Goal: Task Accomplishment & Management: Use online tool/utility

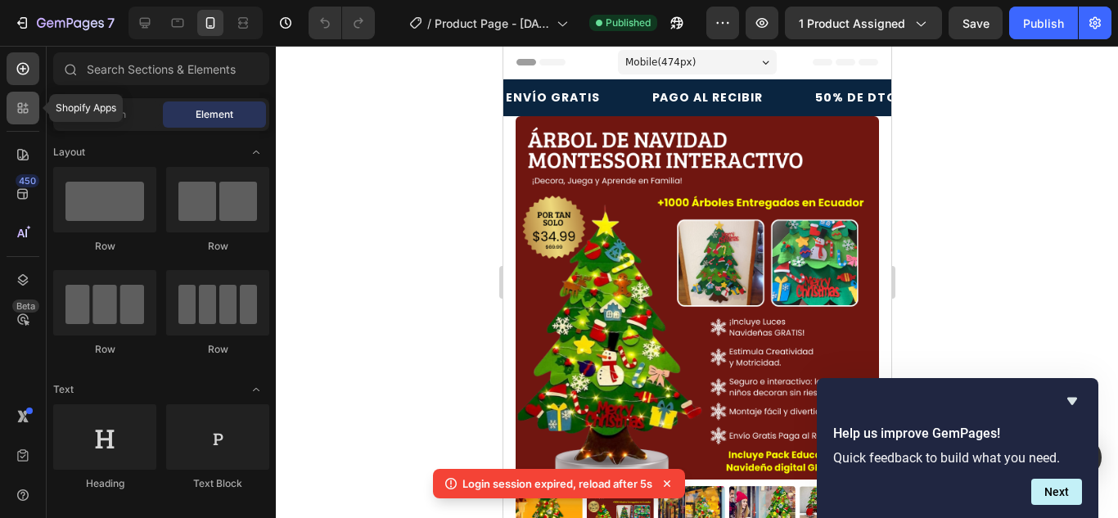
click at [17, 114] on icon at bounding box center [23, 108] width 16 height 16
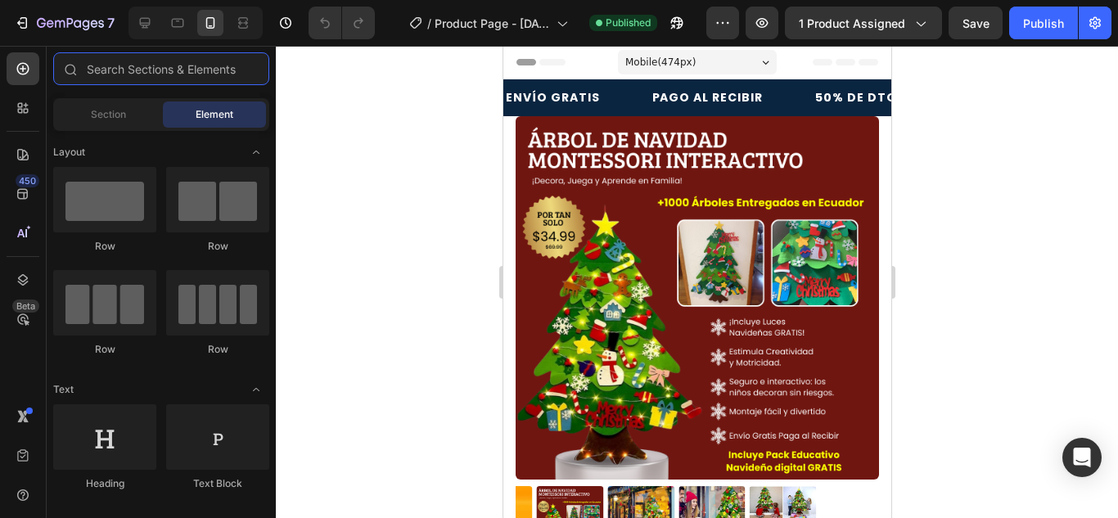
click at [169, 74] on input "text" at bounding box center [161, 68] width 216 height 33
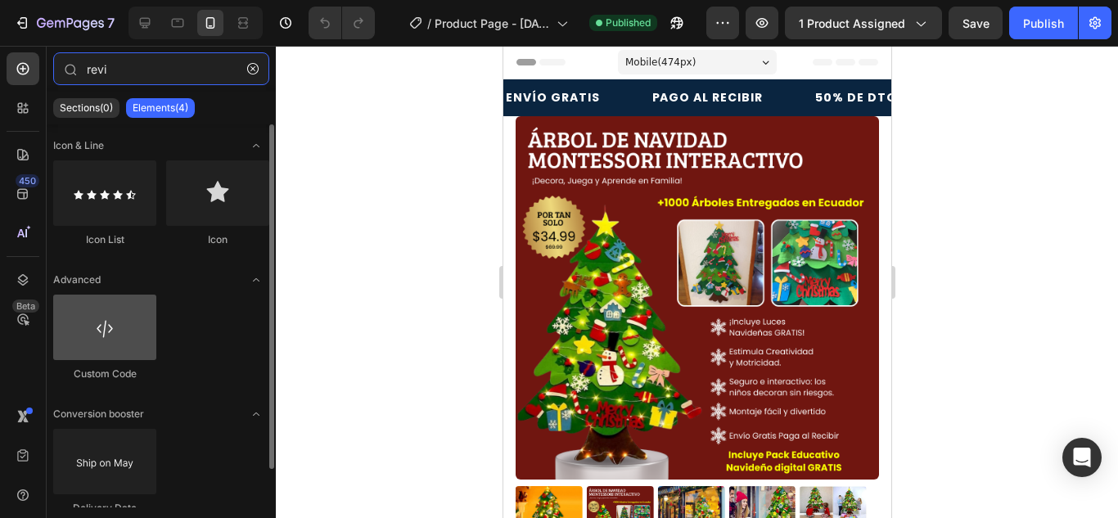
scroll to position [43, 0]
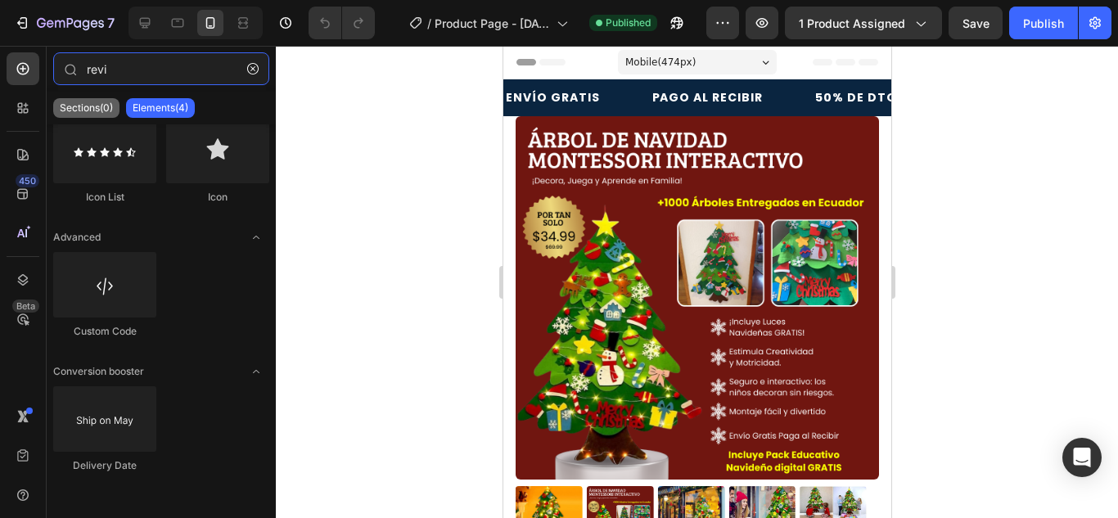
type input "revi"
click at [64, 107] on p "Sections(0)" at bounding box center [86, 108] width 53 height 13
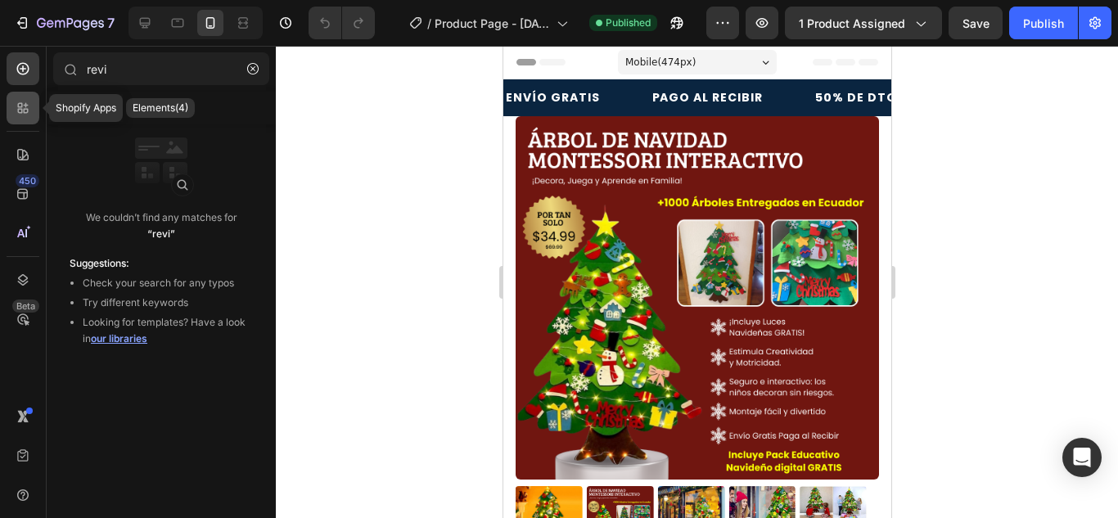
click at [25, 120] on div at bounding box center [23, 108] width 33 height 33
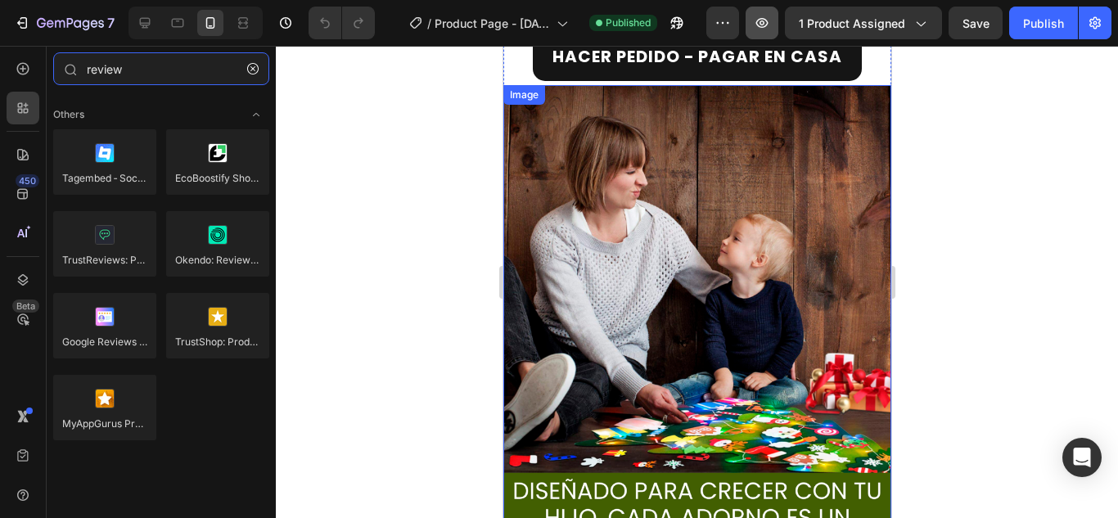
scroll to position [2687, 0]
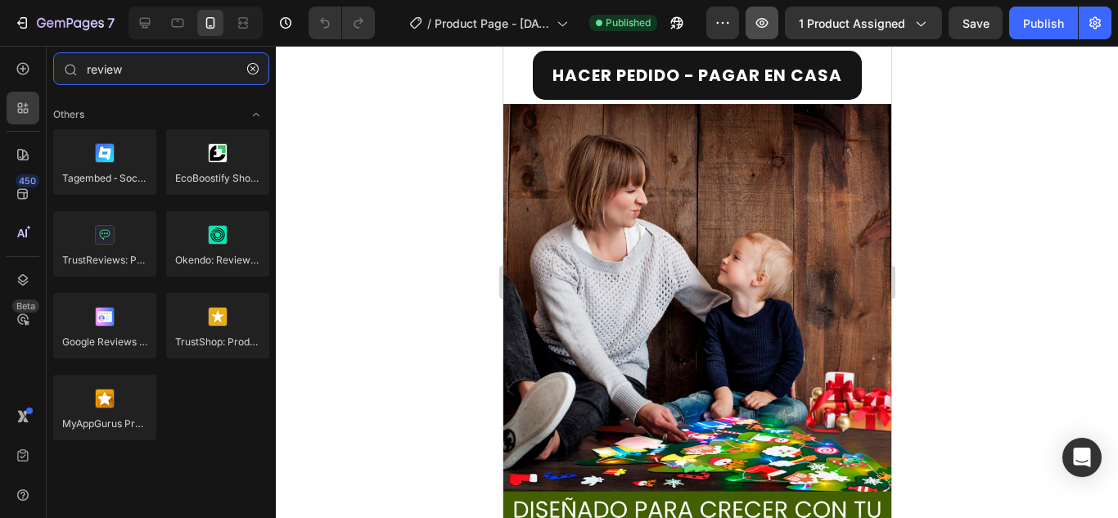
type input "review"
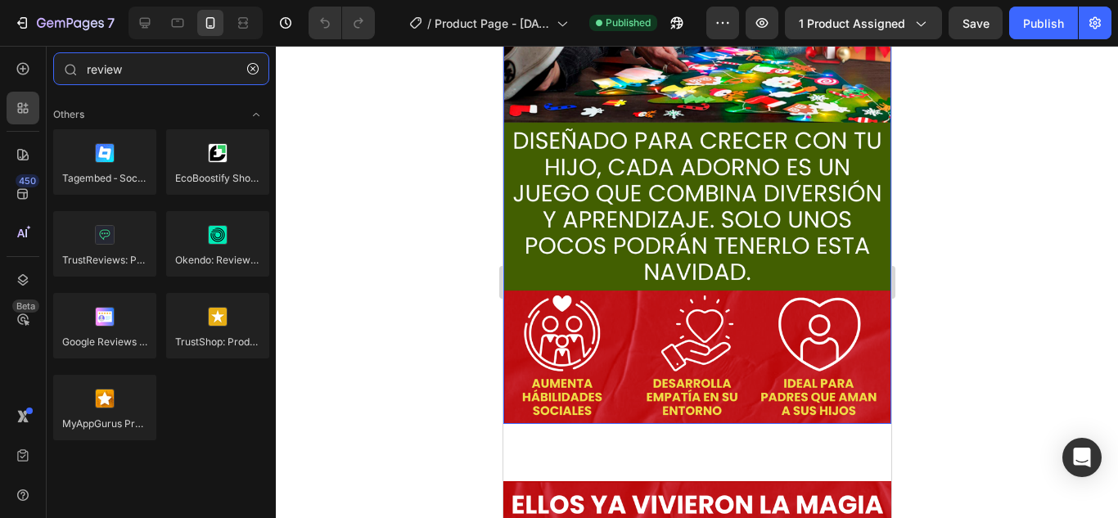
scroll to position [3055, 0]
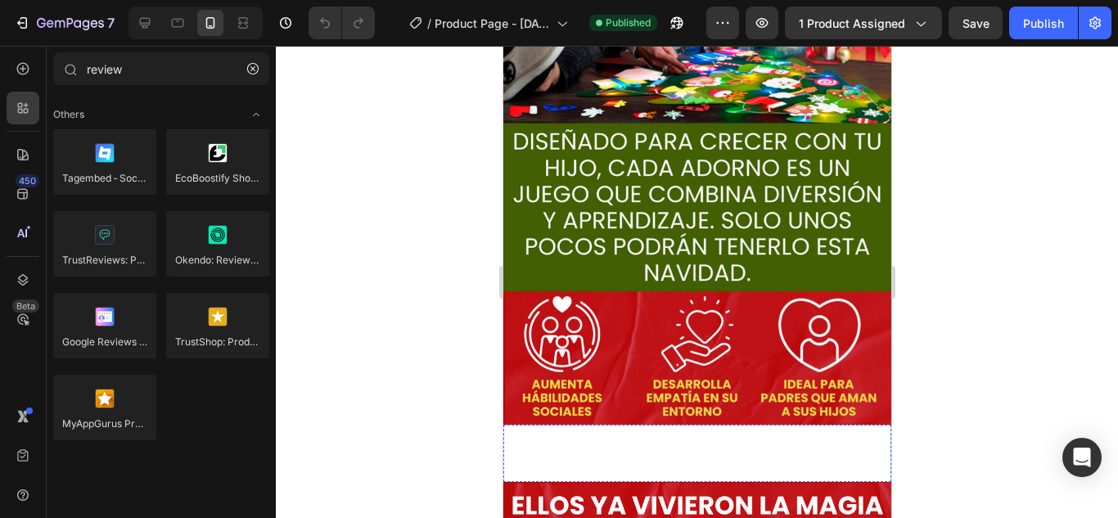
click at [683, 439] on p "HACER PEDIDO - PAGAR EN CASA" at bounding box center [697, 453] width 290 height 29
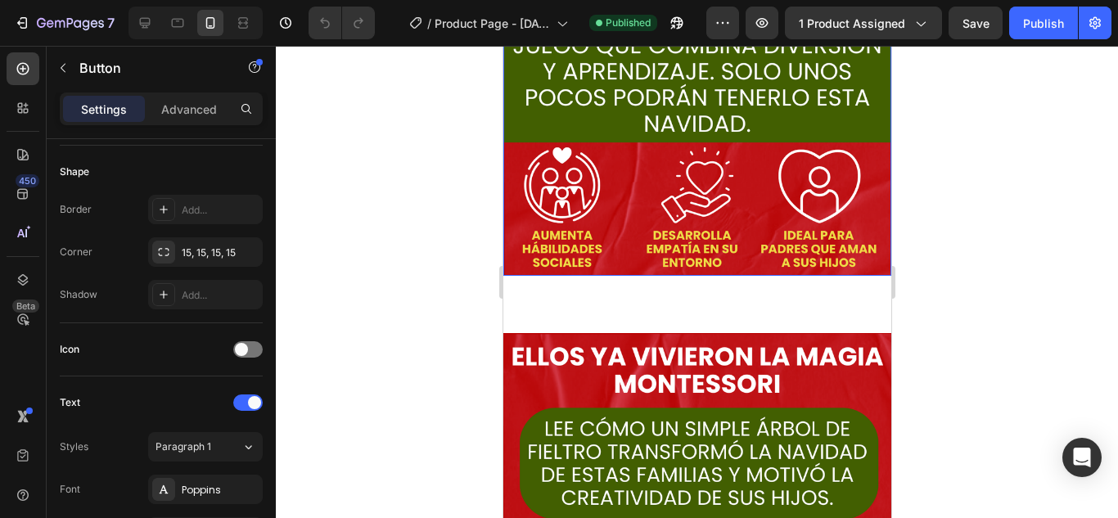
scroll to position [3193, 0]
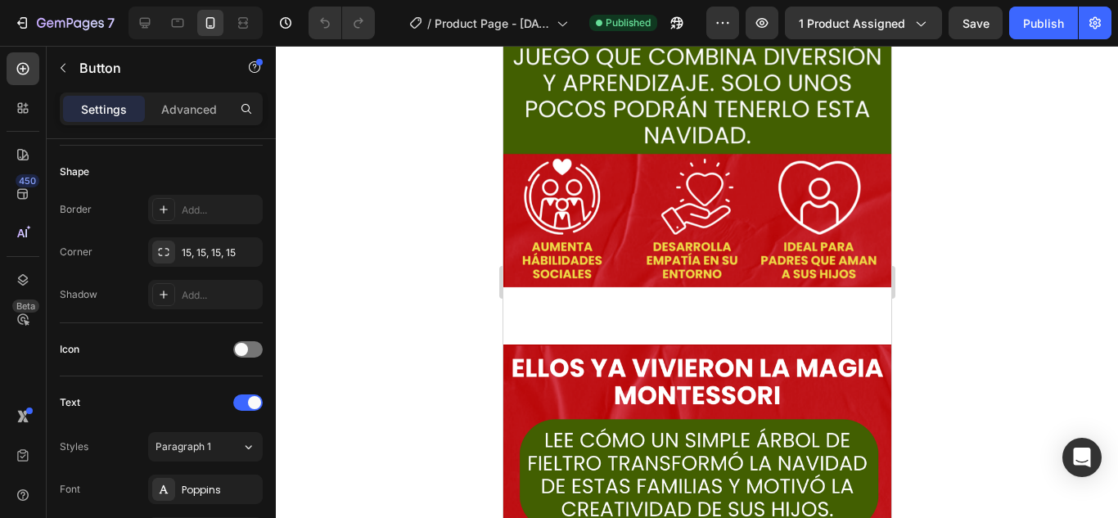
click at [664, 301] on p "HACER PEDIDO - PAGAR EN CASA" at bounding box center [697, 315] width 290 height 29
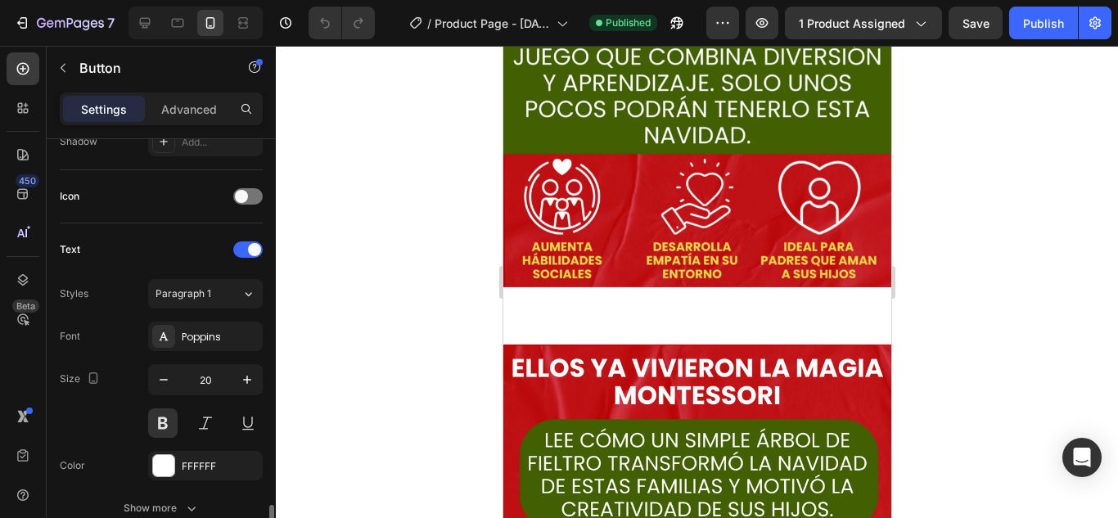
scroll to position [625, 0]
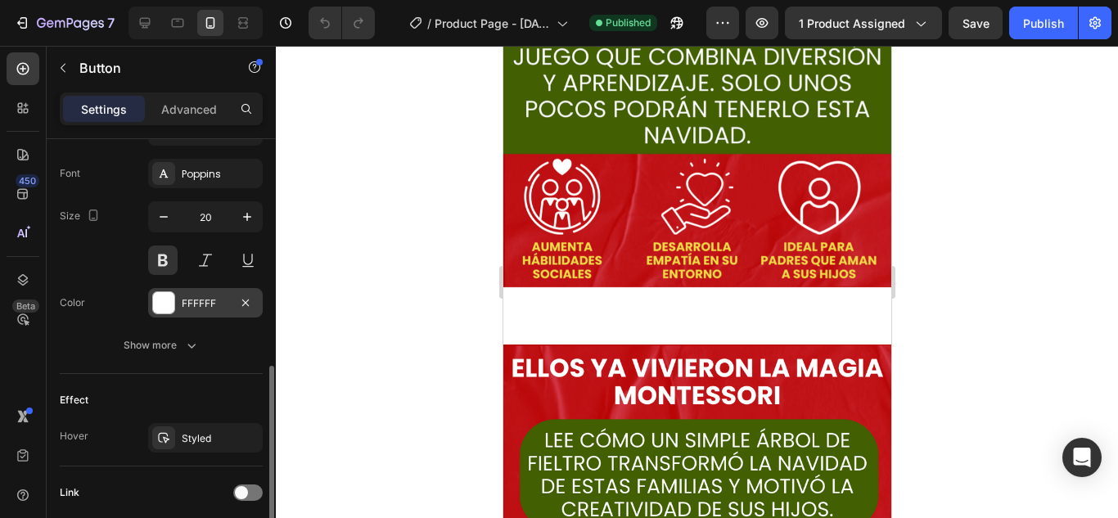
click at [196, 305] on div "FFFFFF" at bounding box center [205, 303] width 47 height 15
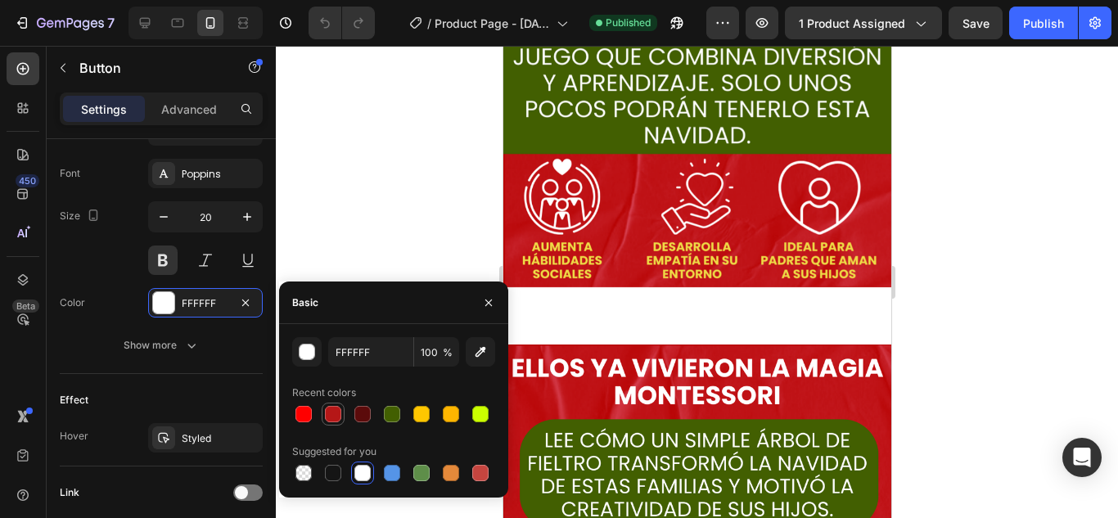
click at [328, 423] on div at bounding box center [333, 414] width 20 height 20
click at [365, 419] on div at bounding box center [362, 414] width 16 height 16
click at [391, 420] on div at bounding box center [392, 414] width 16 height 16
click at [332, 473] on div at bounding box center [333, 473] width 16 height 16
type input "151515"
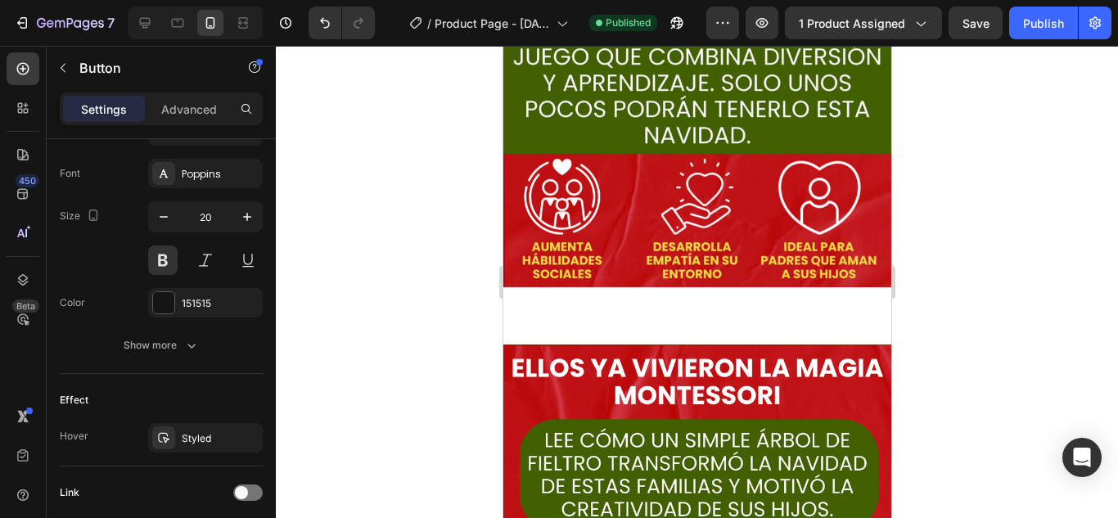
click at [374, 183] on div at bounding box center [697, 282] width 842 height 472
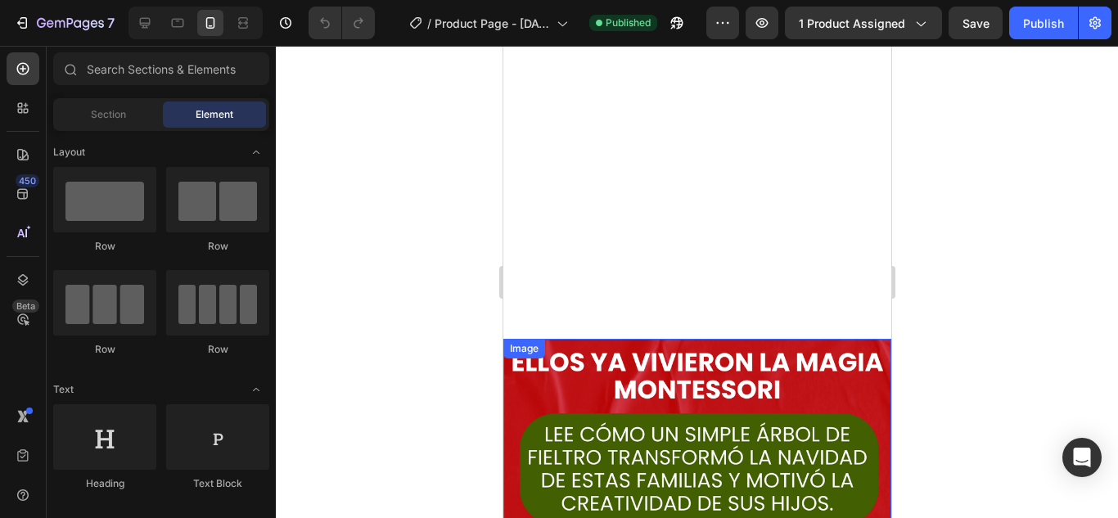
scroll to position [3152, 0]
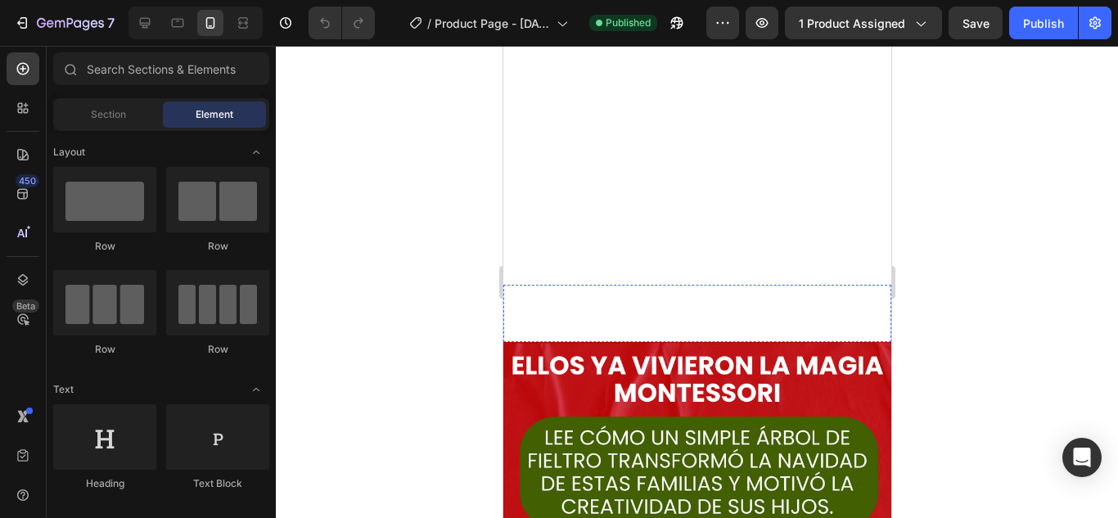
click at [726, 306] on p "HACER PEDIDO - PAGAR EN CASA" at bounding box center [697, 313] width 290 height 29
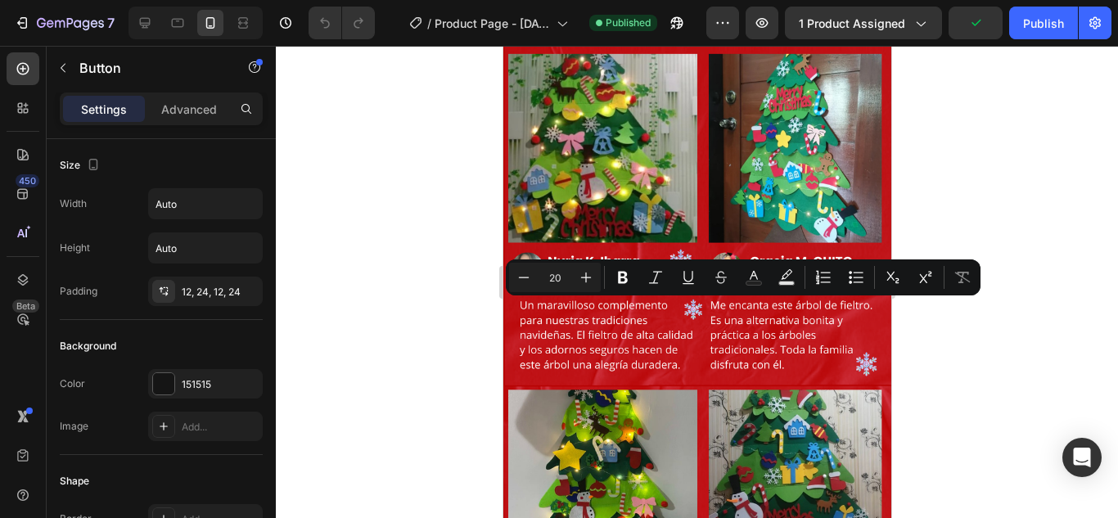
drag, startPoint x: 822, startPoint y: 318, endPoint x: 536, endPoint y: 291, distance: 286.9
click at [753, 272] on icon "Editor contextual toolbar" at bounding box center [754, 275] width 8 height 9
type input "FFFFFF"
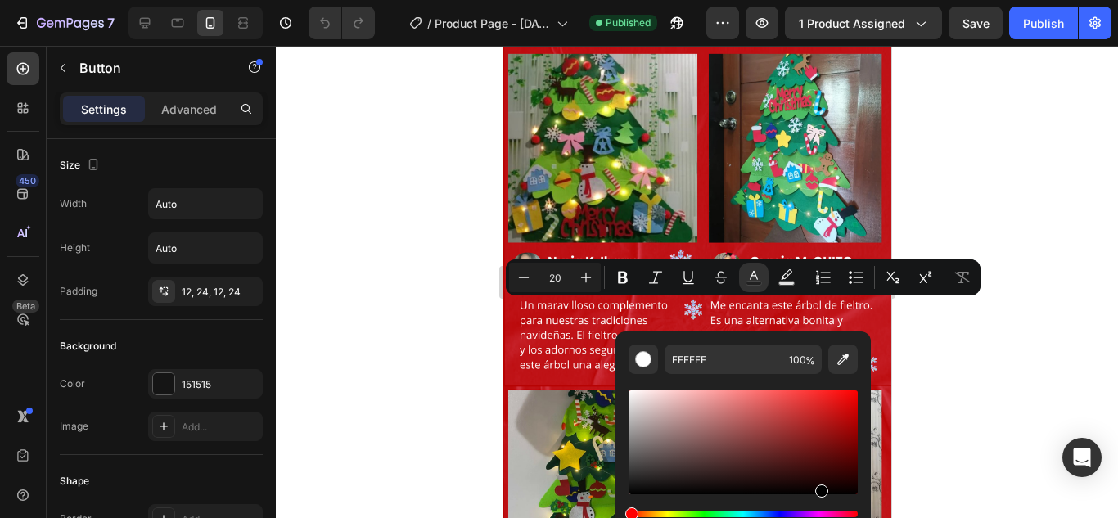
drag, startPoint x: 668, startPoint y: 427, endPoint x: 820, endPoint y: 529, distance: 183.0
click at [820, 0] on html "7 / Product Page - [DATE] 16:21:50 Published Preview 1 product assigned Save Pu…" at bounding box center [559, 0] width 1118 height 0
type input "000000"
click at [947, 376] on div at bounding box center [697, 282] width 842 height 472
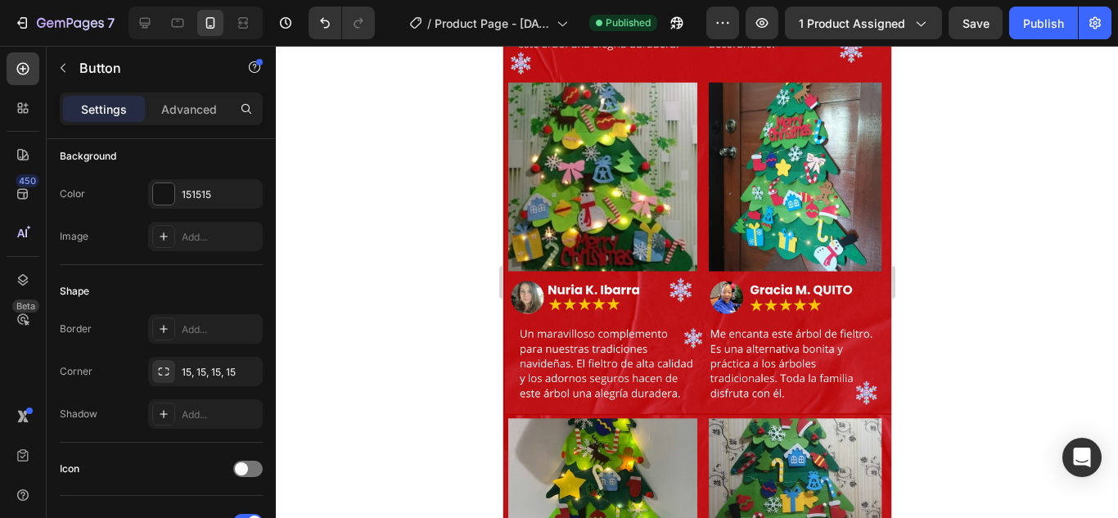
scroll to position [3125, 0]
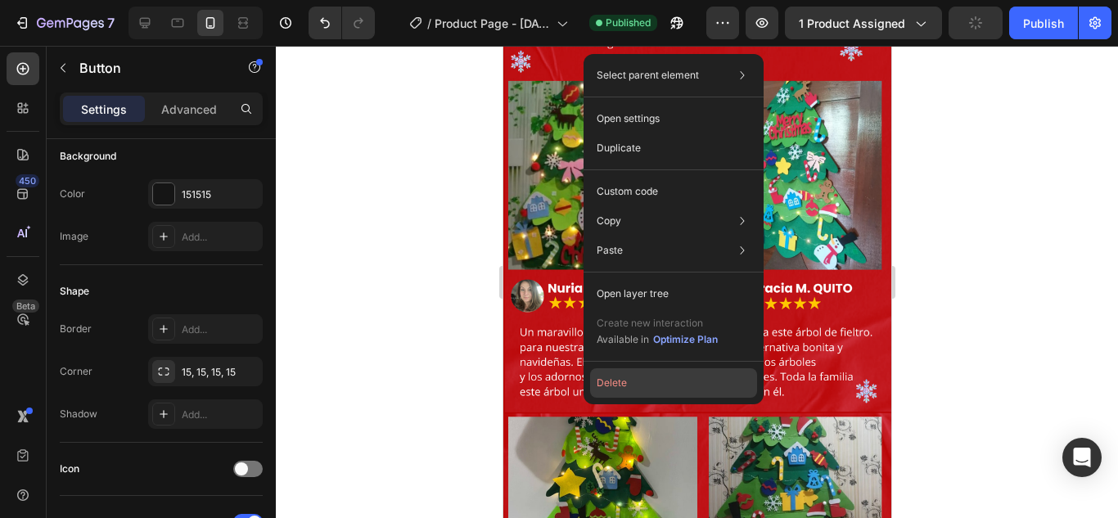
click at [637, 370] on button "Delete" at bounding box center [673, 382] width 167 height 29
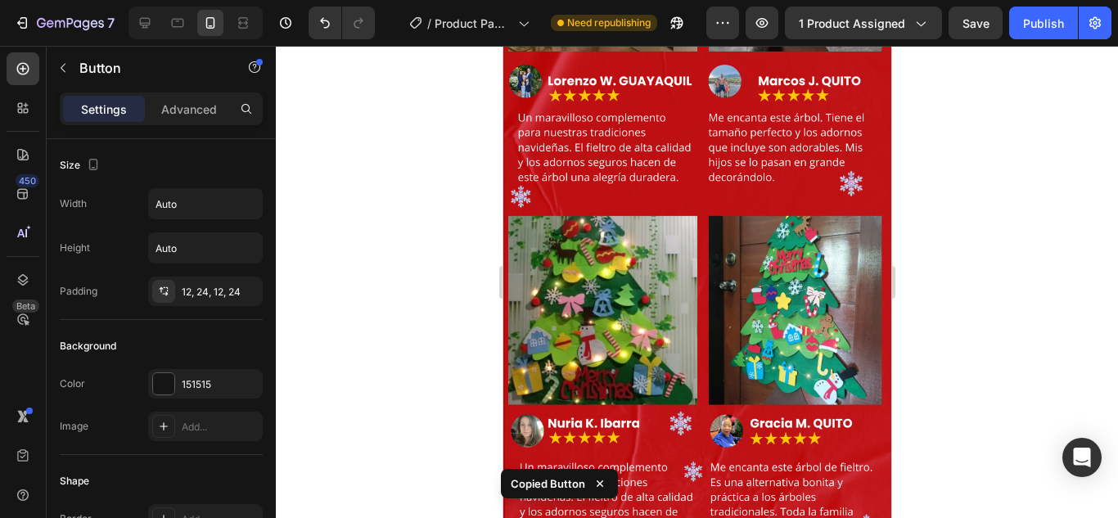
scroll to position [3090, 0]
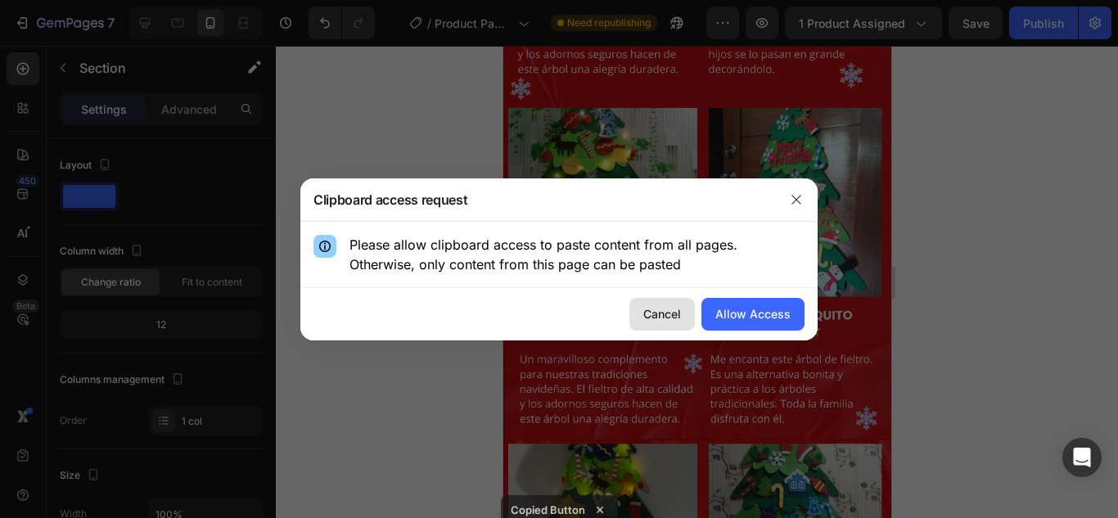
click at [658, 314] on div "Cancel" at bounding box center [662, 313] width 38 height 17
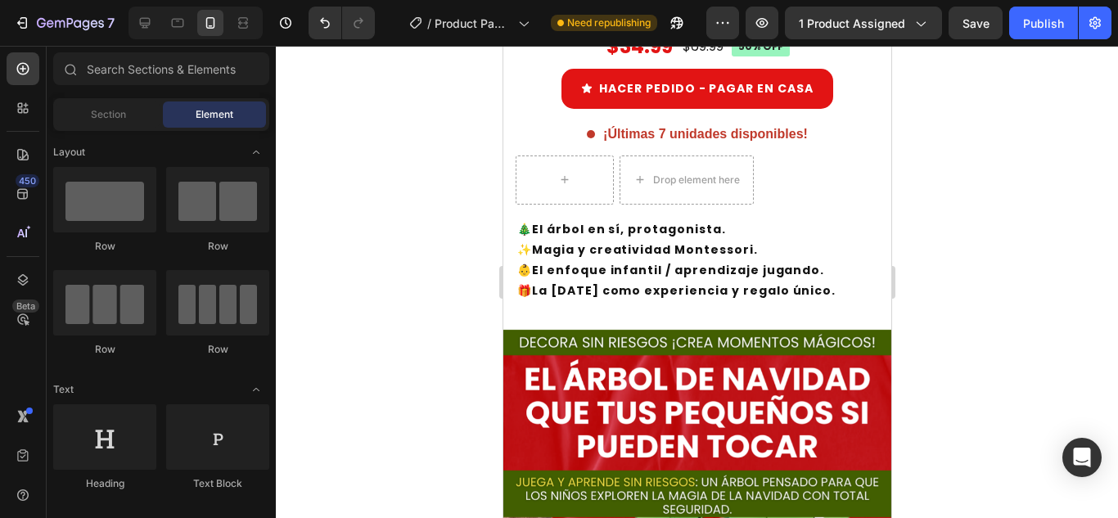
scroll to position [626, 0]
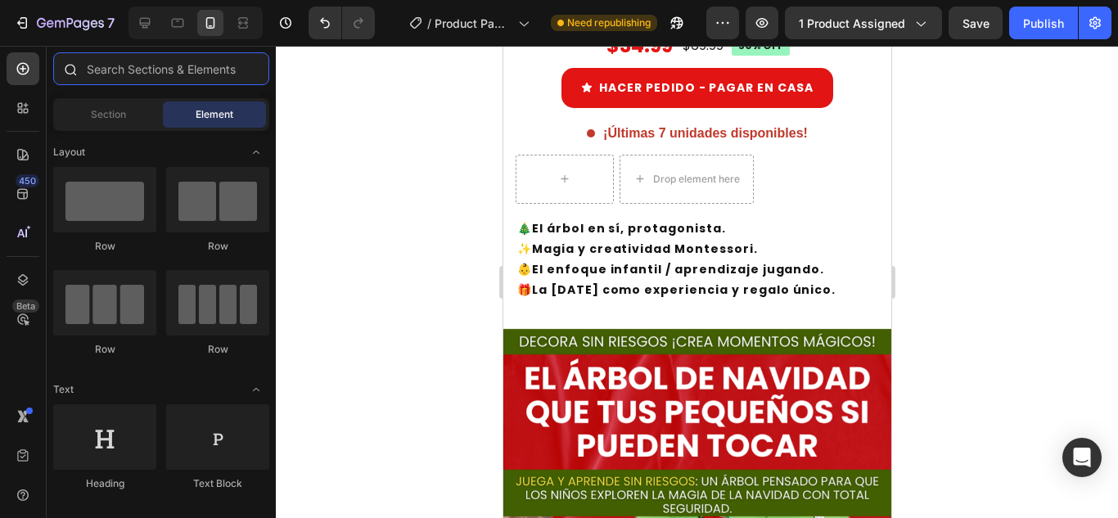
click at [130, 75] on input "text" at bounding box center [161, 68] width 216 height 33
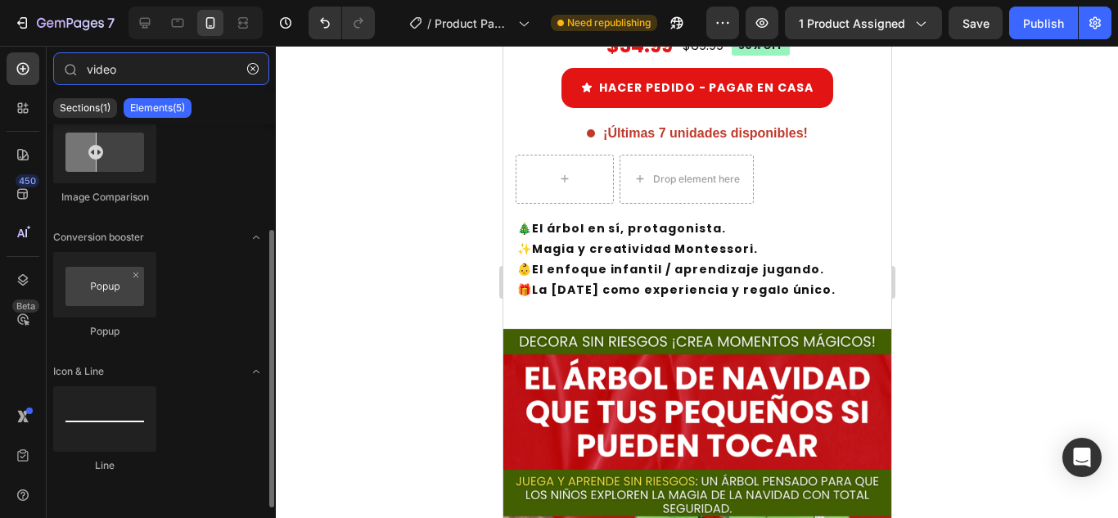
scroll to position [0, 0]
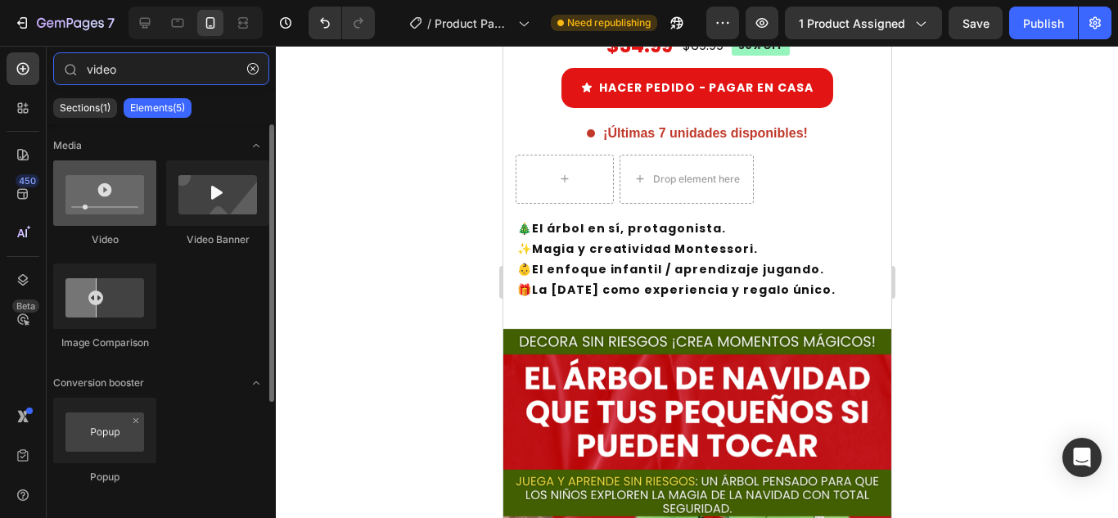
type input "video"
click at [119, 204] on div at bounding box center [104, 192] width 103 height 65
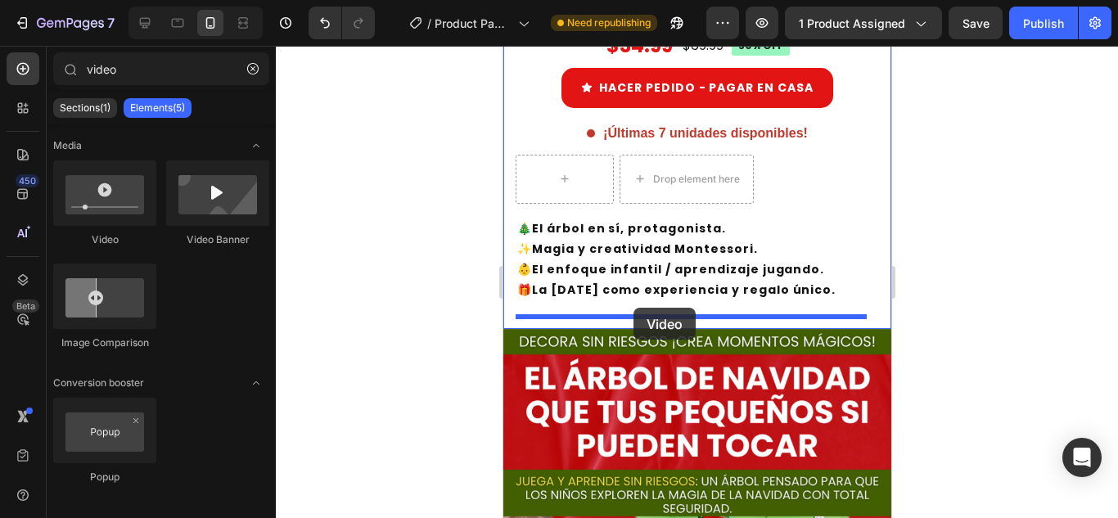
drag, startPoint x: 621, startPoint y: 250, endPoint x: 633, endPoint y: 308, distance: 59.2
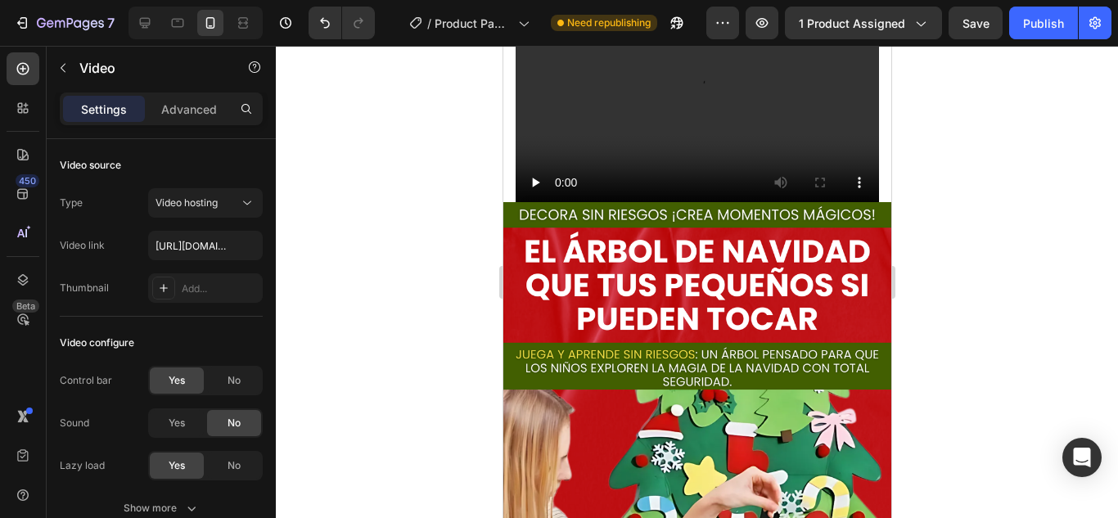
scroll to position [725, 0]
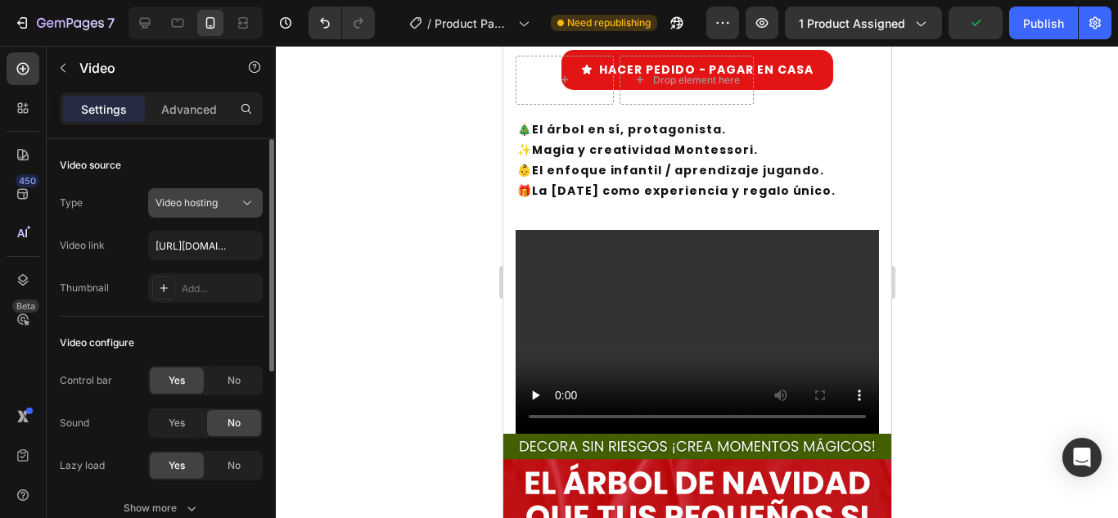
click at [222, 209] on div "Video hosting" at bounding box center [198, 203] width 84 height 15
click at [306, 228] on div at bounding box center [697, 282] width 842 height 472
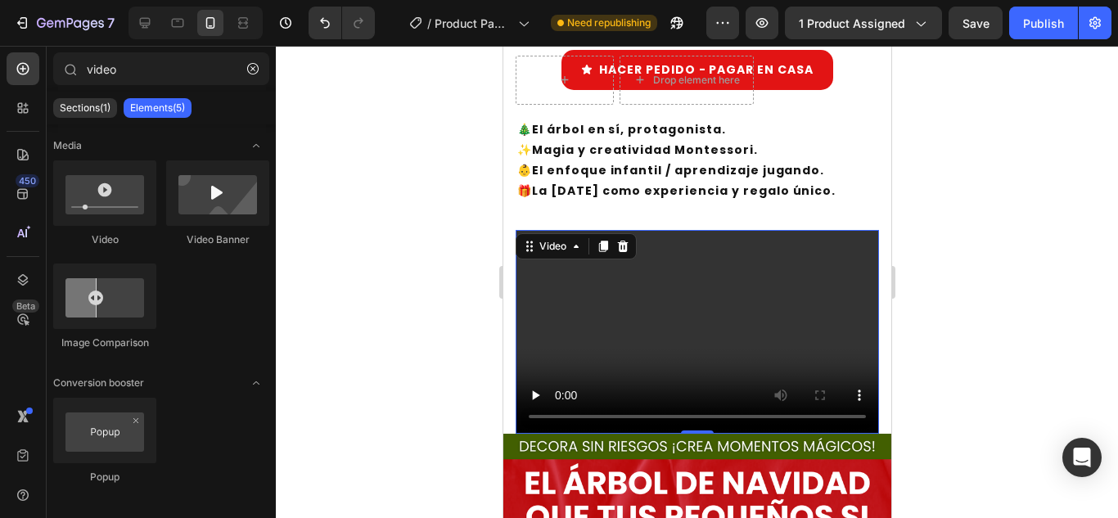
click at [666, 287] on video at bounding box center [697, 332] width 364 height 205
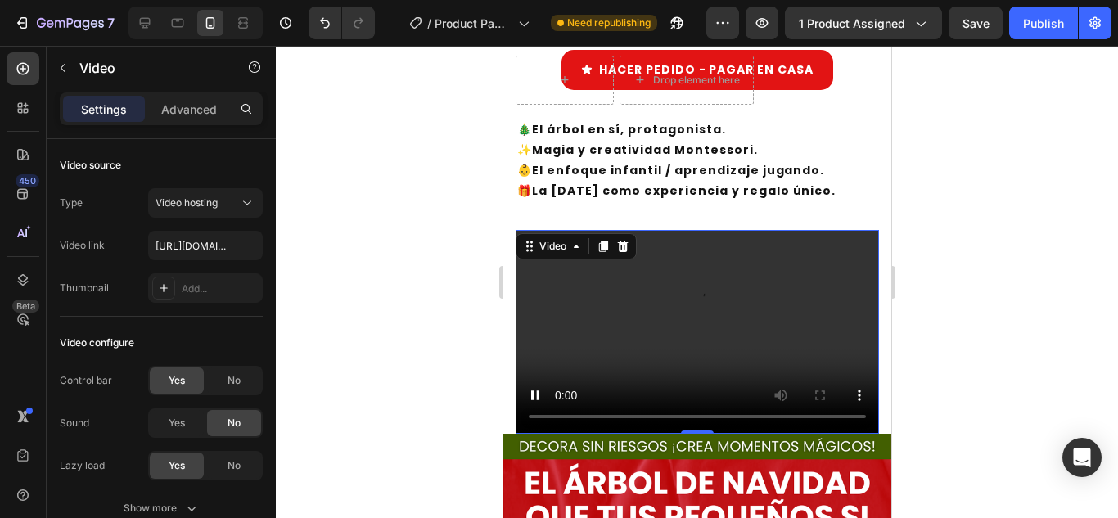
scroll to position [354, 0]
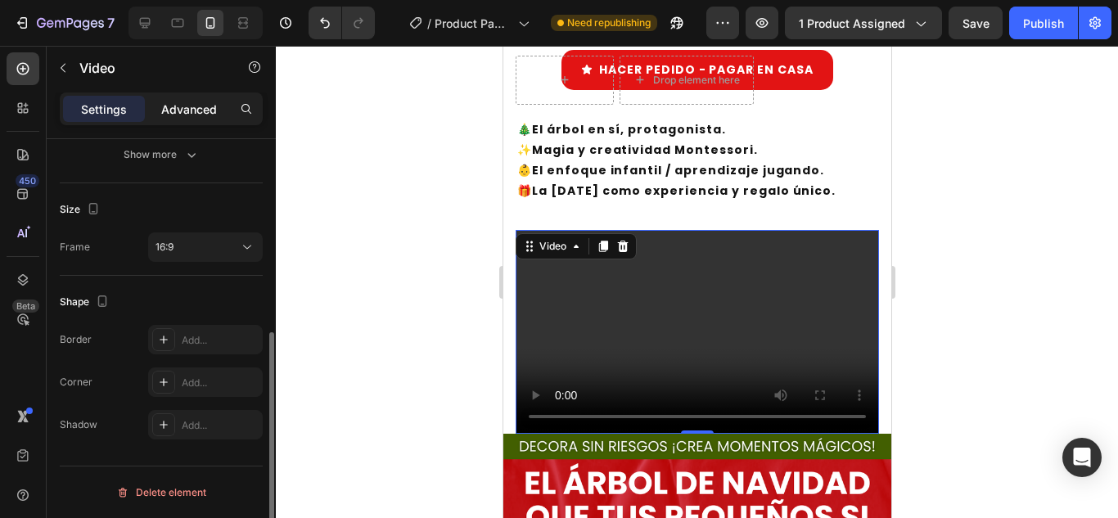
click at [205, 106] on p "Advanced" at bounding box center [189, 109] width 56 height 17
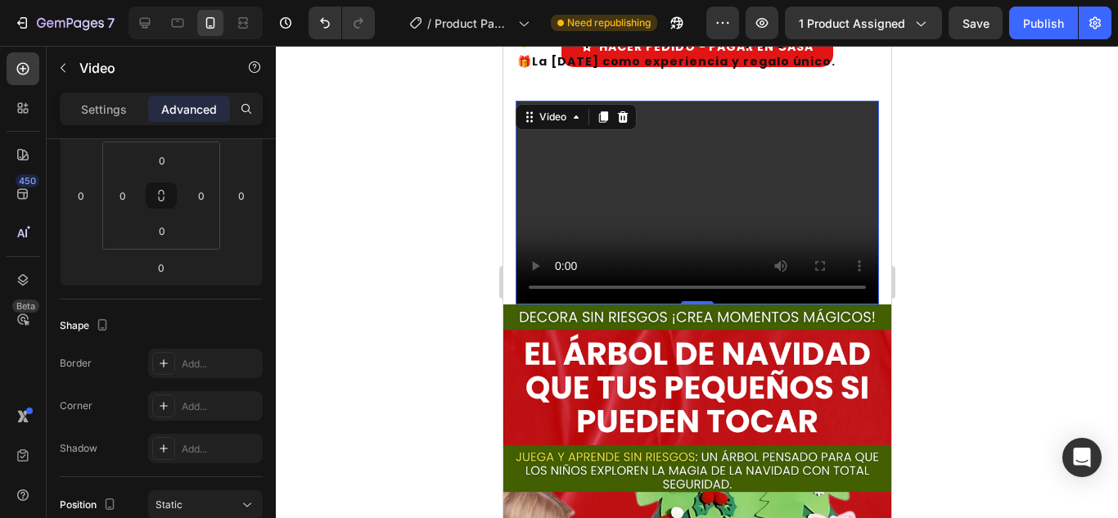
scroll to position [841, 0]
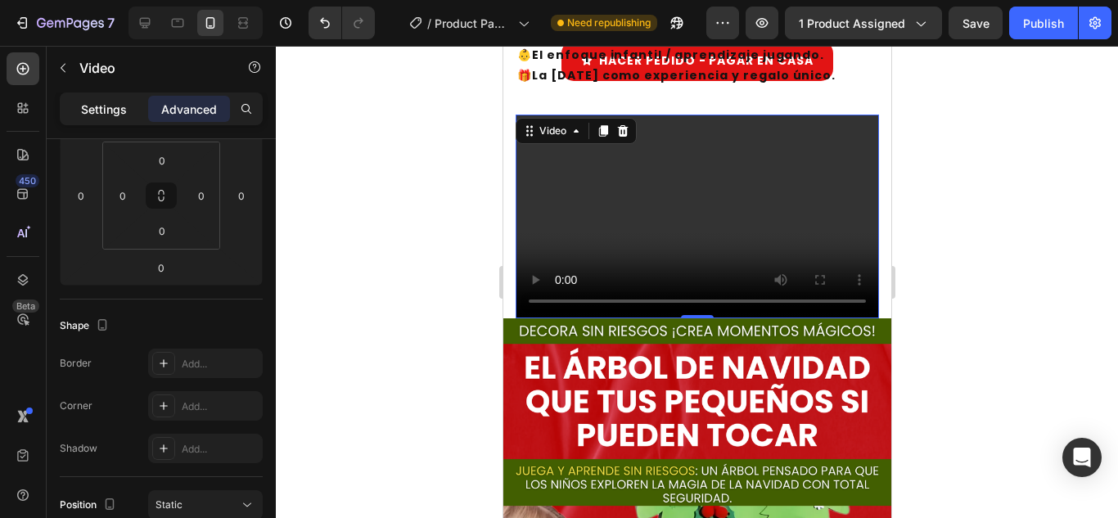
click at [106, 96] on div "Settings" at bounding box center [104, 109] width 82 height 26
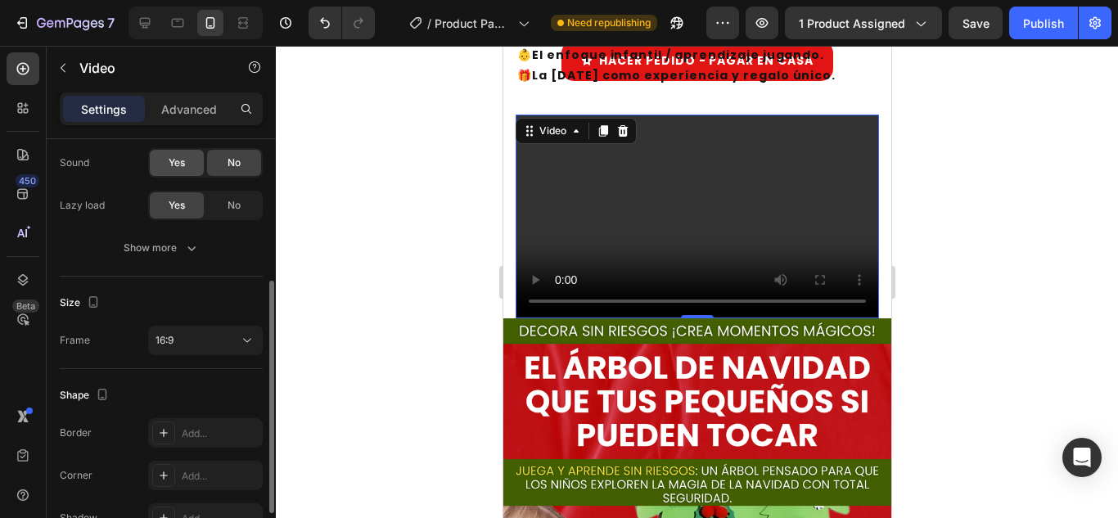
click at [179, 160] on span "Yes" at bounding box center [177, 163] width 16 height 15
click at [210, 336] on div "16:9" at bounding box center [198, 340] width 84 height 15
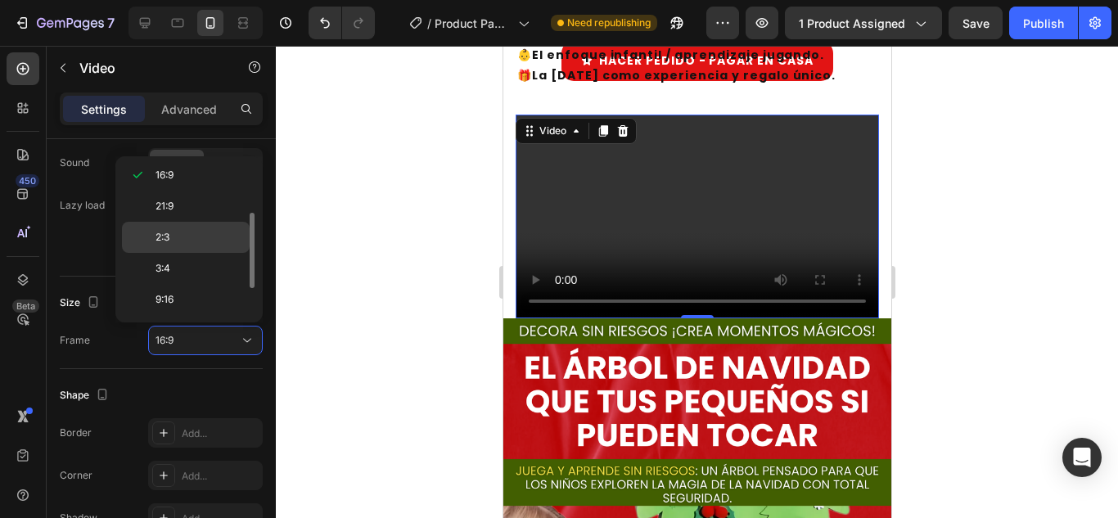
scroll to position [120, 0]
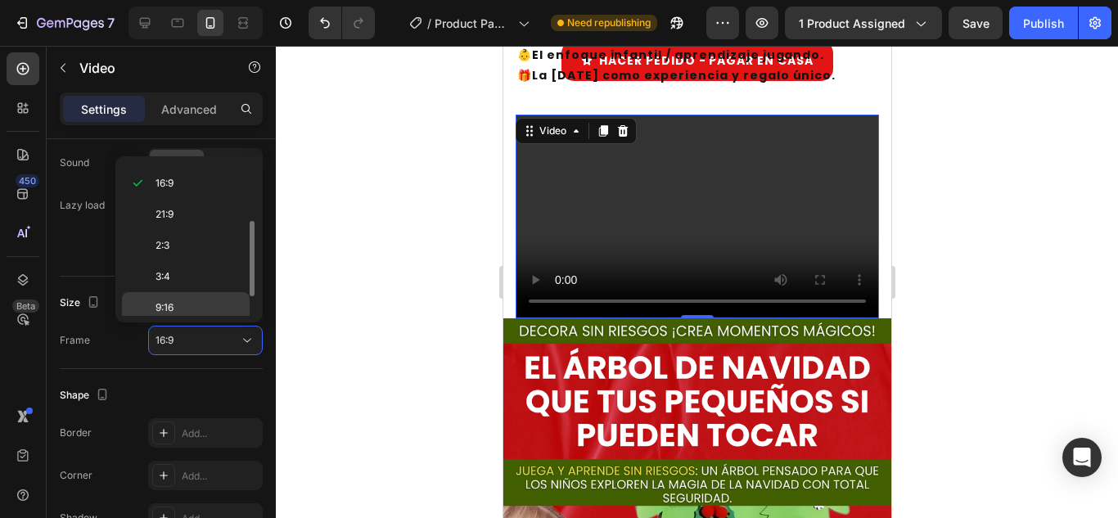
click at [163, 308] on span "9:16" at bounding box center [165, 307] width 18 height 15
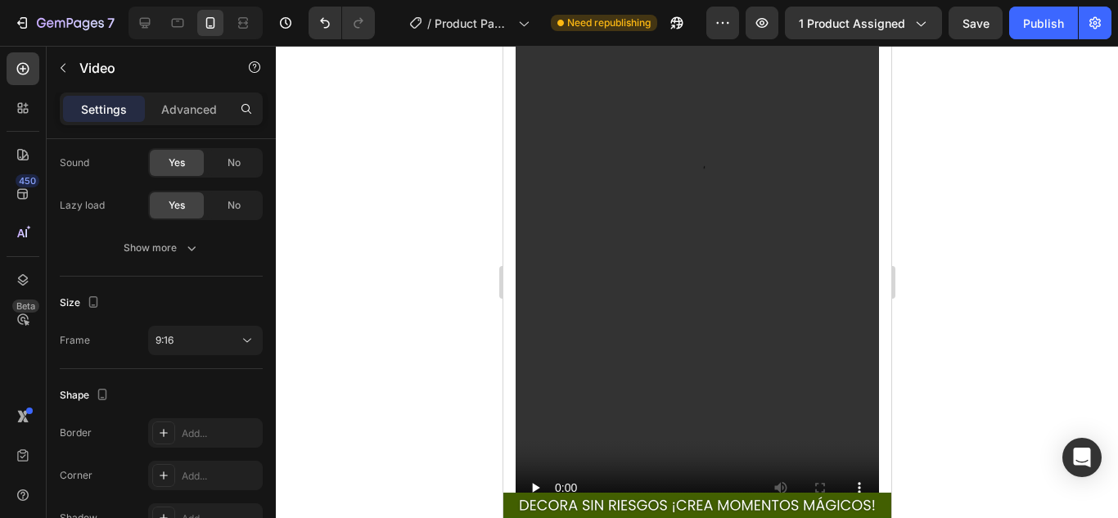
scroll to position [1063, 0]
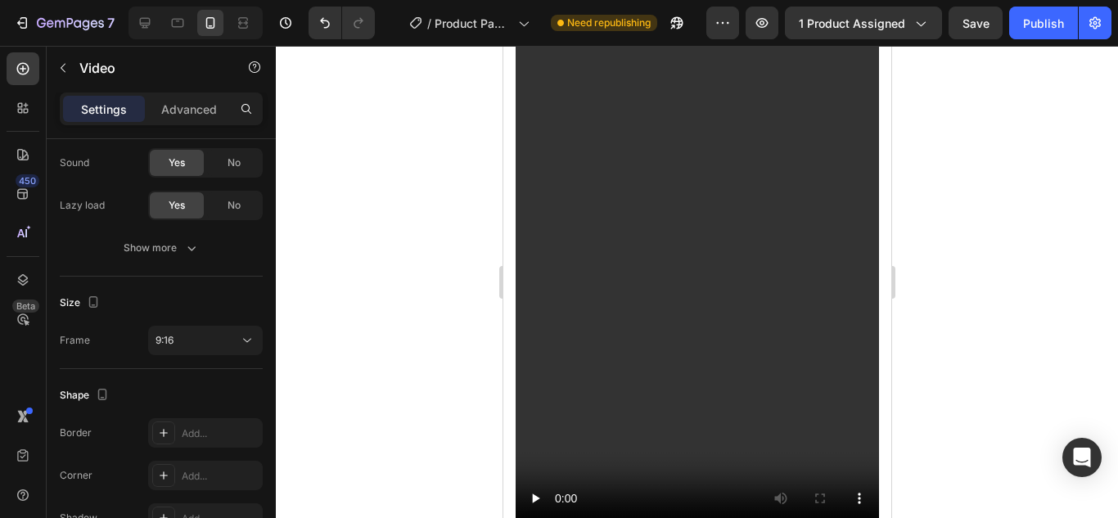
click at [694, 191] on video at bounding box center [697, 215] width 364 height 646
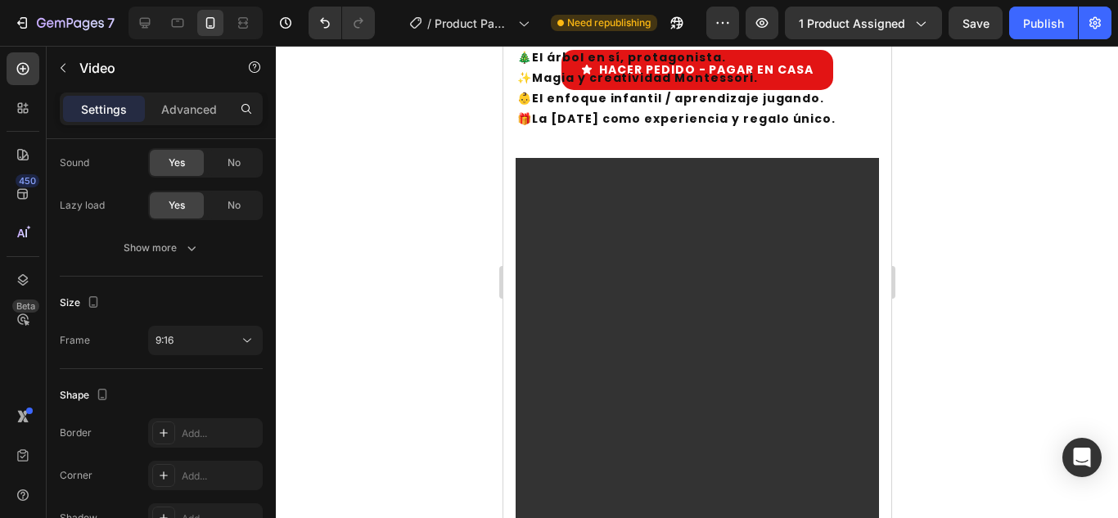
click at [634, 287] on video at bounding box center [697, 481] width 364 height 646
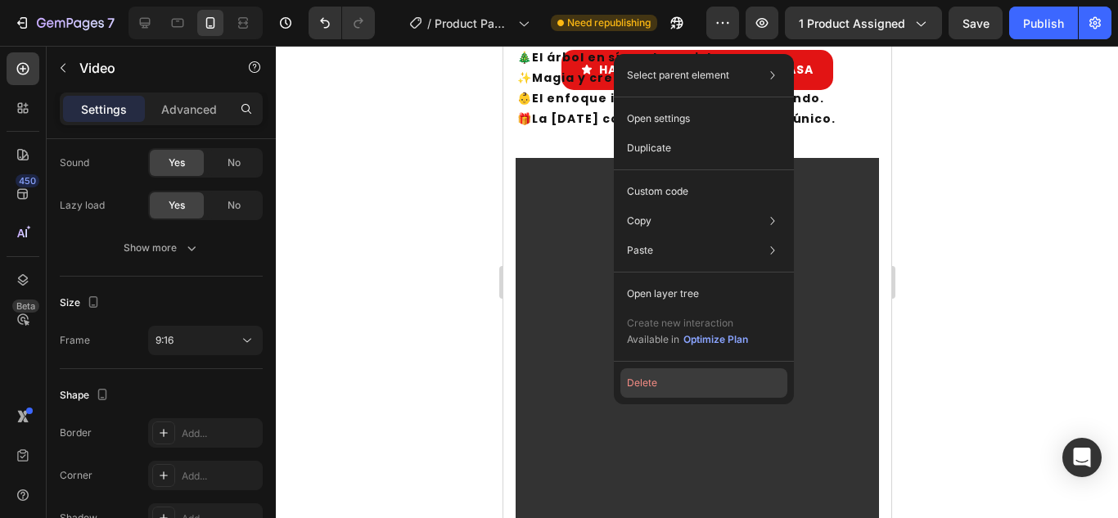
click at [648, 382] on button "Delete" at bounding box center [704, 382] width 167 height 29
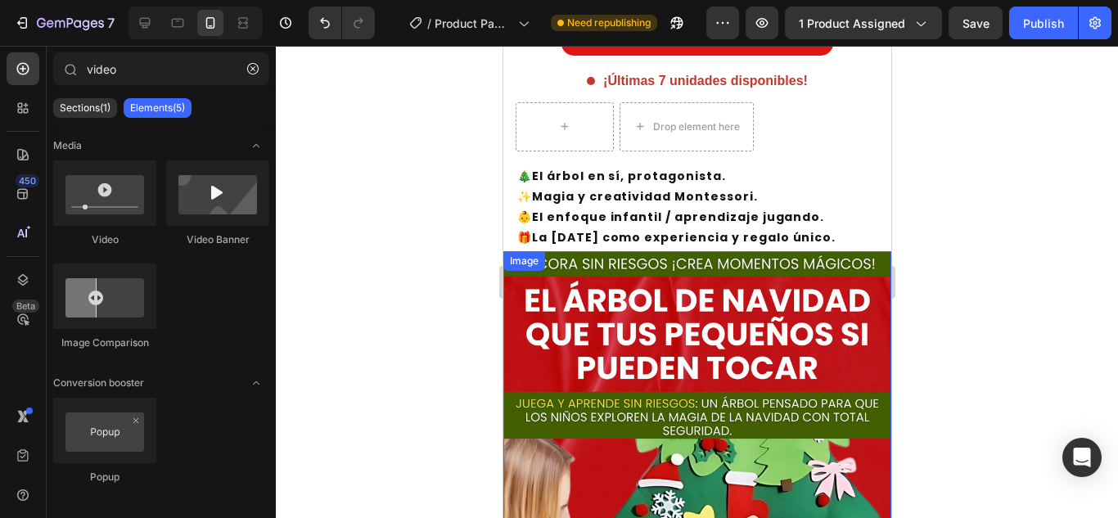
scroll to position [678, 0]
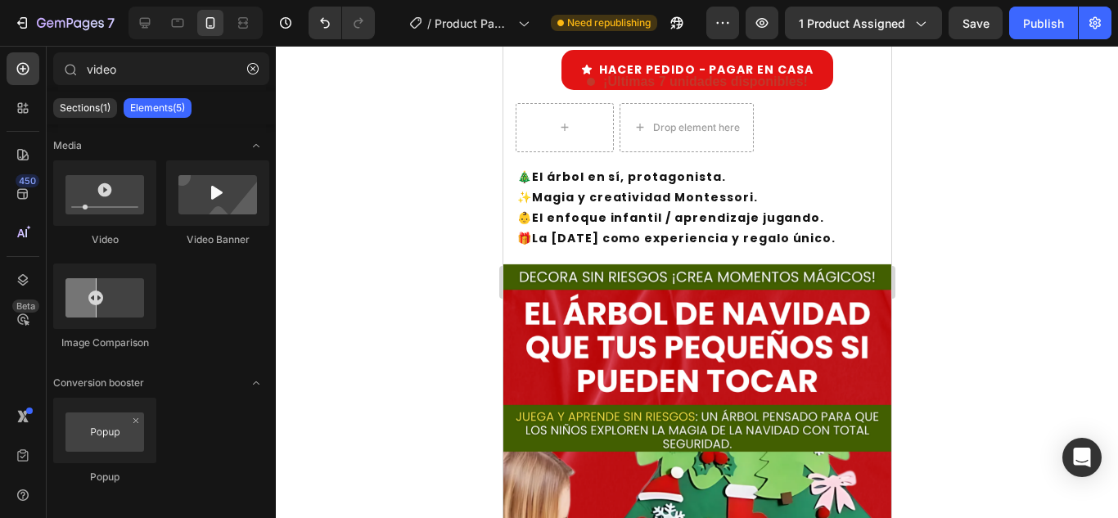
click at [81, 92] on div "Sections(1) Elements(5)" at bounding box center [161, 108] width 229 height 33
click at [86, 106] on p "Sections(1)" at bounding box center [85, 108] width 51 height 13
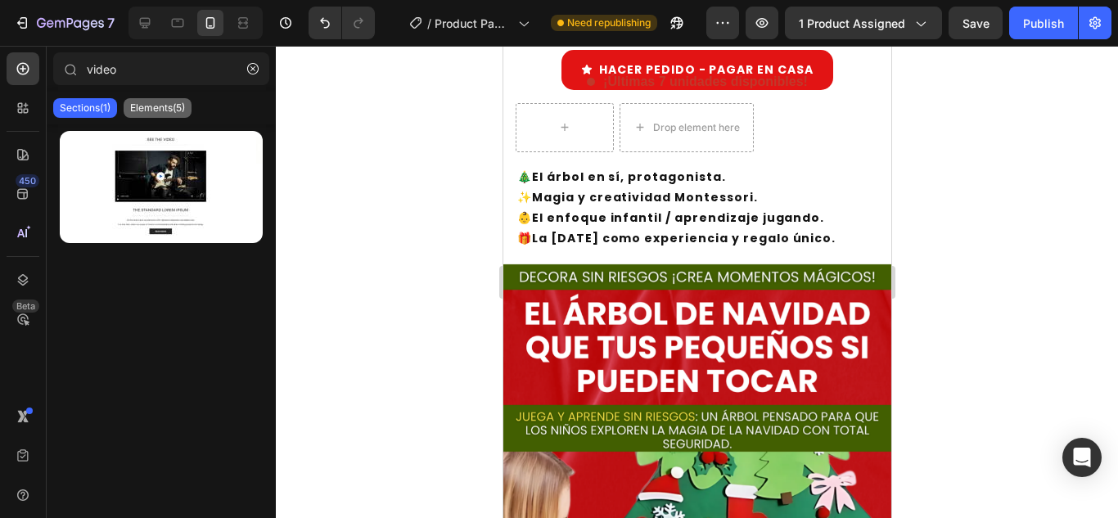
click at [147, 105] on p "Elements(5)" at bounding box center [157, 108] width 55 height 13
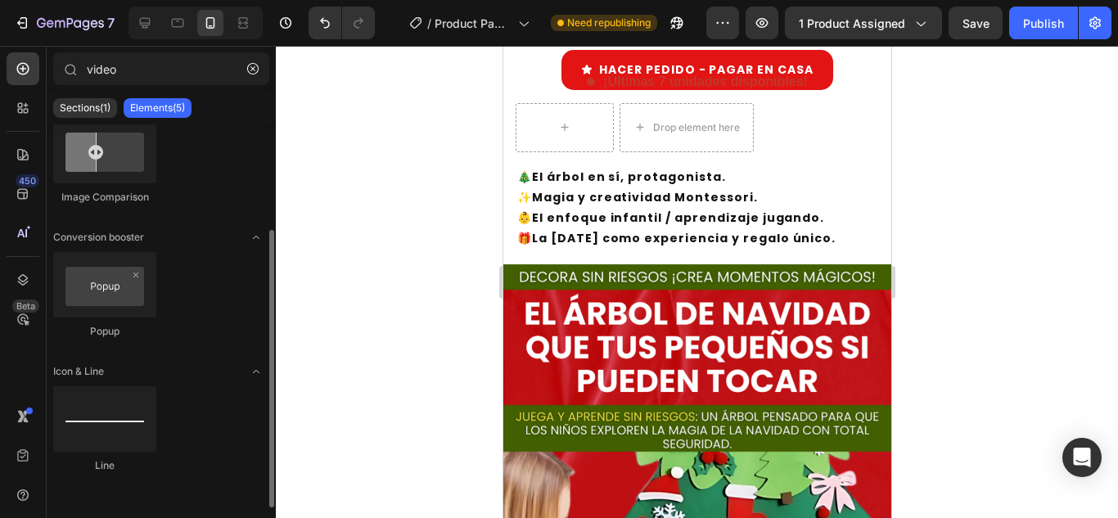
scroll to position [0, 0]
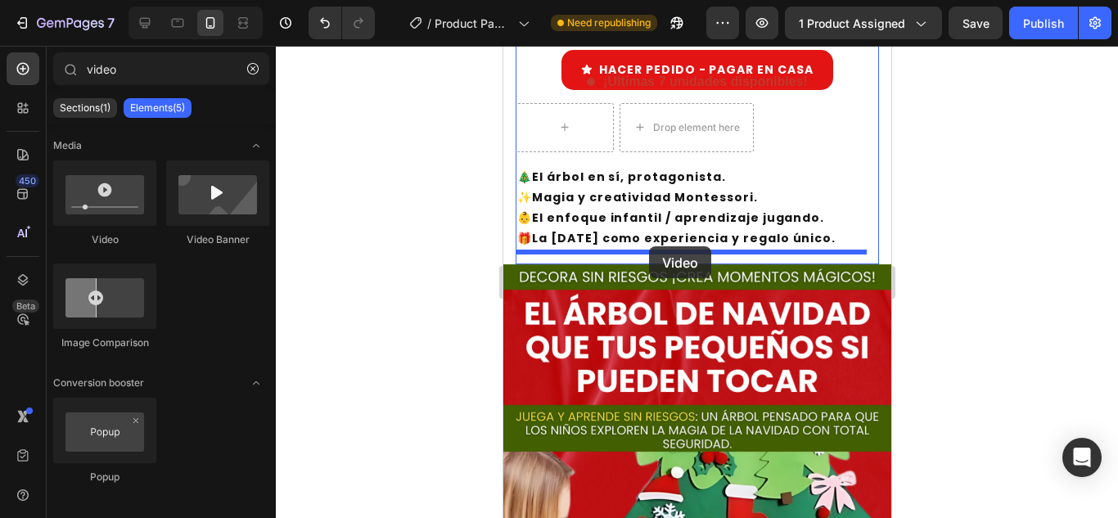
drag, startPoint x: 608, startPoint y: 233, endPoint x: 648, endPoint y: 246, distance: 42.2
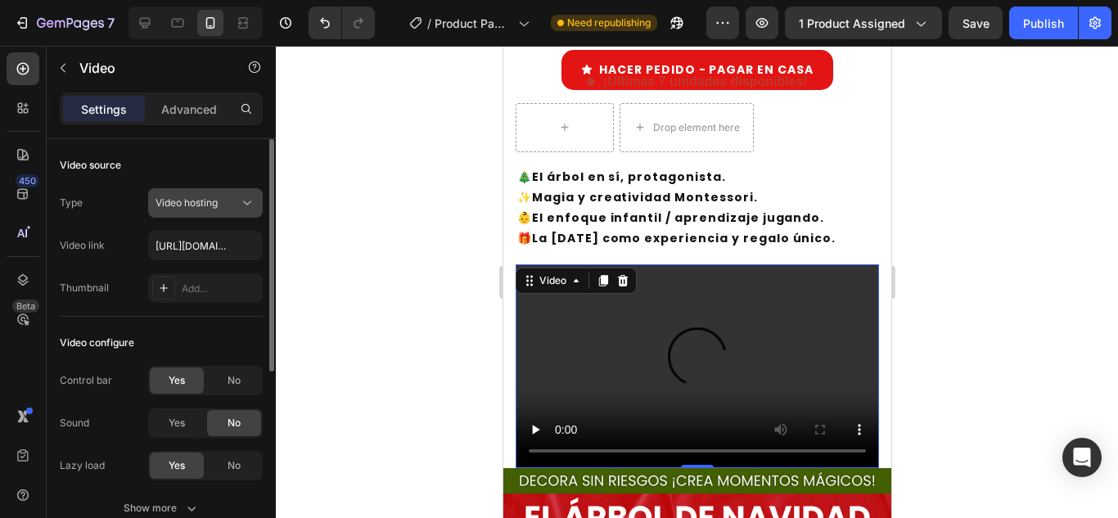
click at [205, 204] on span "Video hosting" at bounding box center [187, 202] width 62 height 12
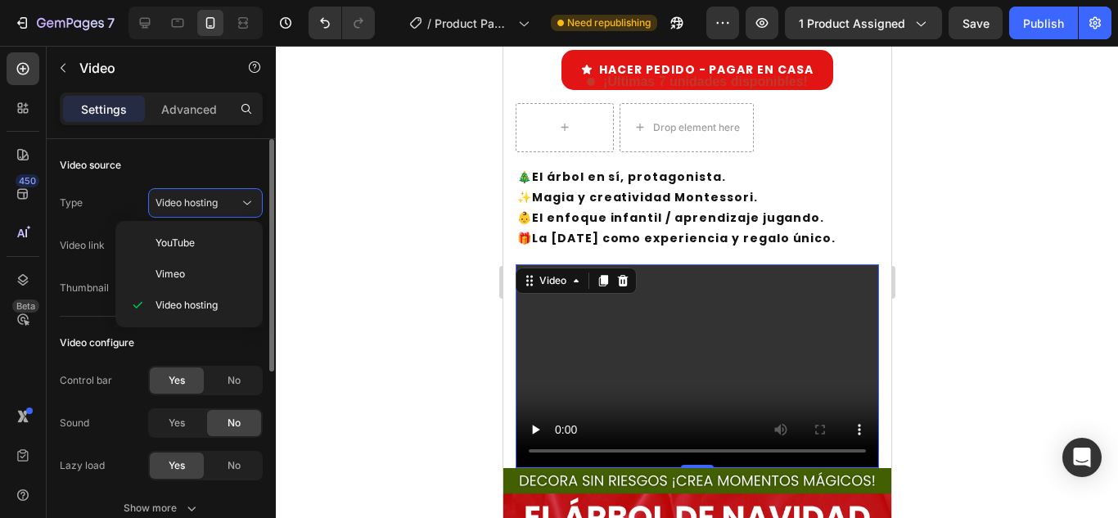
click at [125, 173] on div "Video source" at bounding box center [161, 165] width 203 height 26
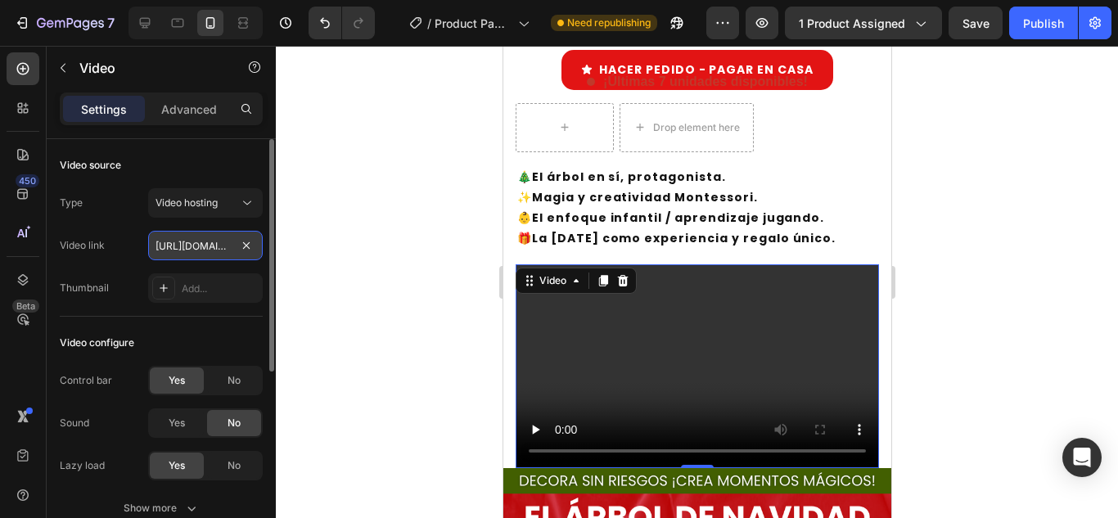
click at [198, 237] on input "[URL][DOMAIN_NAME]" at bounding box center [205, 245] width 115 height 29
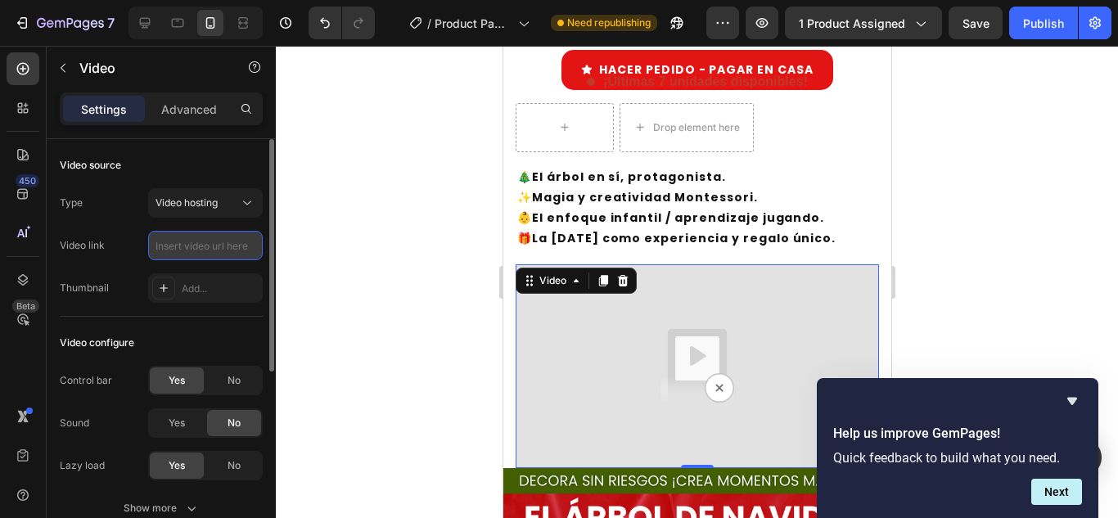
click at [183, 238] on input "text" at bounding box center [205, 245] width 115 height 29
paste input "[URL][DOMAIN_NAME]"
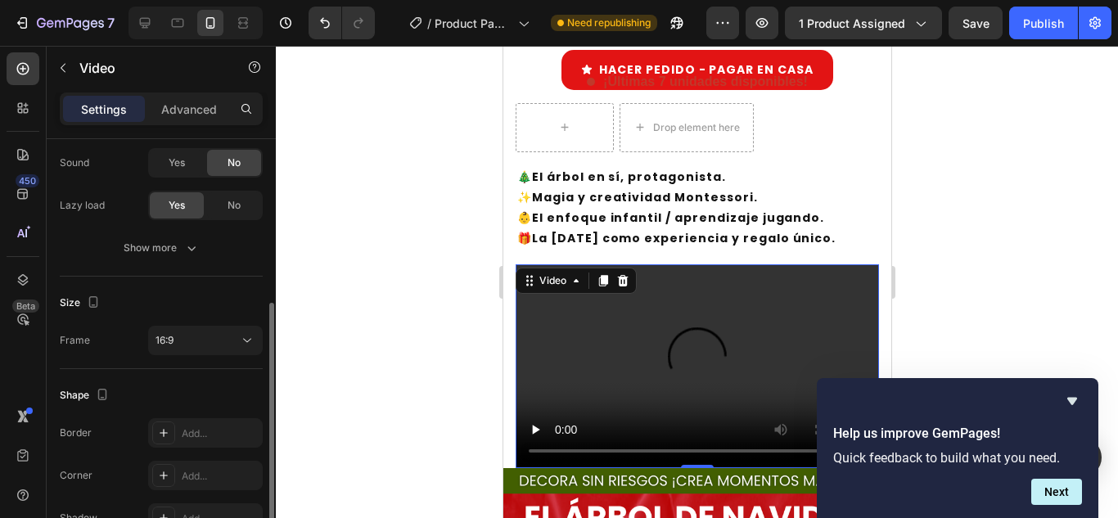
scroll to position [274, 0]
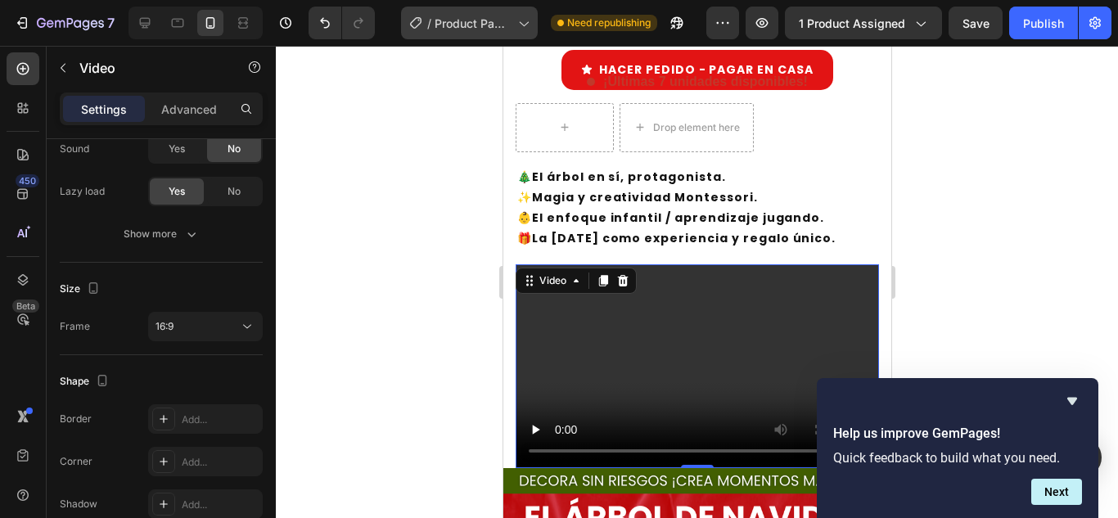
type input "[URL][DOMAIN_NAME]"
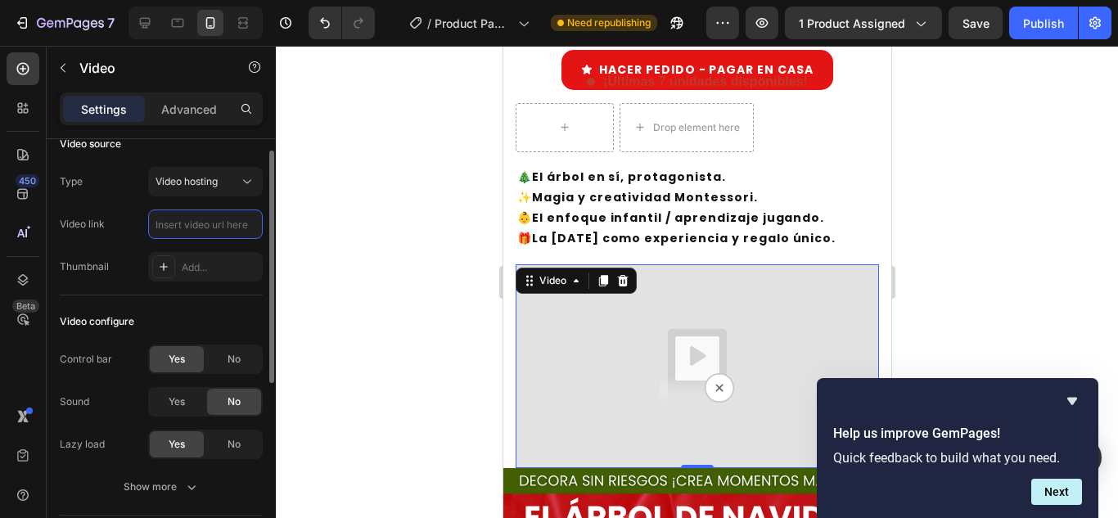
paste input "[URL][DOMAIN_NAME]"
type input "[URL][DOMAIN_NAME]"
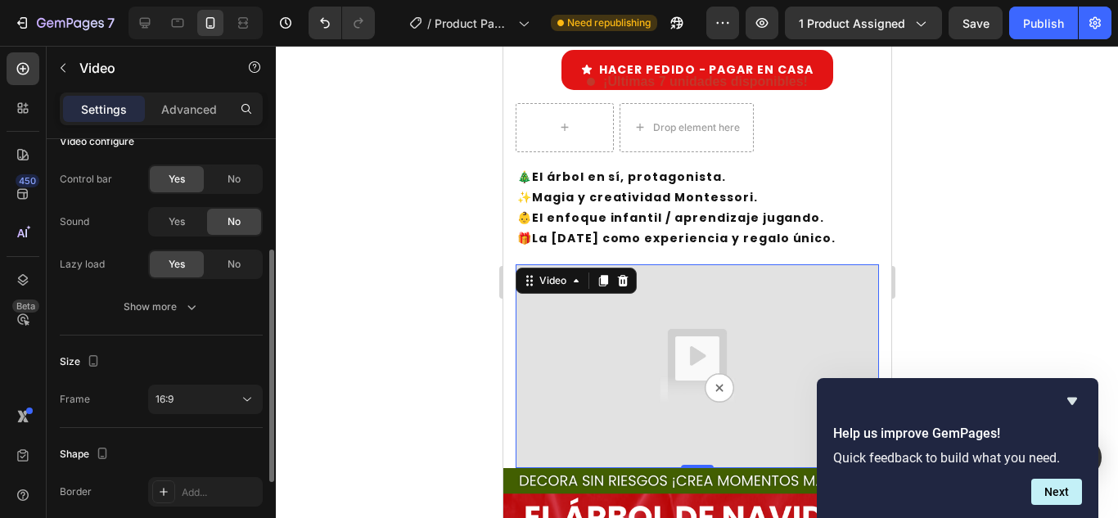
scroll to position [233, 0]
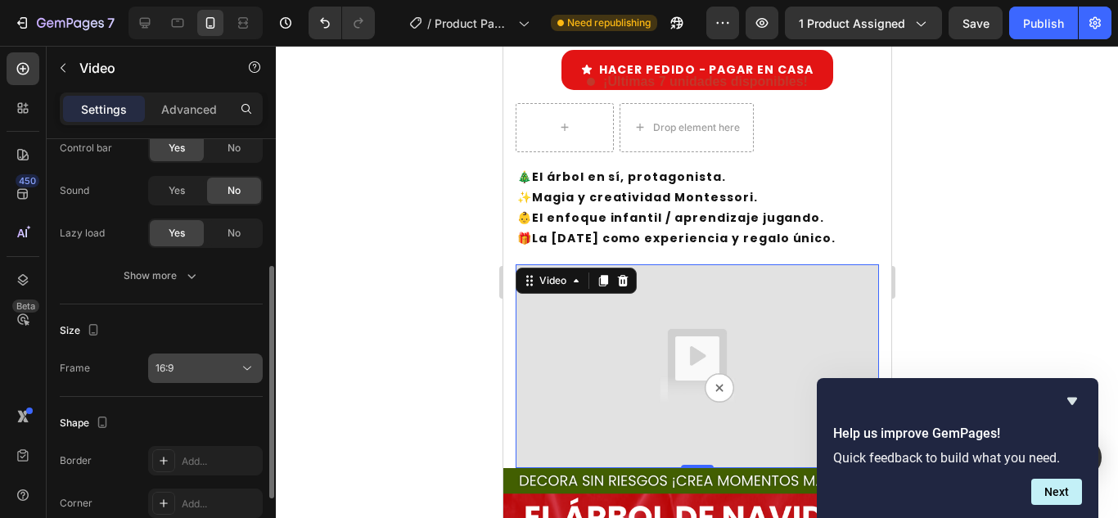
click at [196, 364] on div "16:9" at bounding box center [198, 368] width 84 height 15
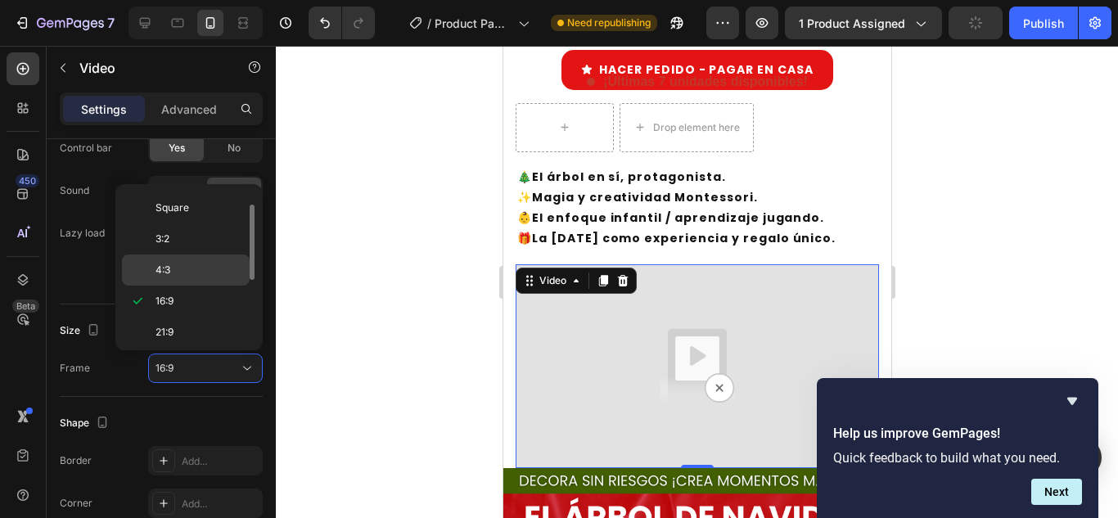
scroll to position [158, 0]
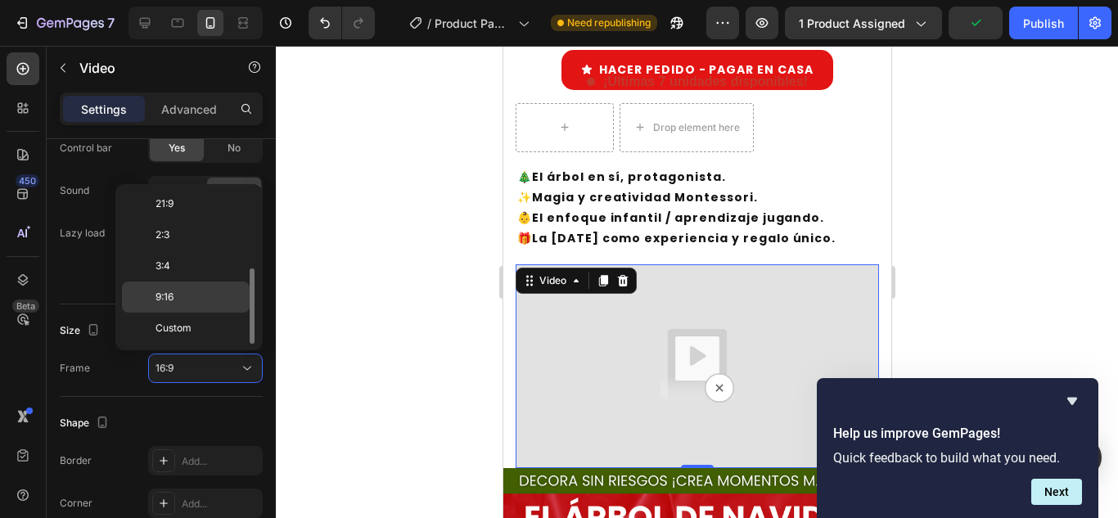
click at [192, 291] on p "9:16" at bounding box center [199, 297] width 87 height 15
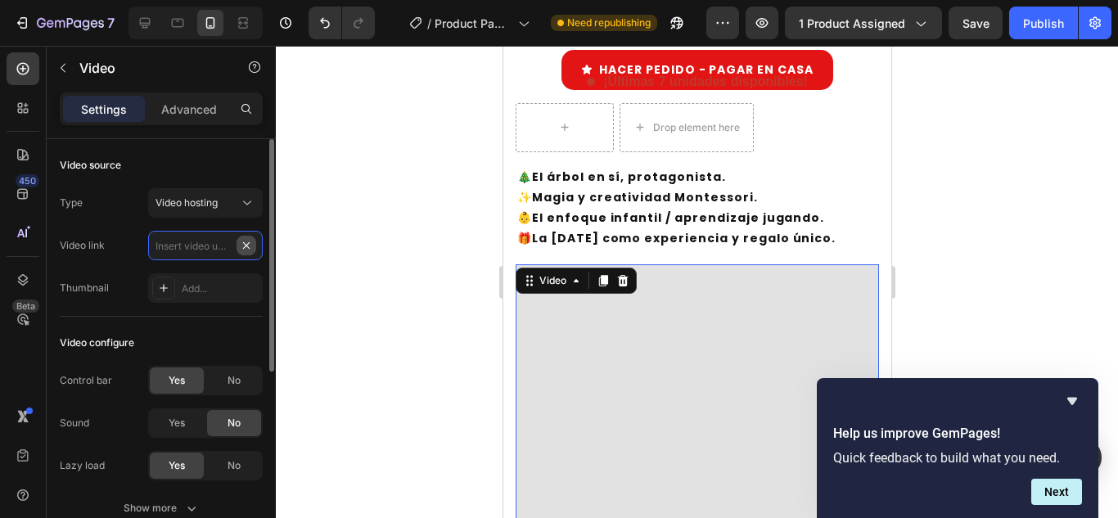
scroll to position [0, 0]
paste input "[URL][DOMAIN_NAME]"
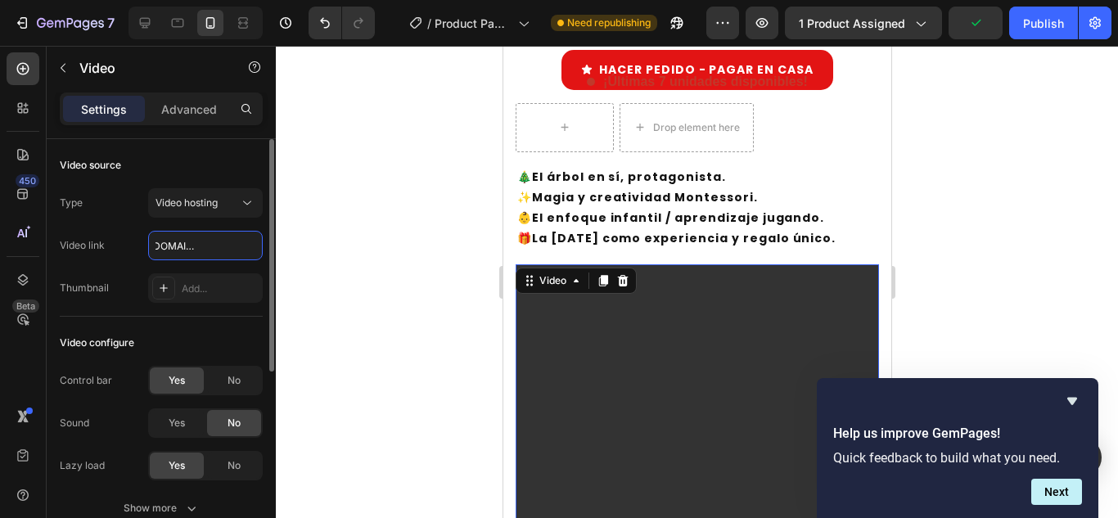
scroll to position [883, 0]
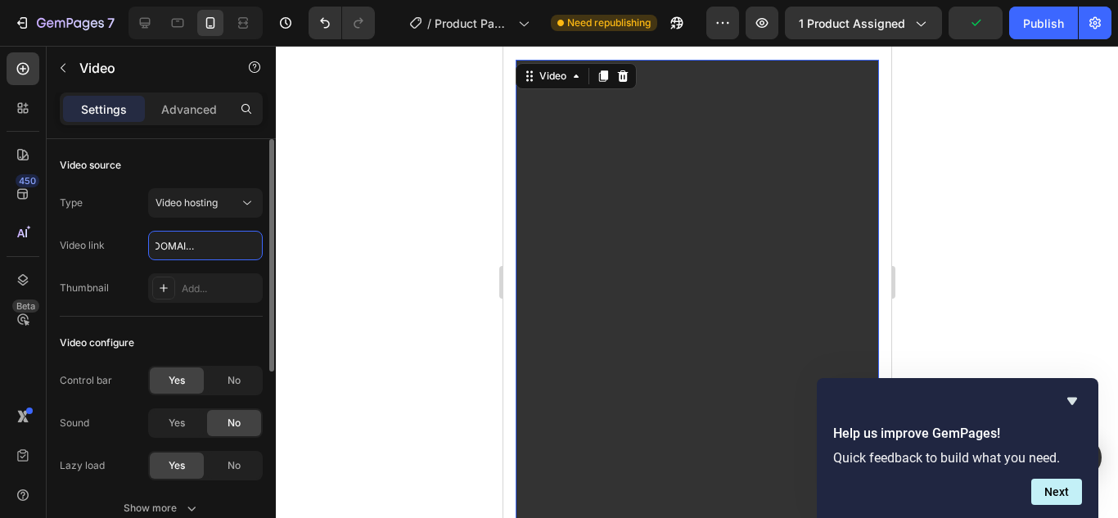
type input "[URL][DOMAIN_NAME]"
click at [1004, 208] on div at bounding box center [697, 282] width 842 height 472
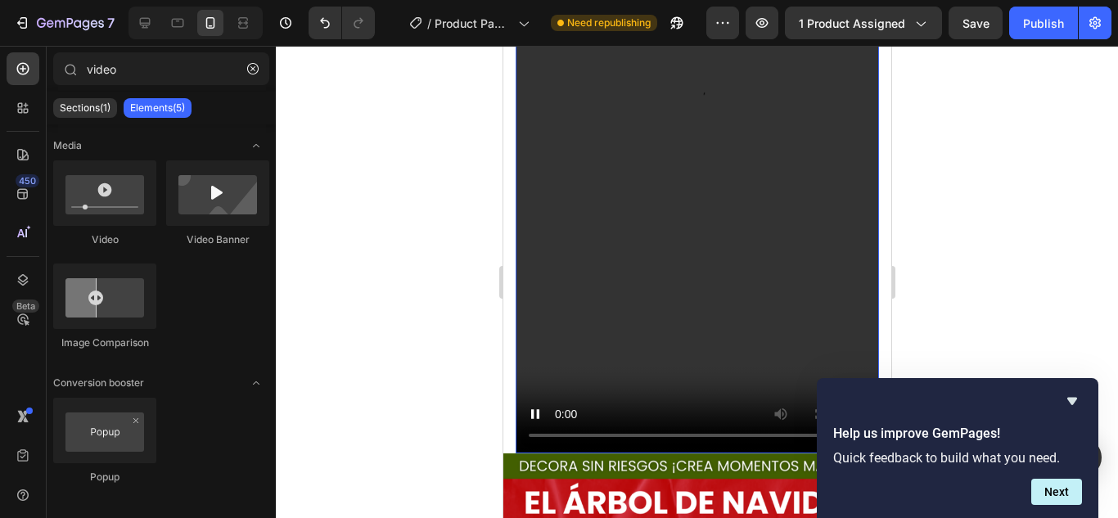
scroll to position [1134, 0]
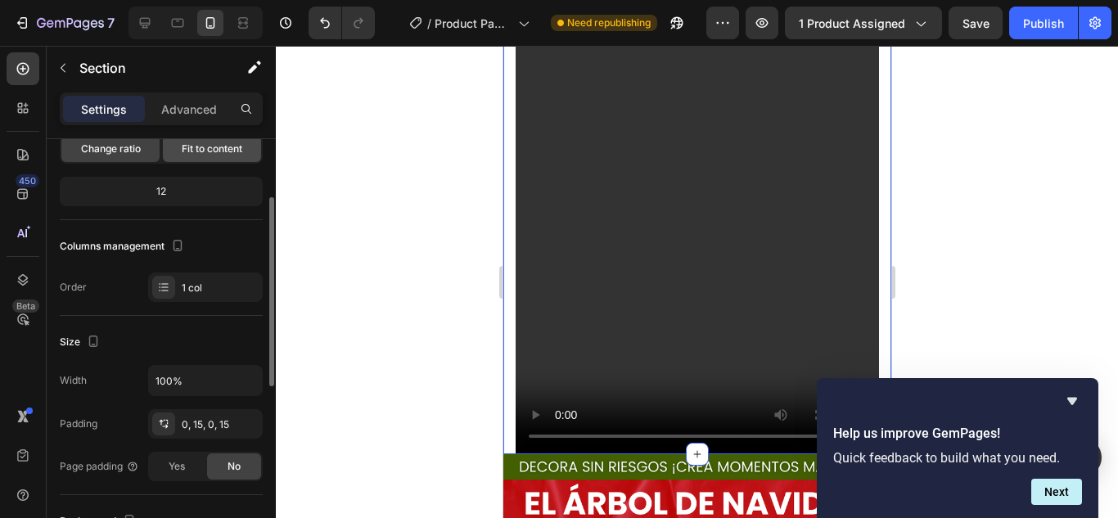
scroll to position [133, 0]
click at [197, 282] on div "1 col" at bounding box center [220, 289] width 77 height 15
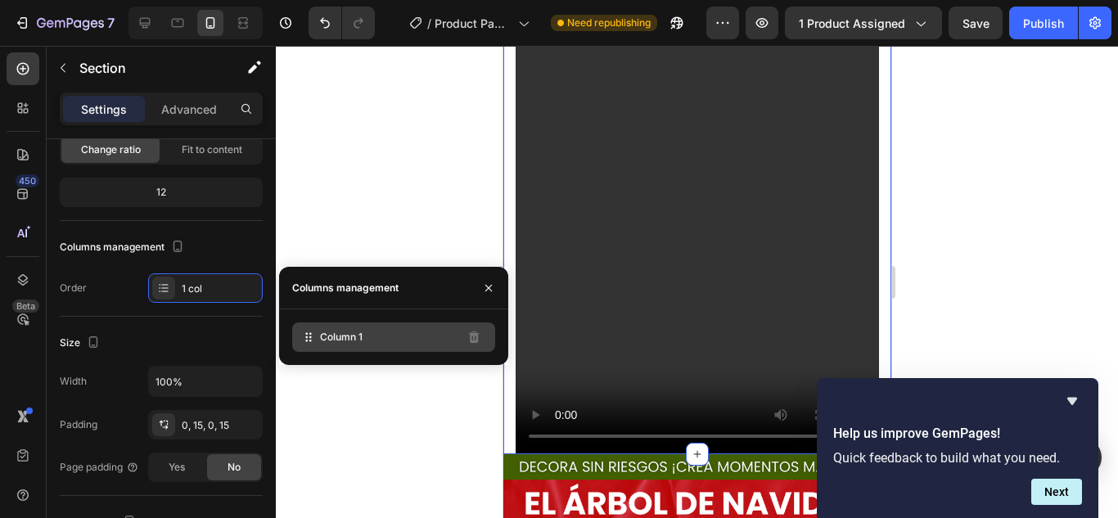
click at [334, 341] on span "Column 1" at bounding box center [341, 337] width 43 height 15
click at [339, 349] on div "Column 1" at bounding box center [393, 337] width 203 height 29
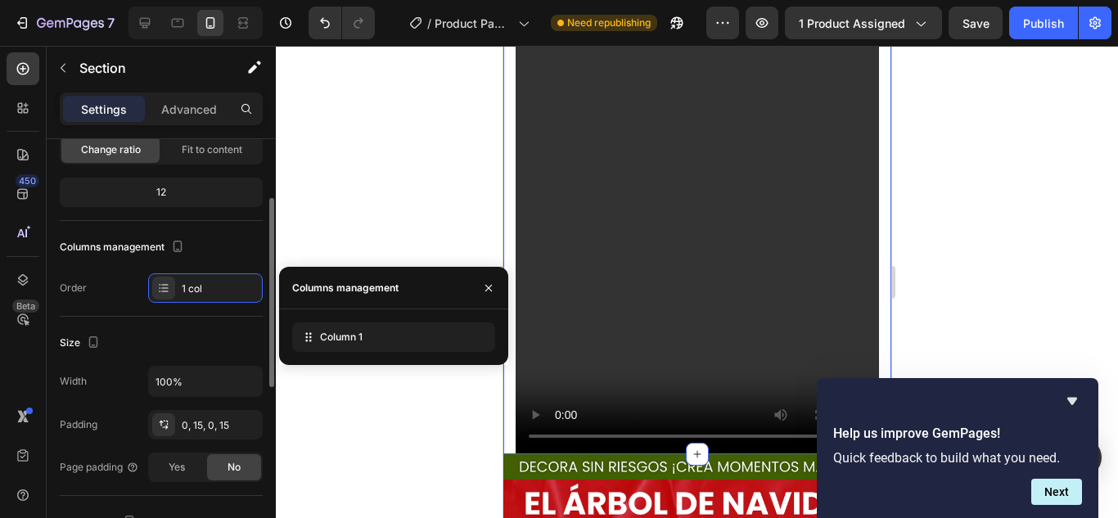
click at [203, 222] on div "Layout Column width Change ratio Fit to content 12 Columns management Order 1 c…" at bounding box center [161, 161] width 203 height 283
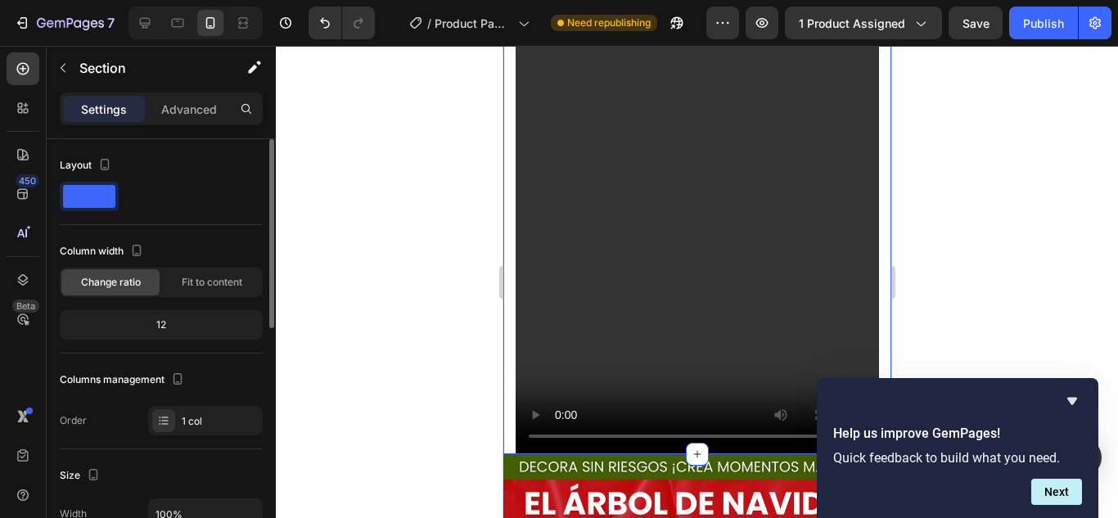
scroll to position [0, 0]
click at [88, 182] on div at bounding box center [89, 196] width 59 height 29
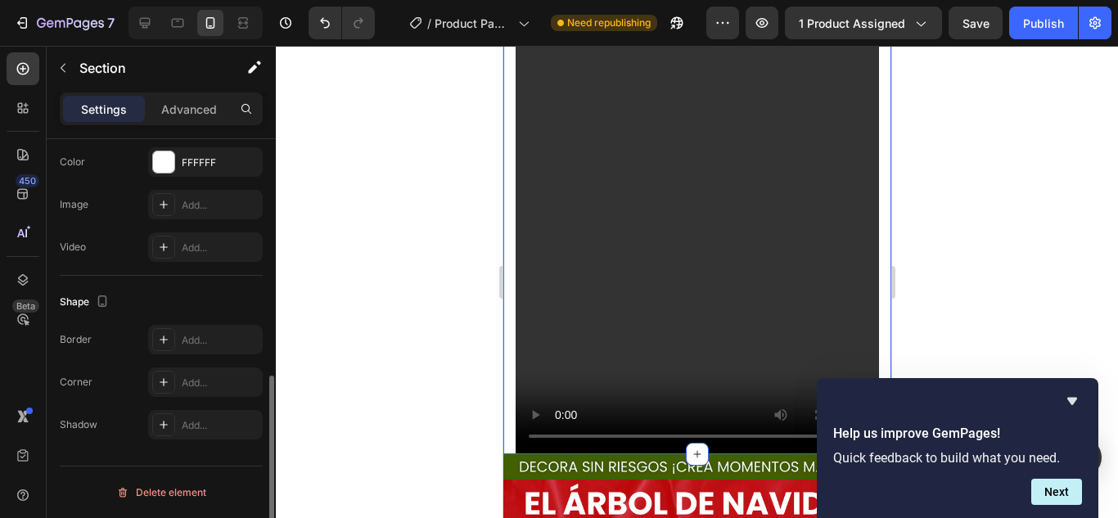
scroll to position [362, 0]
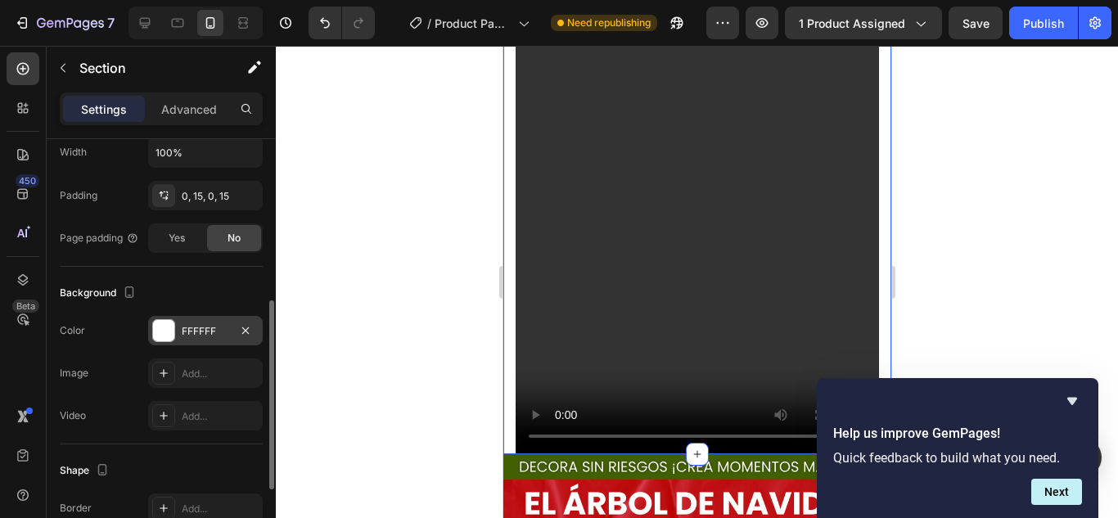
click at [176, 330] on div "FFFFFF" at bounding box center [205, 330] width 115 height 29
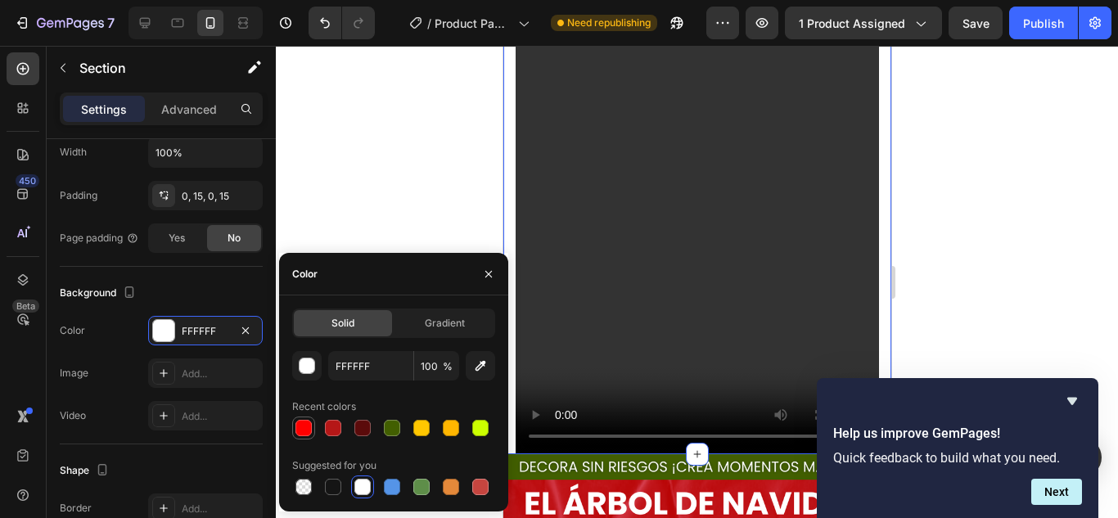
click at [304, 437] on div at bounding box center [304, 428] width 20 height 20
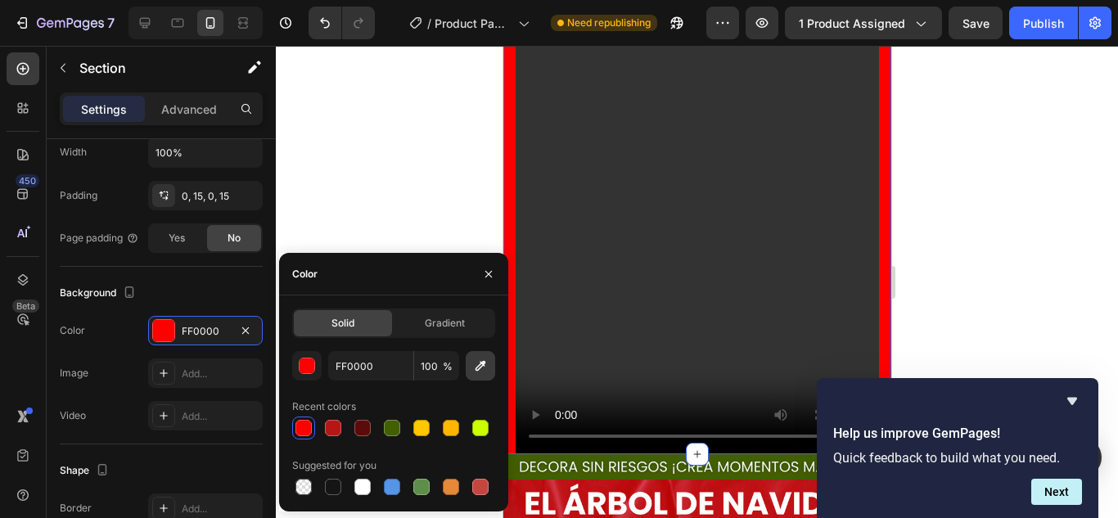
click at [480, 372] on icon "button" at bounding box center [480, 366] width 16 height 16
type input "D2363E"
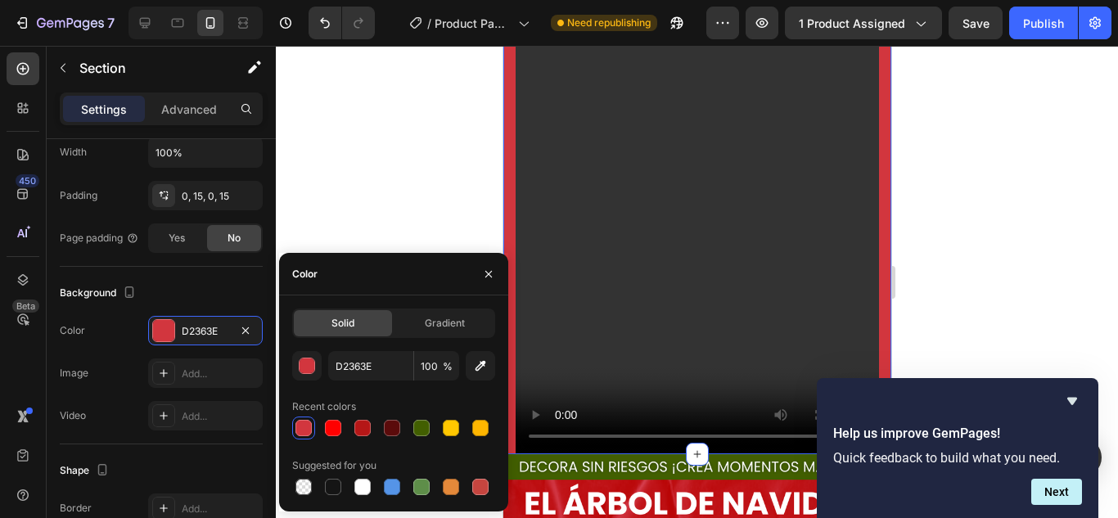
click at [395, 109] on div at bounding box center [697, 282] width 842 height 472
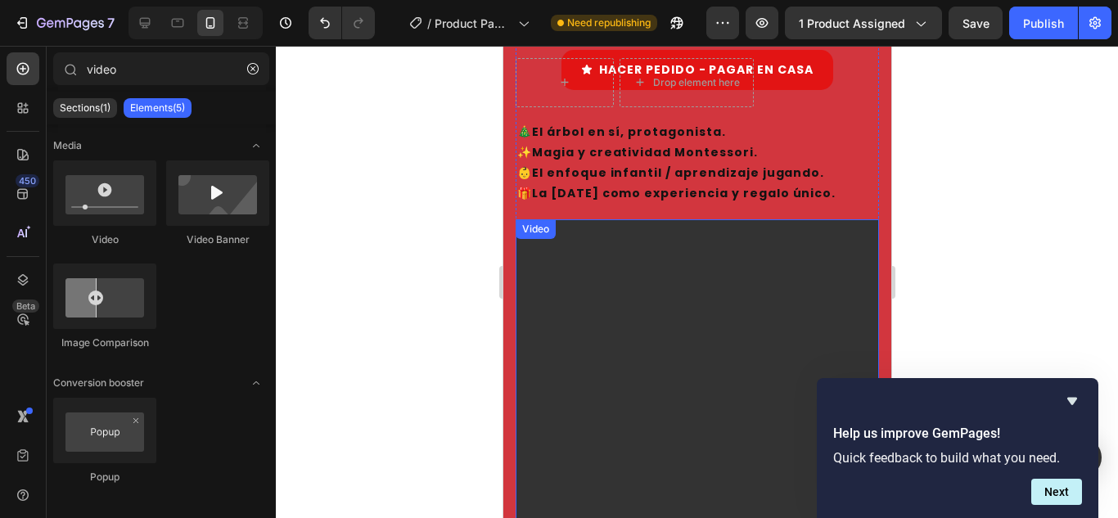
scroll to position [800, 0]
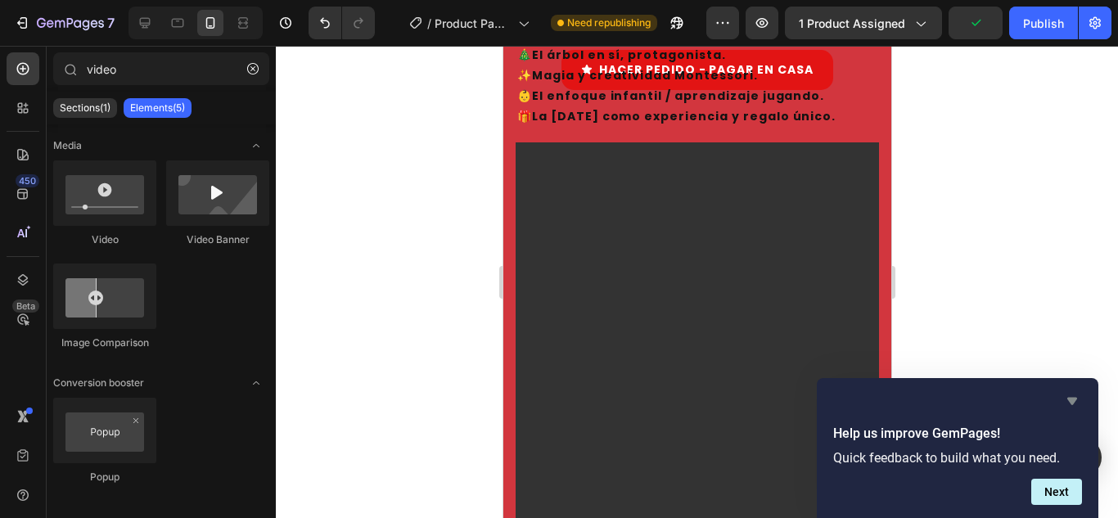
click at [1074, 400] on icon "Hide survey" at bounding box center [1073, 401] width 10 height 7
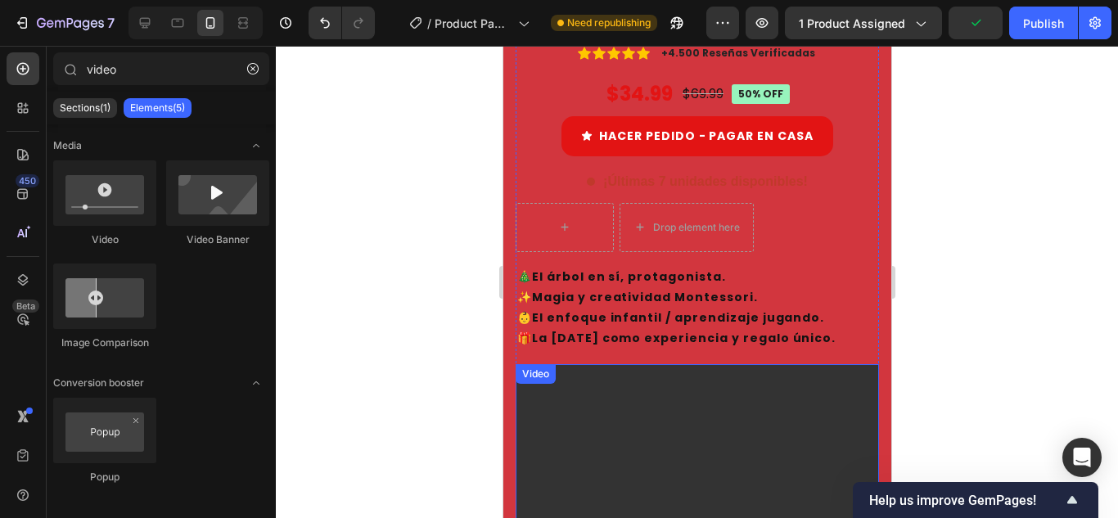
scroll to position [567, 0]
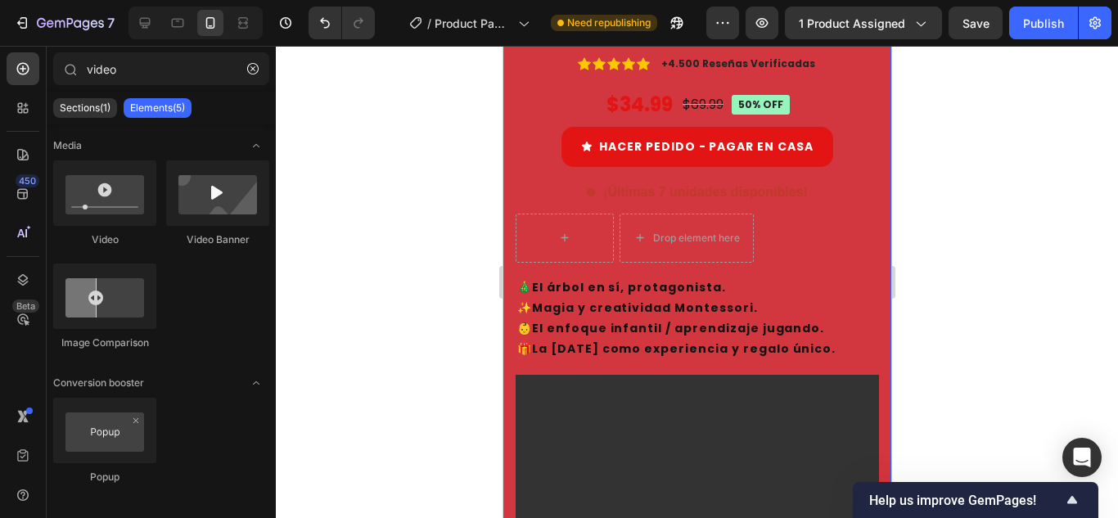
click at [508, 348] on div "Product Images Árbol de [DATE] de Fieltro + Luces Gratis Product Title Icon Ico…" at bounding box center [697, 285] width 388 height 1472
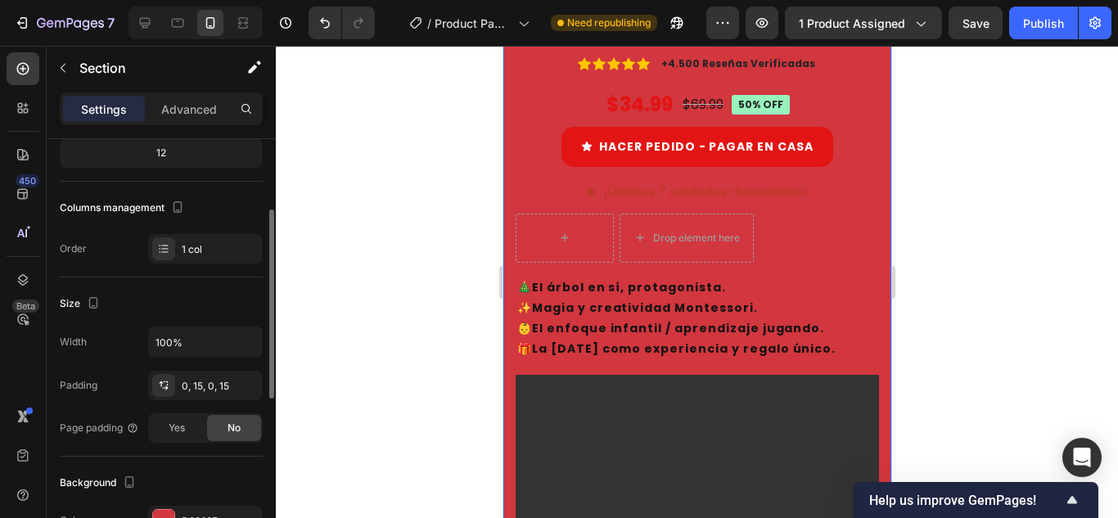
scroll to position [173, 0]
click at [184, 513] on div "D2363E" at bounding box center [205, 520] width 47 height 15
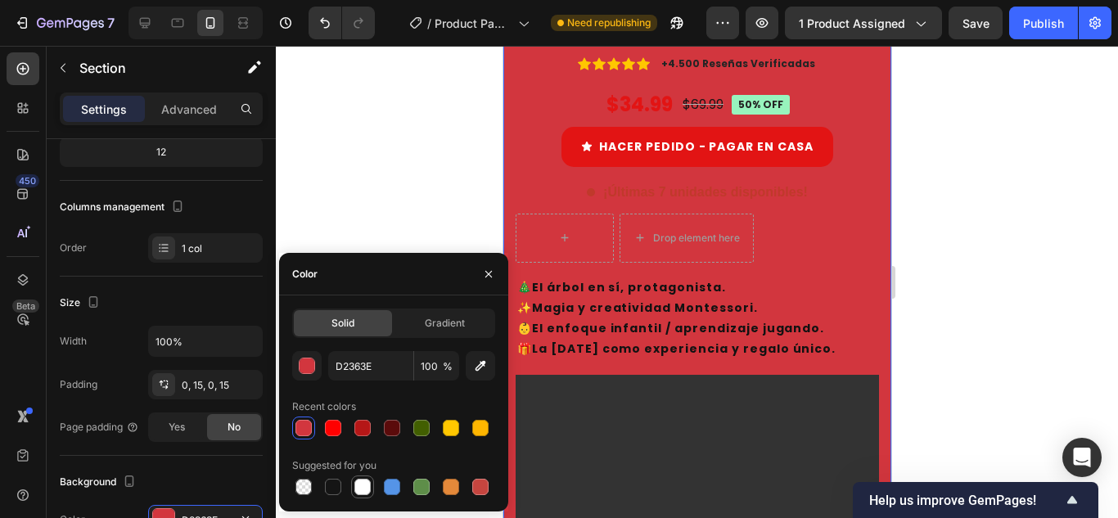
click at [363, 484] on div at bounding box center [362, 487] width 16 height 16
type input "FFFFFF"
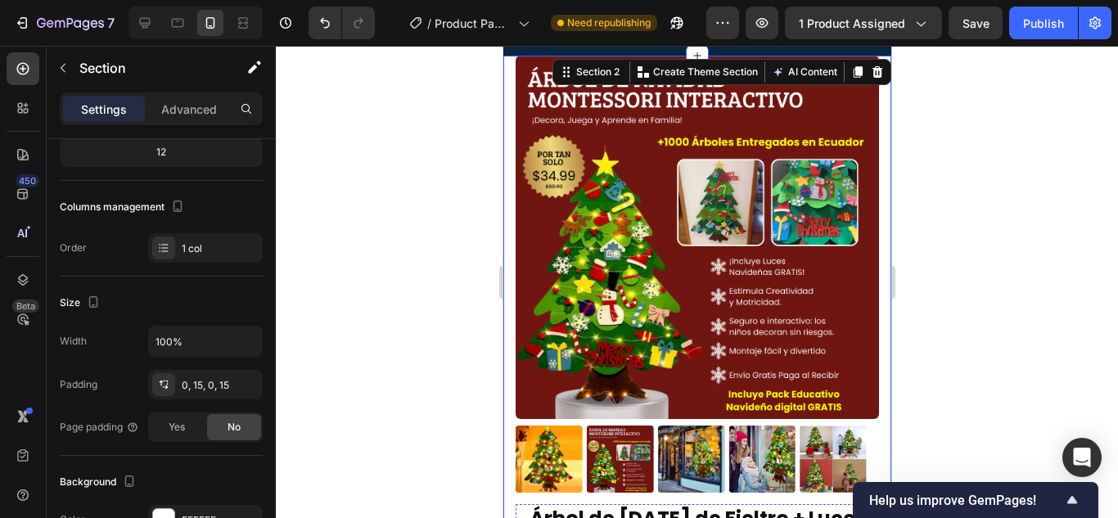
scroll to position [0, 0]
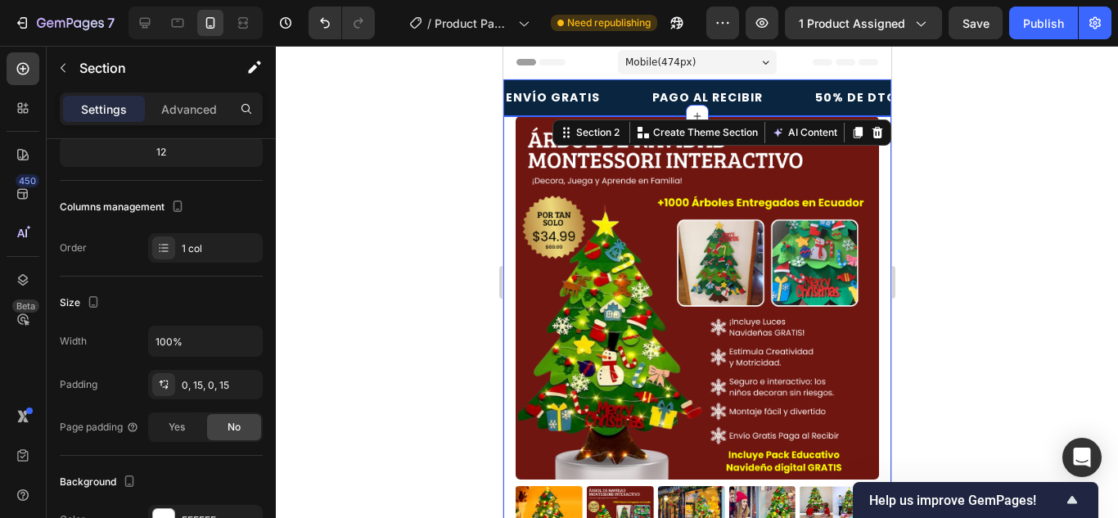
click at [775, 93] on div "PAGO AL RECIBIR Text Block" at bounding box center [731, 97] width 163 height 37
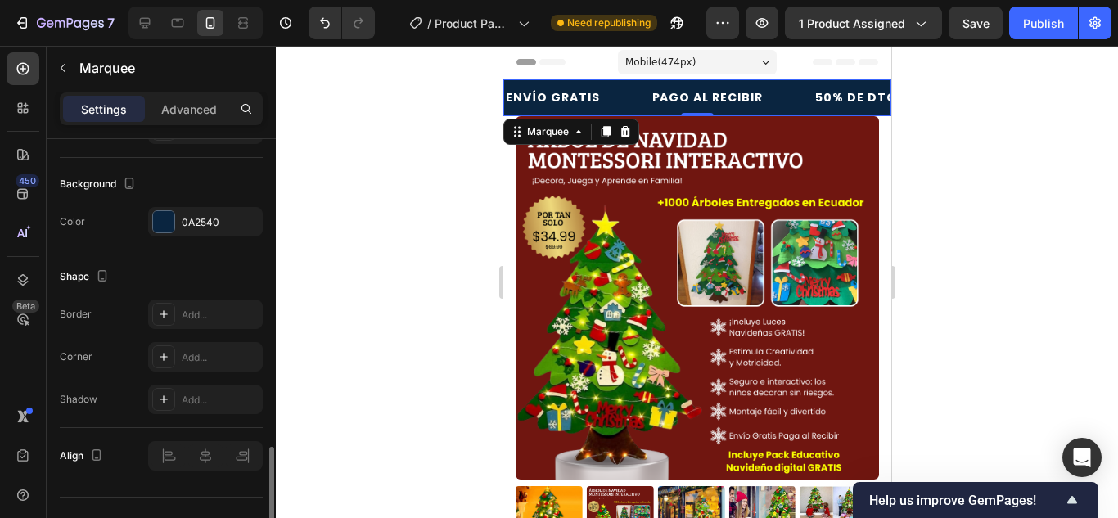
scroll to position [785, 0]
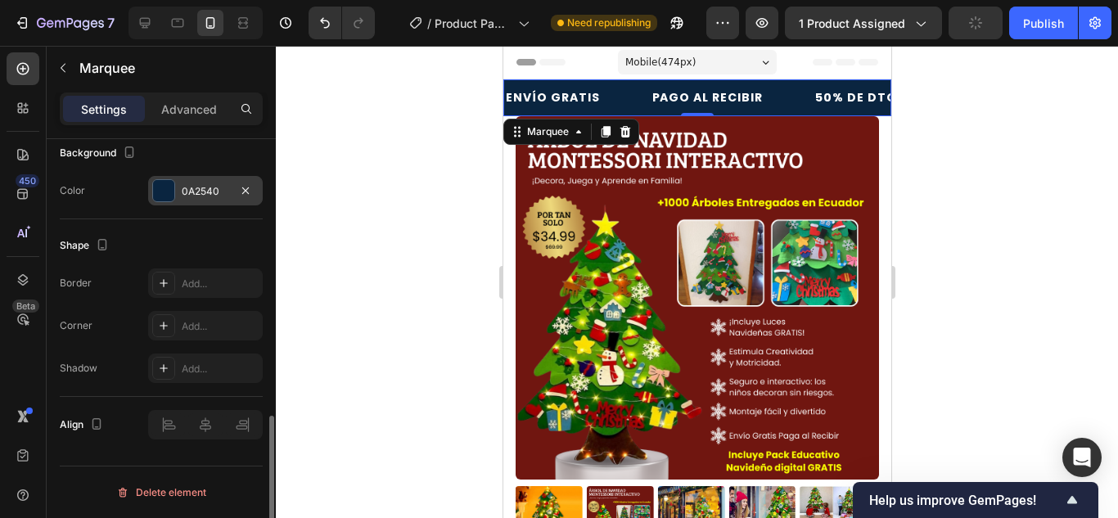
click at [216, 197] on div "0A2540" at bounding box center [205, 191] width 47 height 15
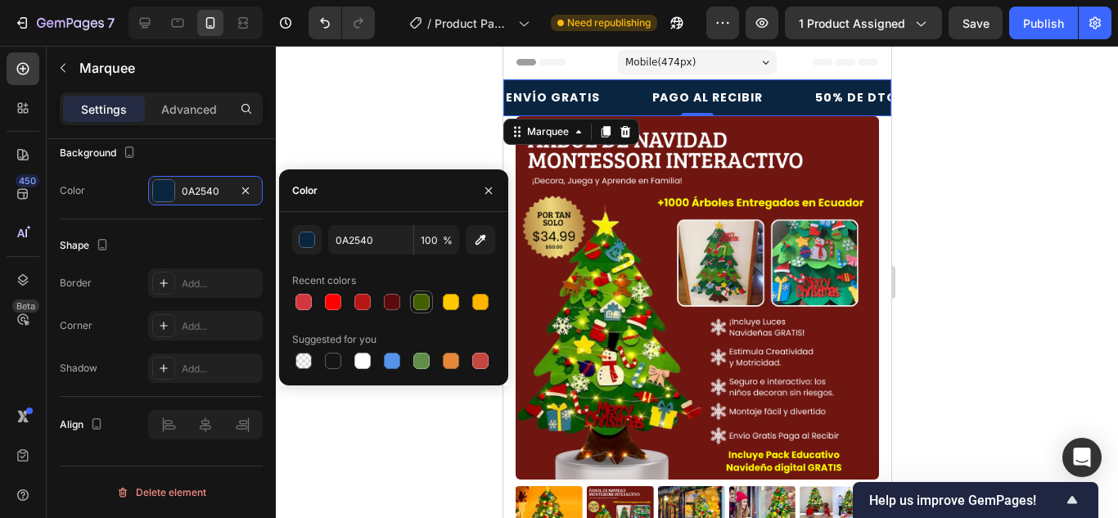
click at [422, 305] on div at bounding box center [421, 302] width 16 height 16
type input "425F01"
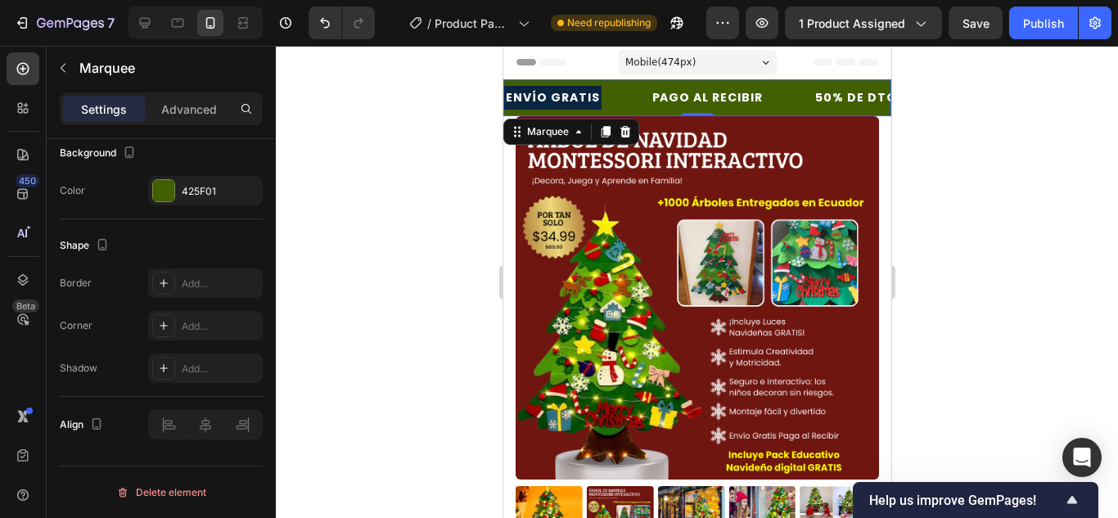
click at [939, 201] on div at bounding box center [697, 282] width 842 height 472
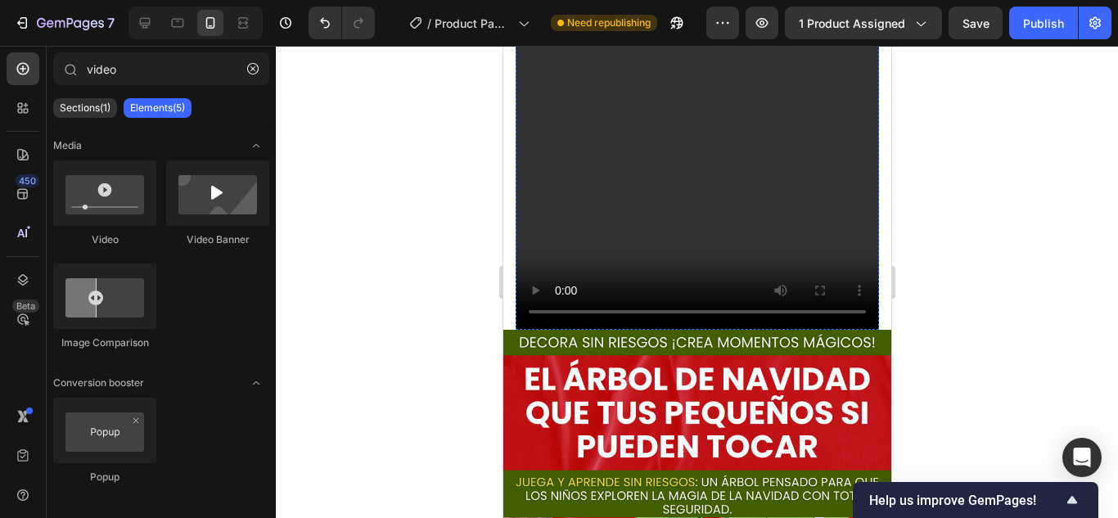
scroll to position [1271, 0]
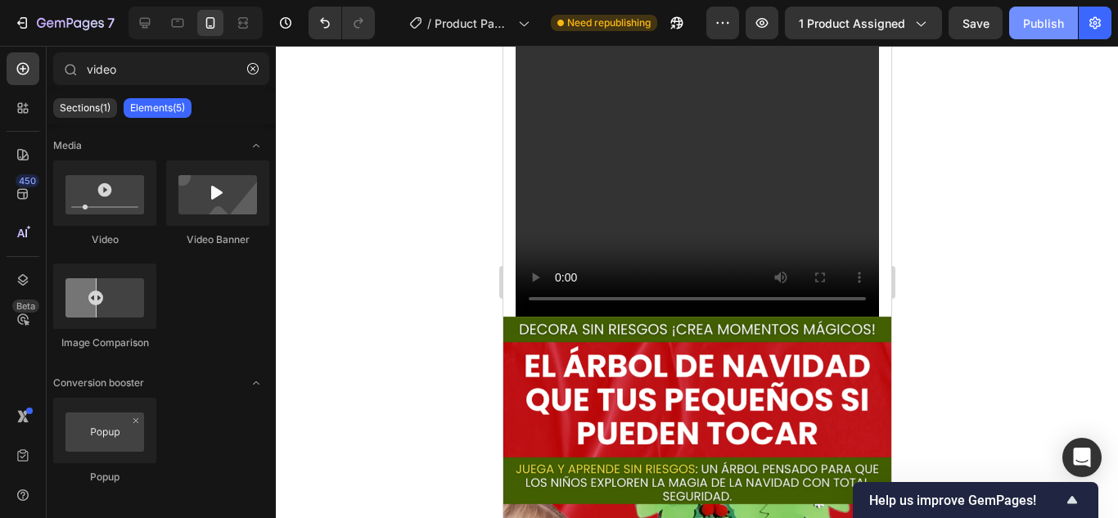
click at [1044, 24] on div "Publish" at bounding box center [1043, 23] width 41 height 17
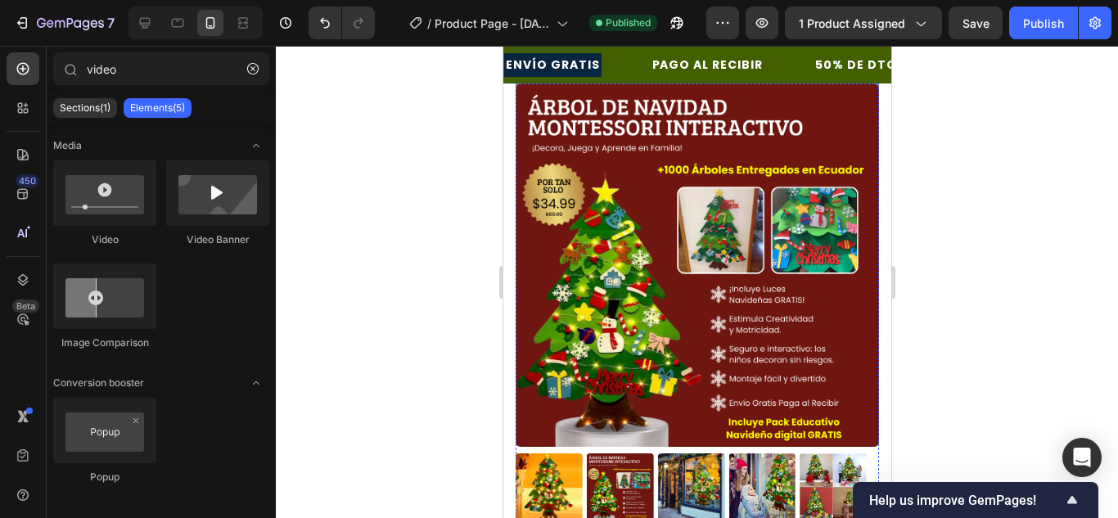
scroll to position [0, 0]
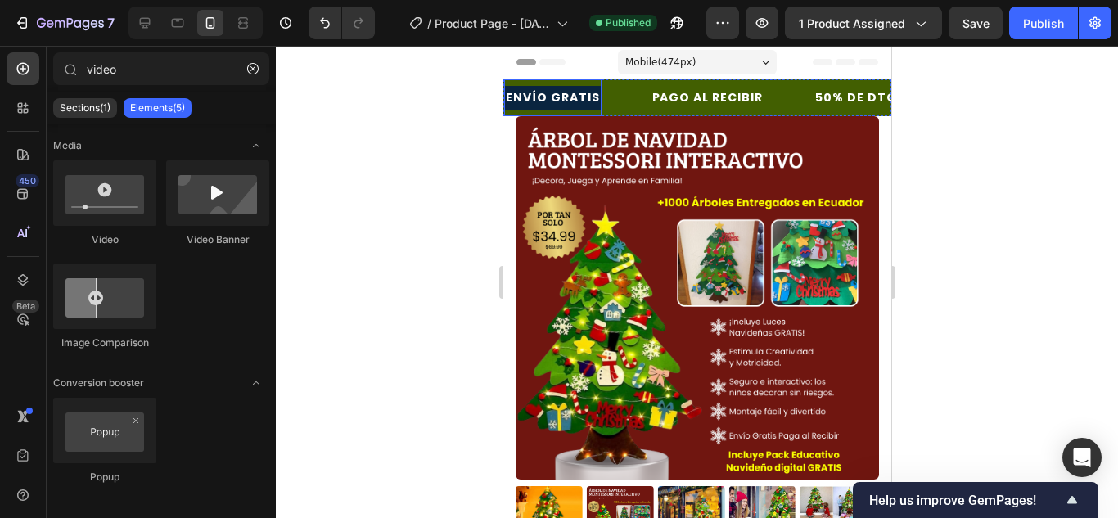
click at [510, 95] on p "ENVÍO GRATIS" at bounding box center [552, 98] width 94 height 20
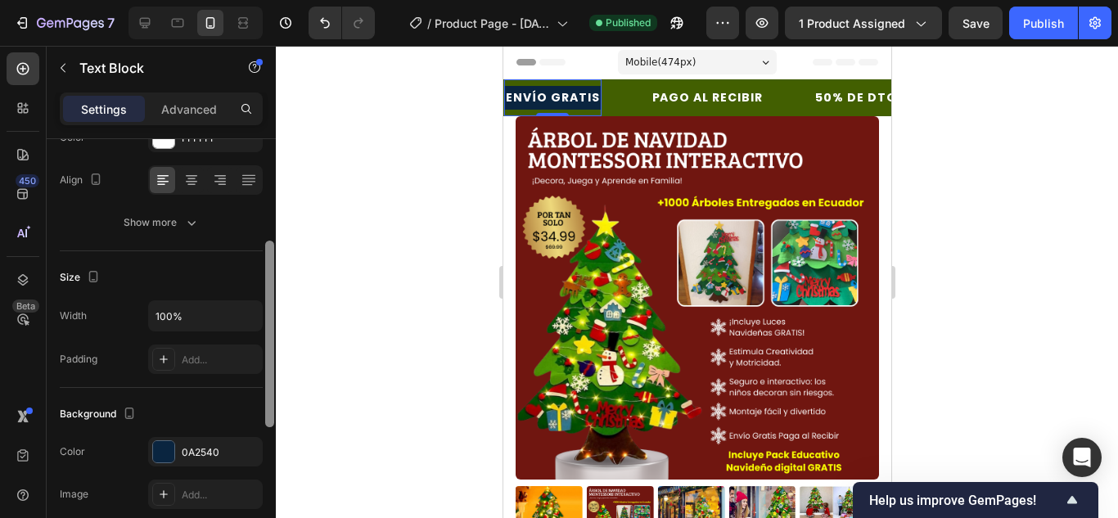
scroll to position [242, 0]
click at [178, 454] on div "0A2540" at bounding box center [205, 450] width 115 height 29
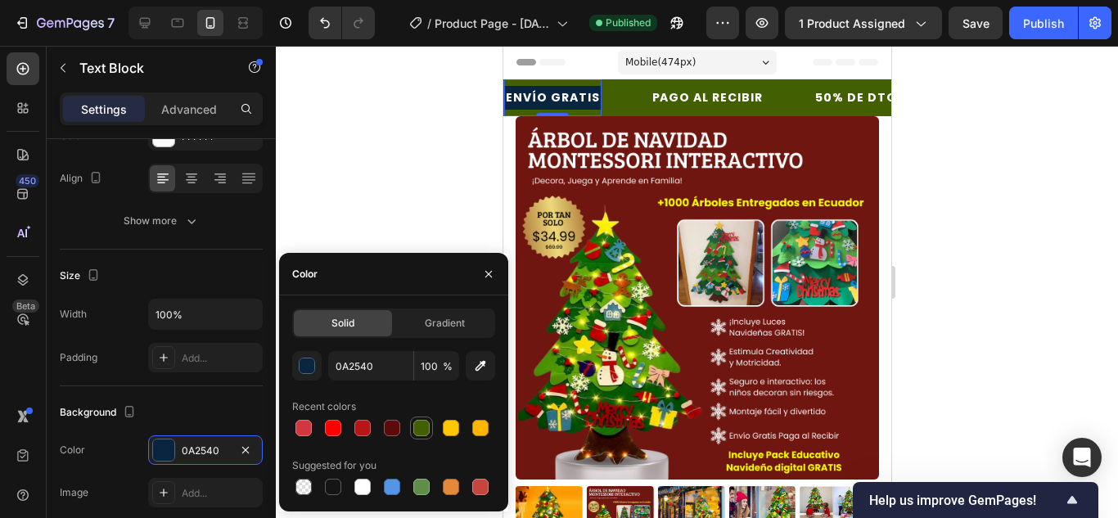
click at [415, 427] on div at bounding box center [421, 428] width 16 height 16
type input "425F01"
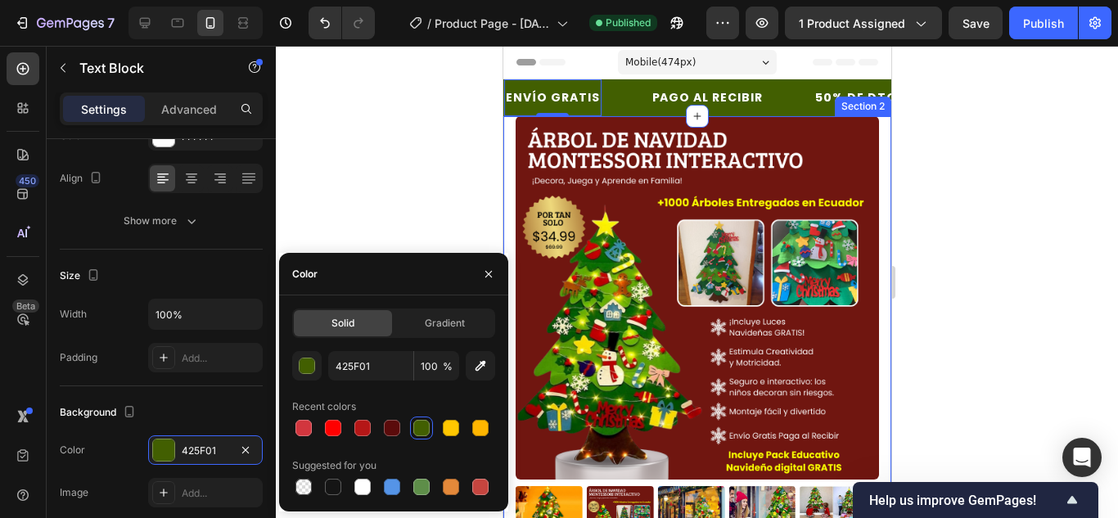
click at [975, 205] on div at bounding box center [697, 282] width 842 height 472
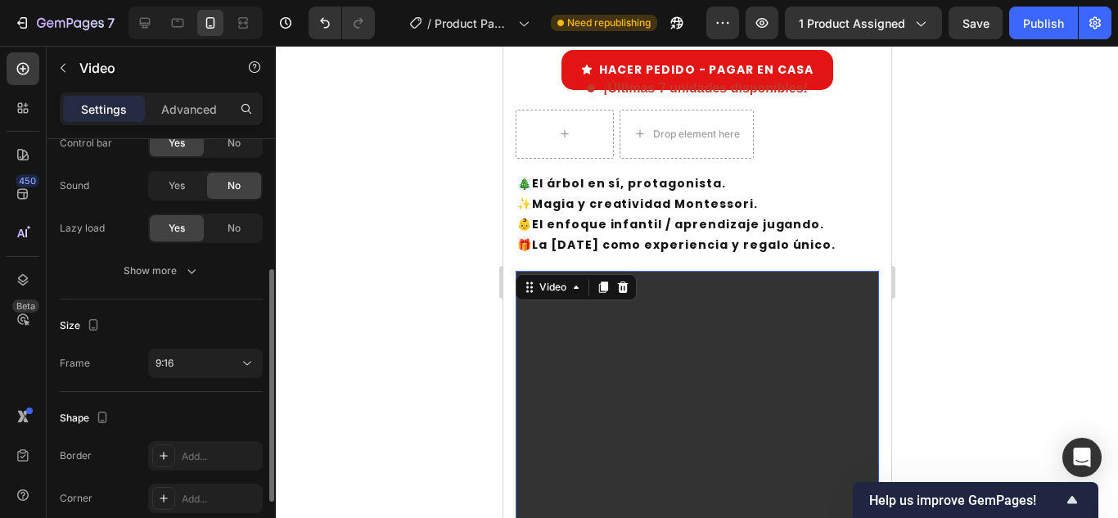
scroll to position [238, 0]
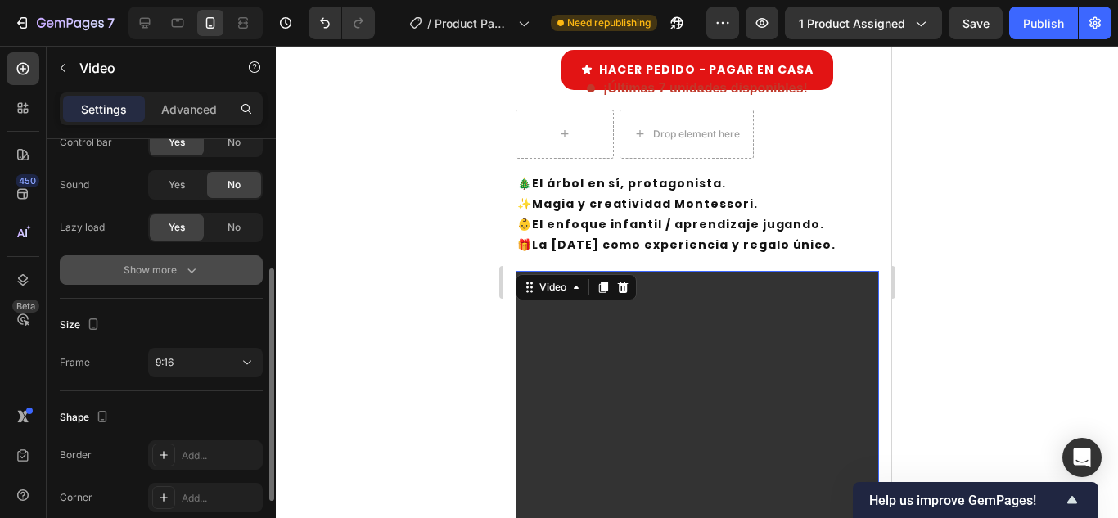
click at [163, 283] on button "Show more" at bounding box center [161, 269] width 203 height 29
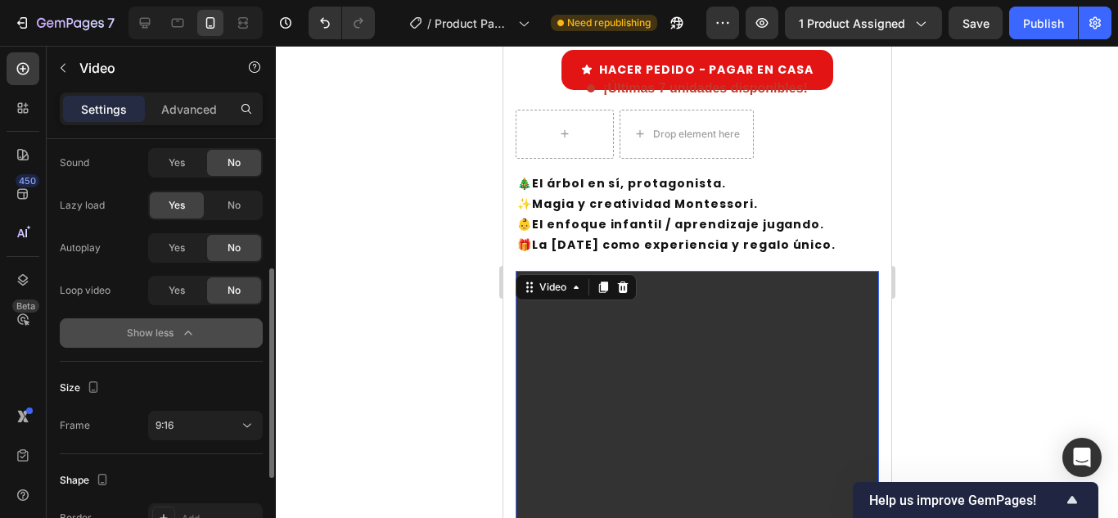
scroll to position [261, 0]
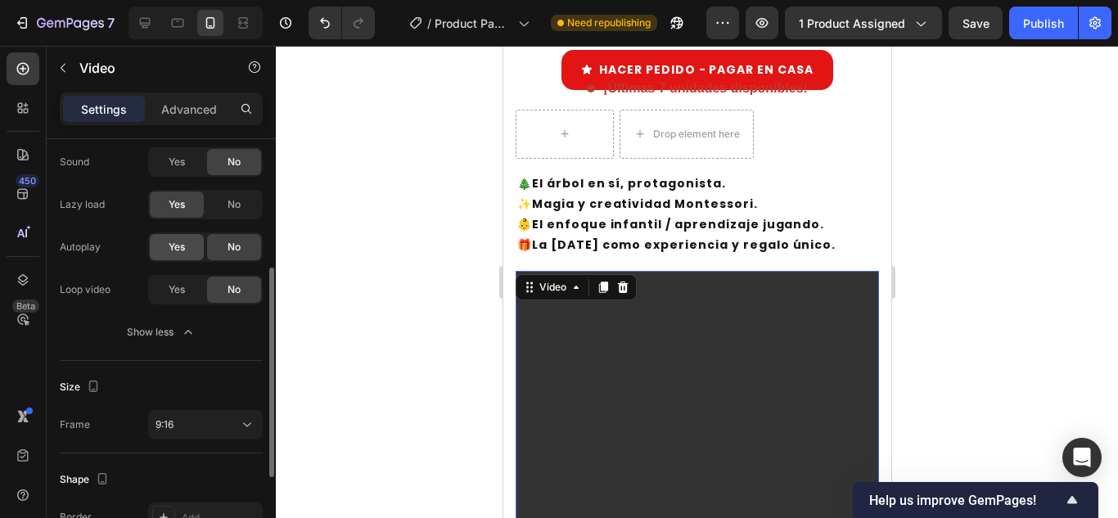
click at [178, 246] on span "Yes" at bounding box center [177, 247] width 16 height 15
click at [179, 295] on span "Yes" at bounding box center [177, 289] width 16 height 15
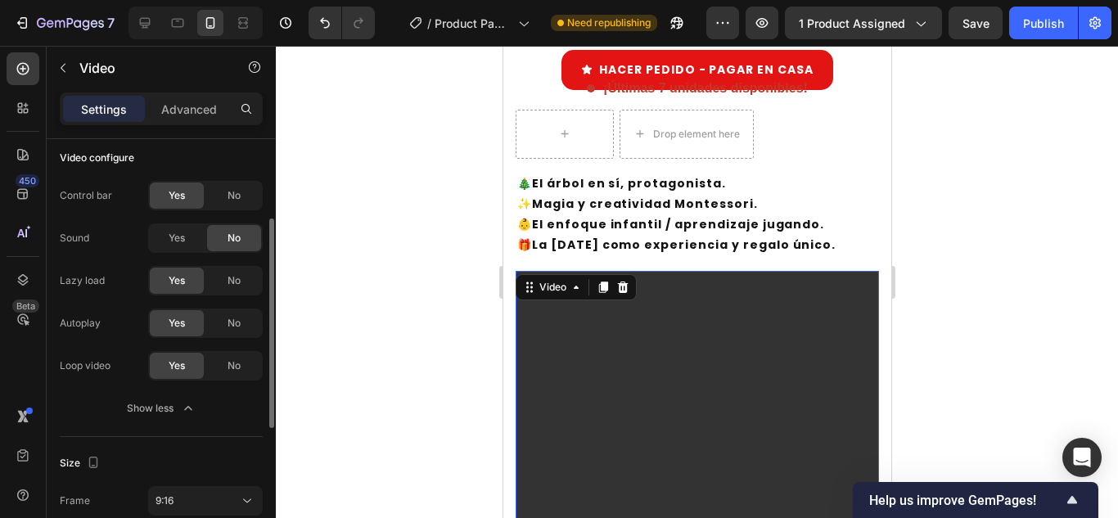
scroll to position [172, 0]
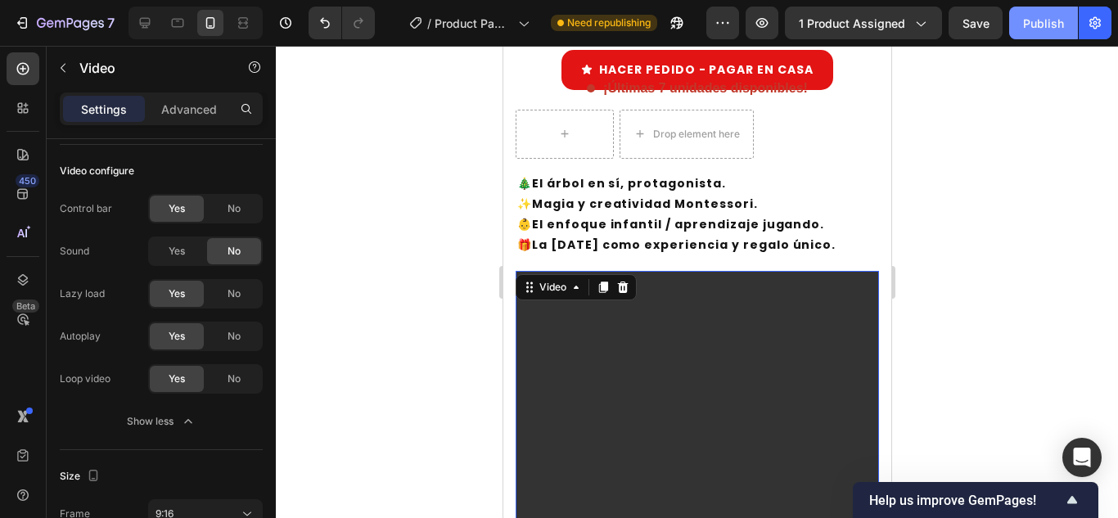
click at [1034, 11] on button "Publish" at bounding box center [1043, 23] width 69 height 33
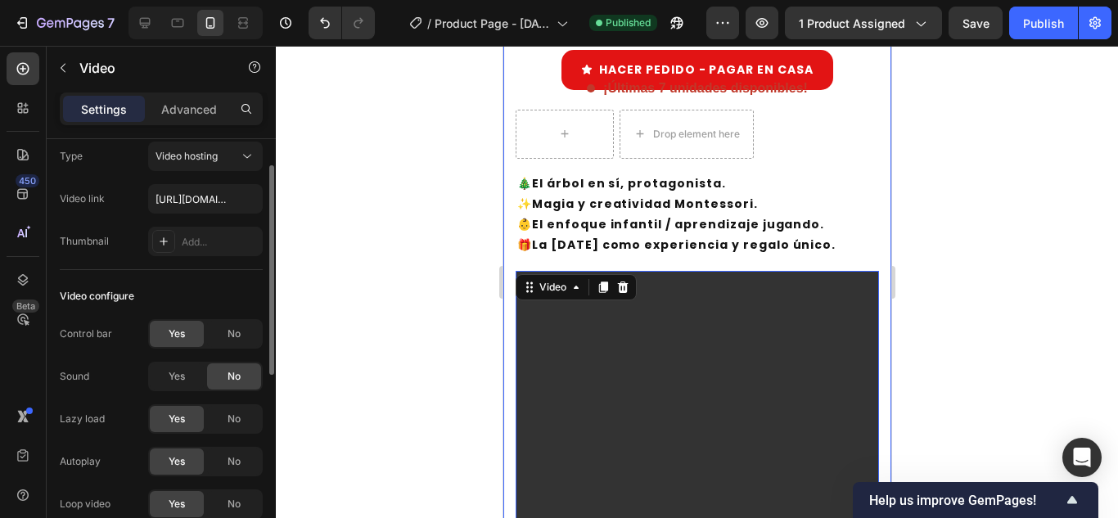
scroll to position [0, 0]
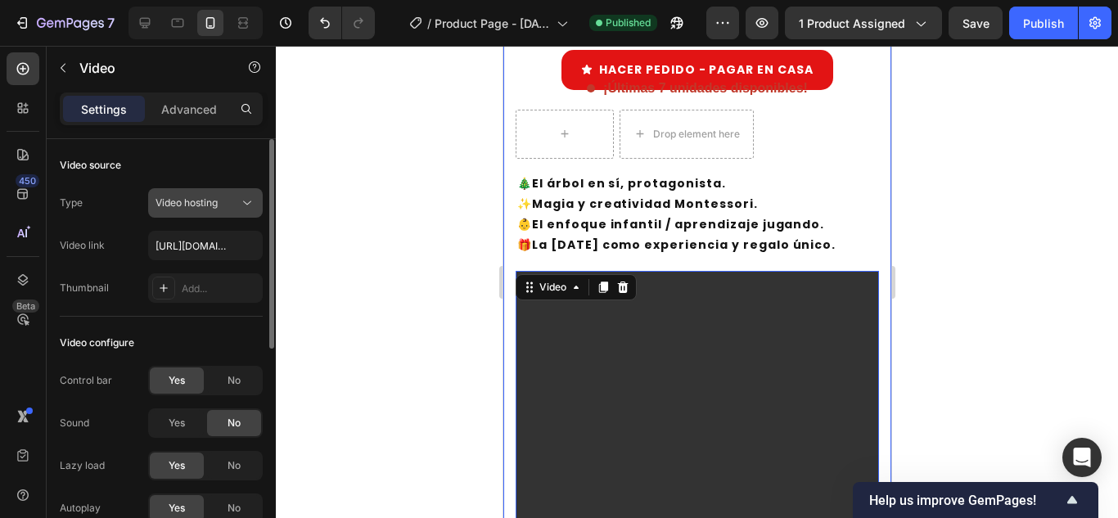
click at [228, 197] on div "Video hosting" at bounding box center [198, 203] width 84 height 15
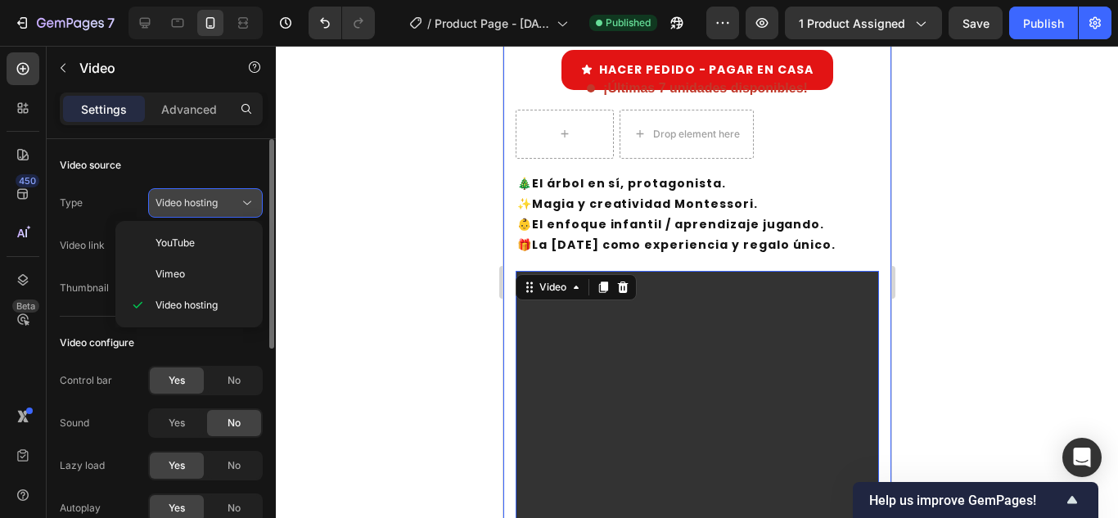
click at [228, 197] on div "Video hosting" at bounding box center [198, 203] width 84 height 15
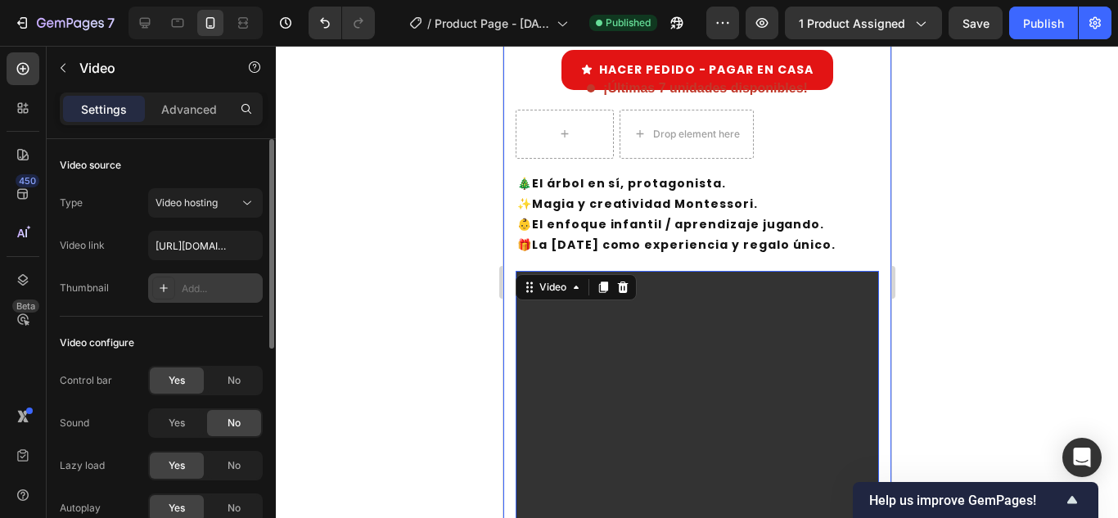
click at [209, 284] on div "Add..." at bounding box center [220, 289] width 77 height 15
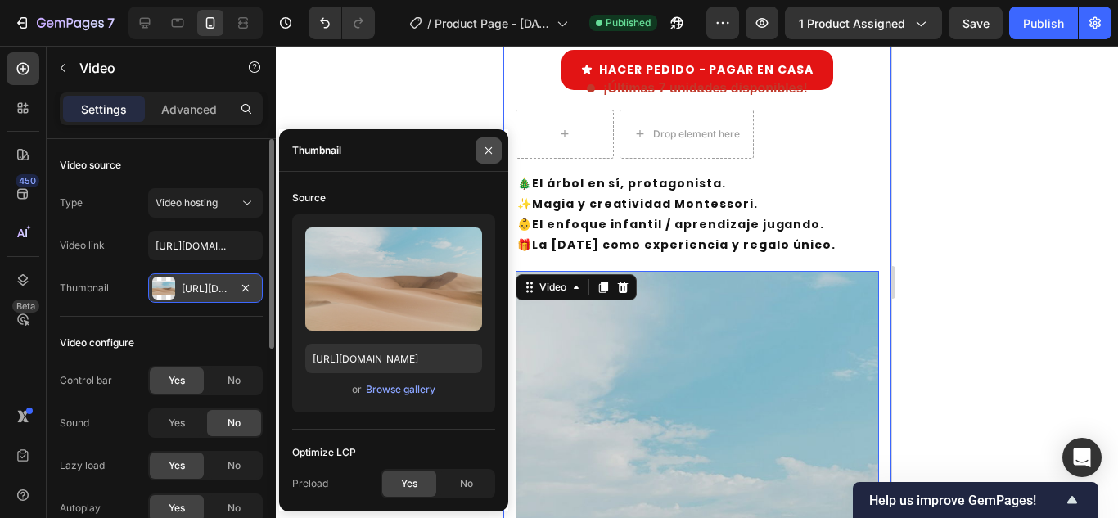
click at [495, 144] on button "button" at bounding box center [489, 151] width 26 height 26
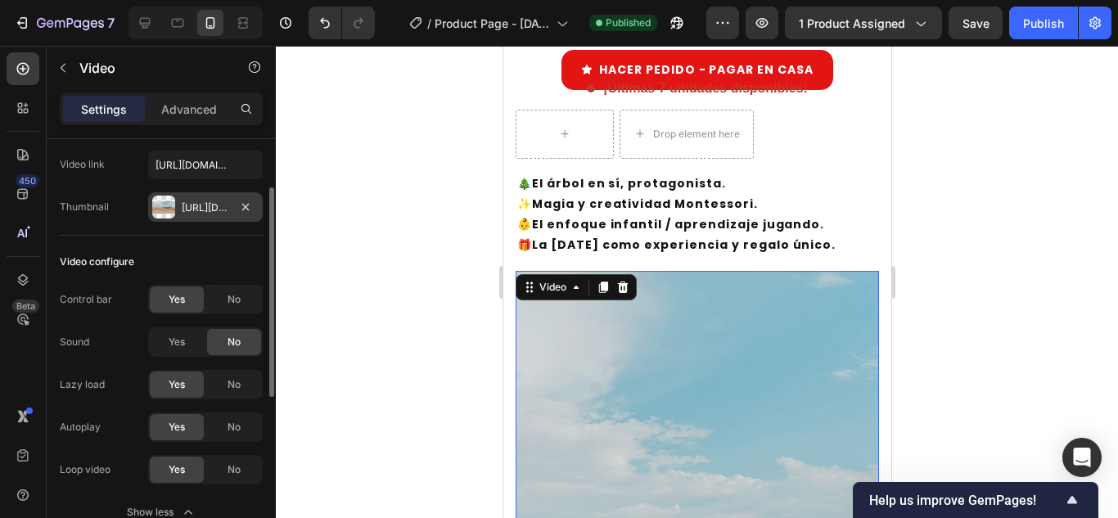
scroll to position [91, 0]
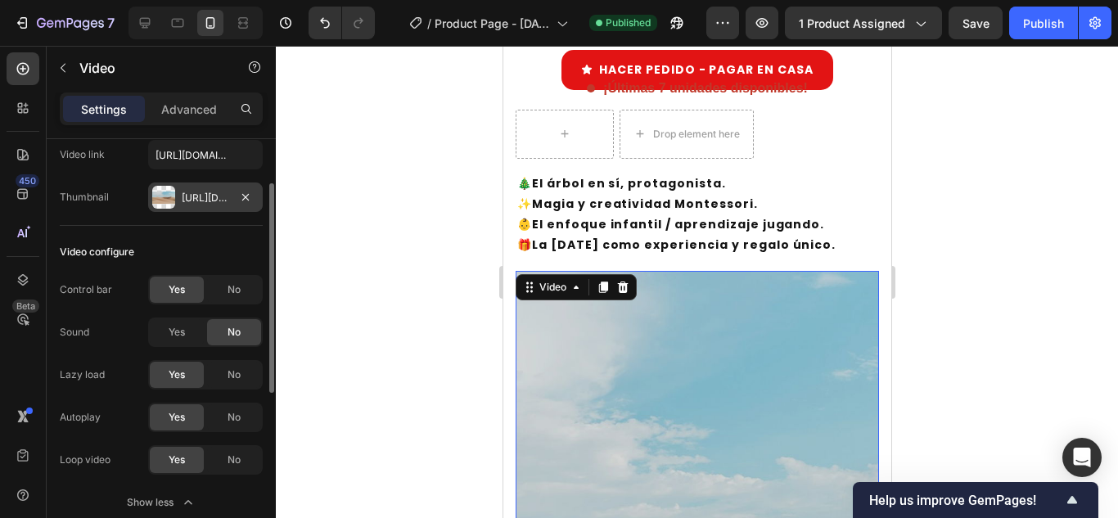
click at [260, 195] on div "[URL][DOMAIN_NAME]" at bounding box center [205, 197] width 115 height 29
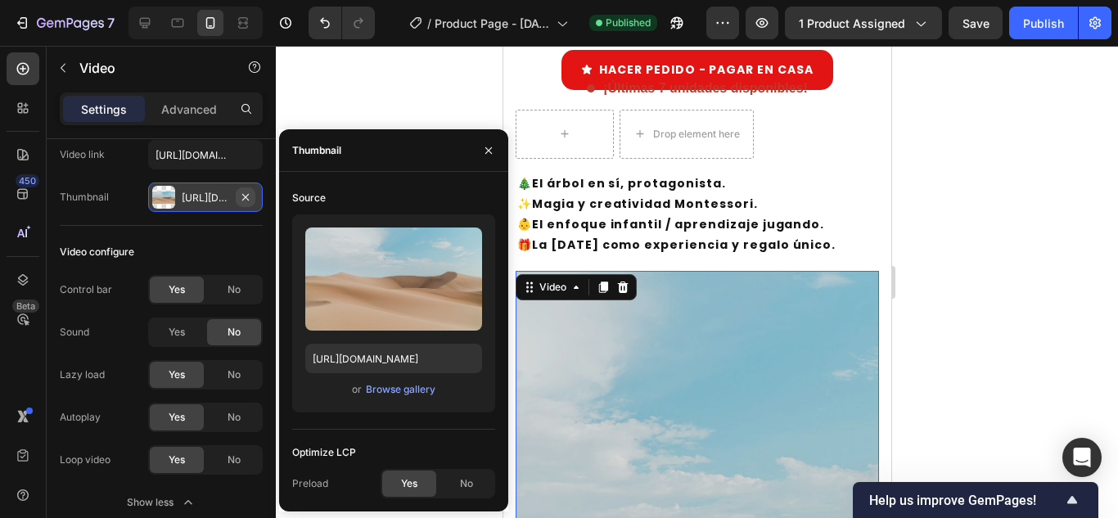
click at [248, 196] on icon "button" at bounding box center [245, 197] width 13 height 13
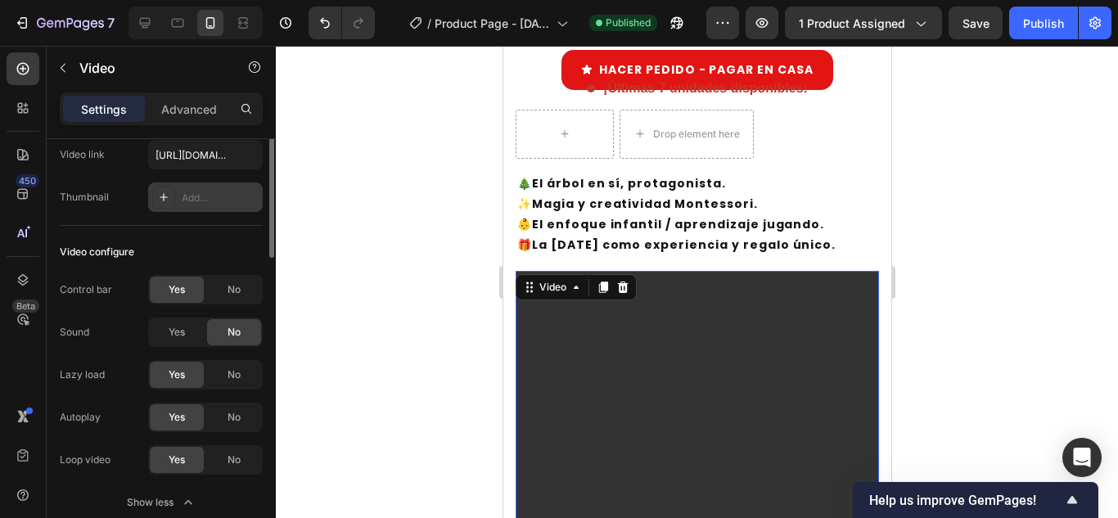
scroll to position [0, 0]
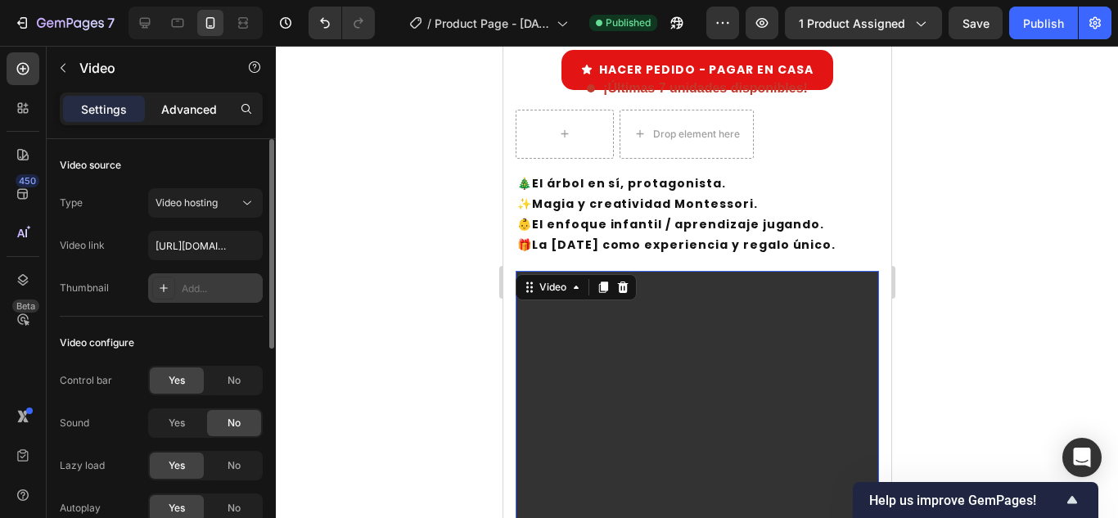
click at [204, 98] on div "Advanced" at bounding box center [189, 109] width 82 height 26
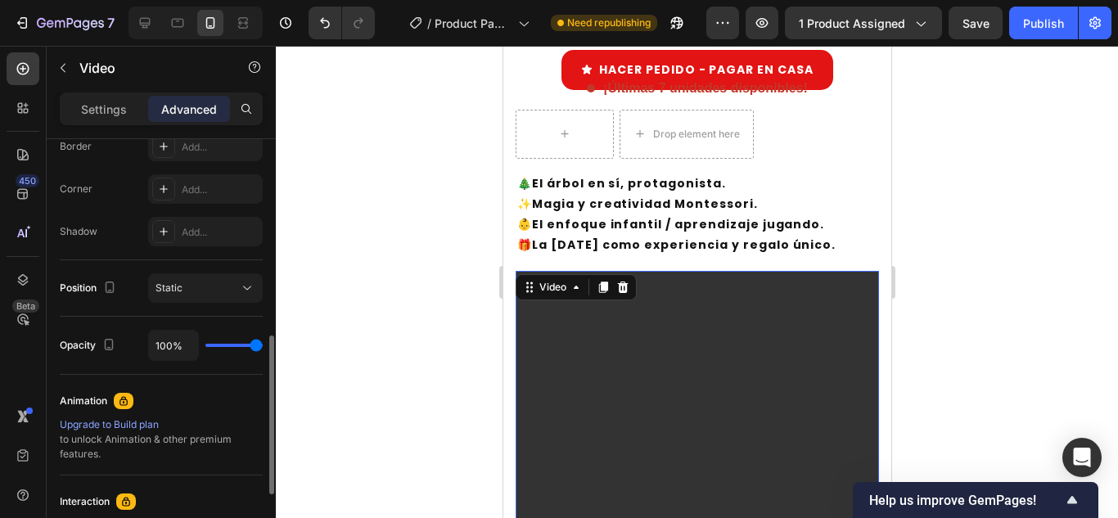
scroll to position [491, 0]
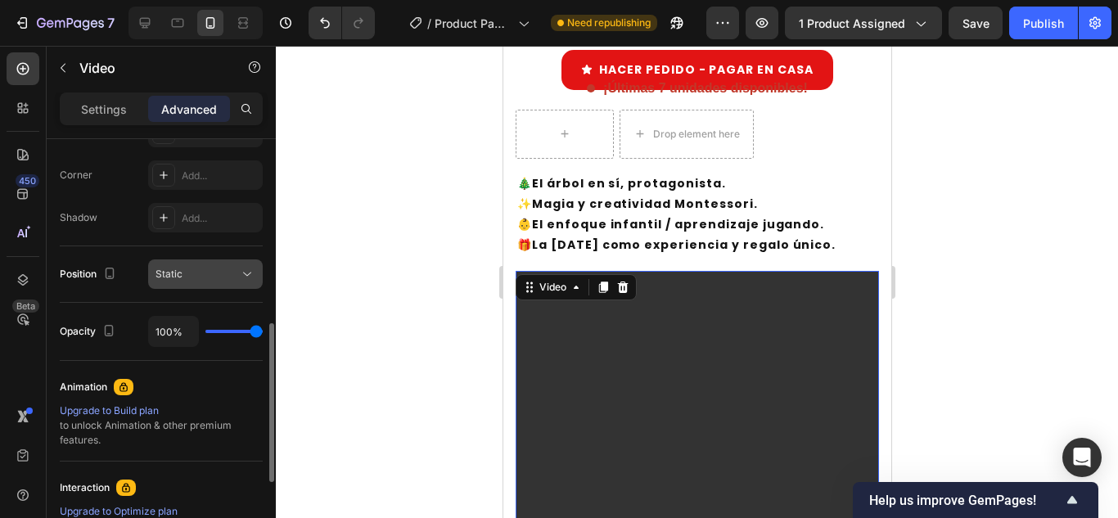
click at [205, 263] on button "Static" at bounding box center [205, 274] width 115 height 29
click at [189, 471] on div "Interaction Upgrade to Optimize plan to unlock Interaction & other premium feat…" at bounding box center [161, 512] width 203 height 101
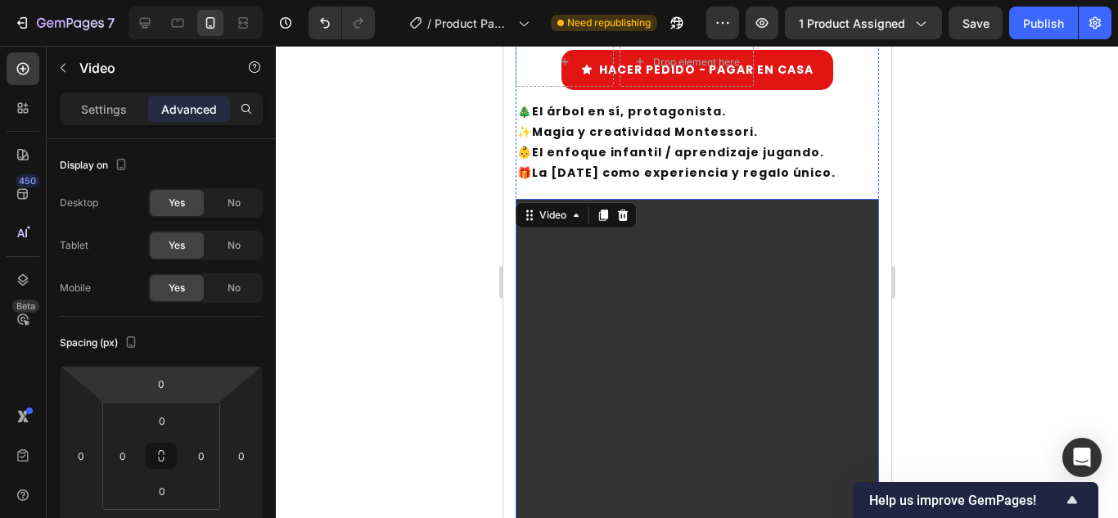
scroll to position [744, 0]
click at [607, 208] on icon at bounding box center [602, 214] width 13 height 13
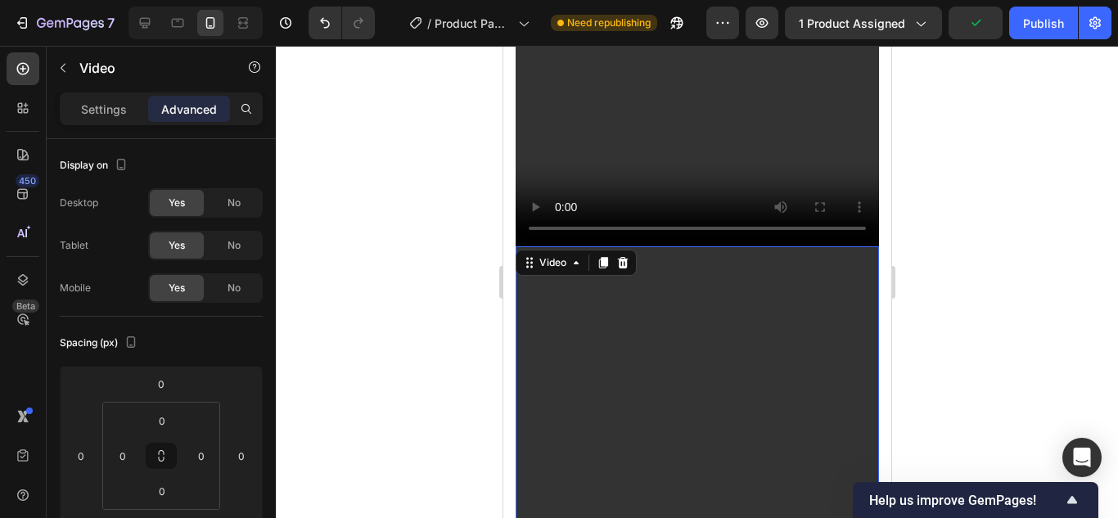
scroll to position [1451, 0]
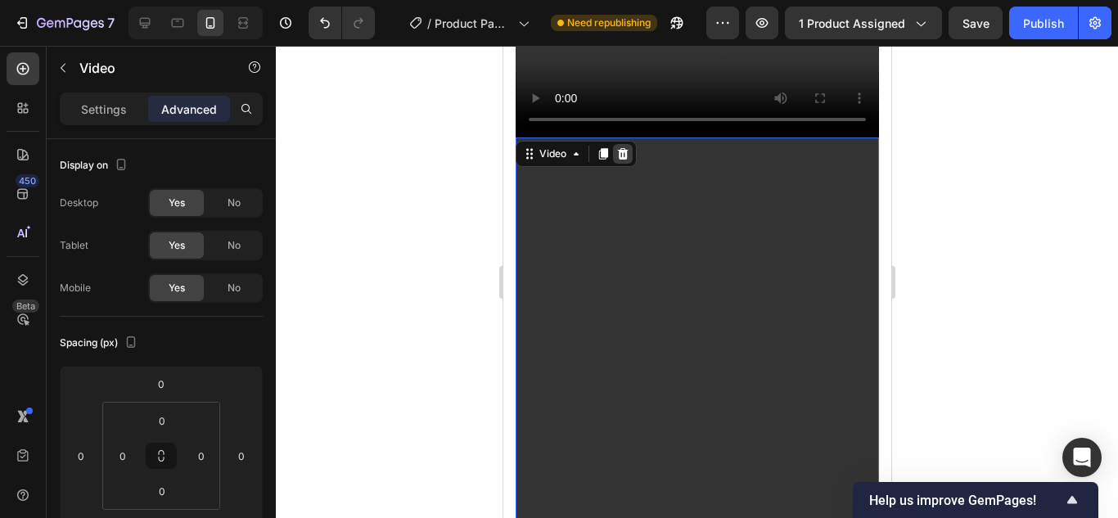
click at [622, 148] on icon at bounding box center [622, 153] width 11 height 11
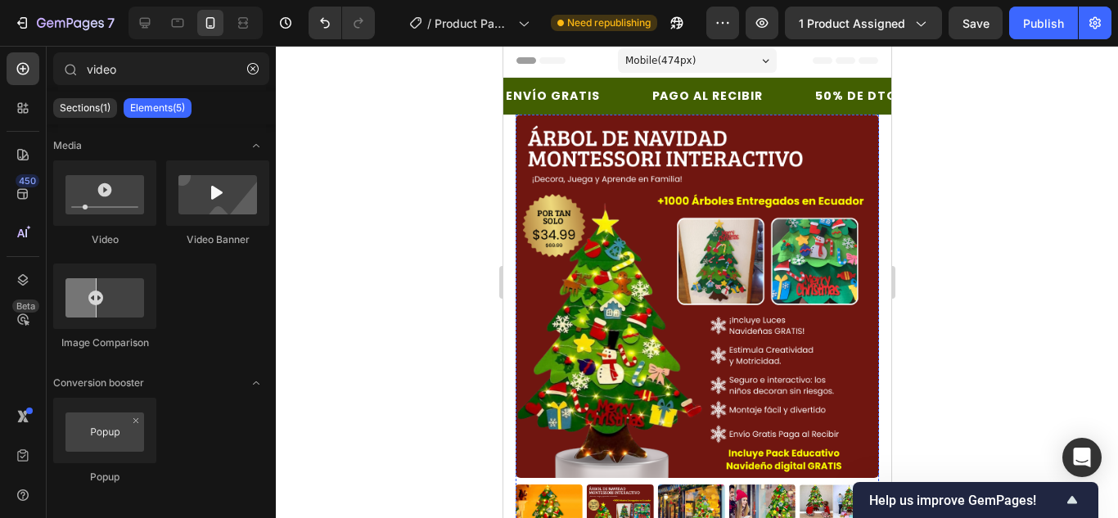
scroll to position [0, 0]
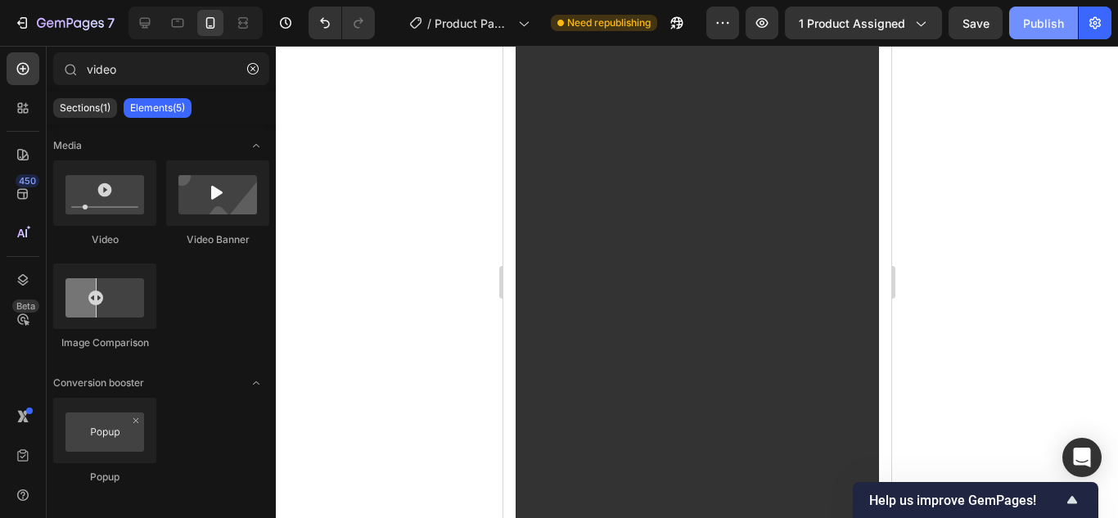
click at [1050, 17] on div "Publish" at bounding box center [1043, 23] width 41 height 17
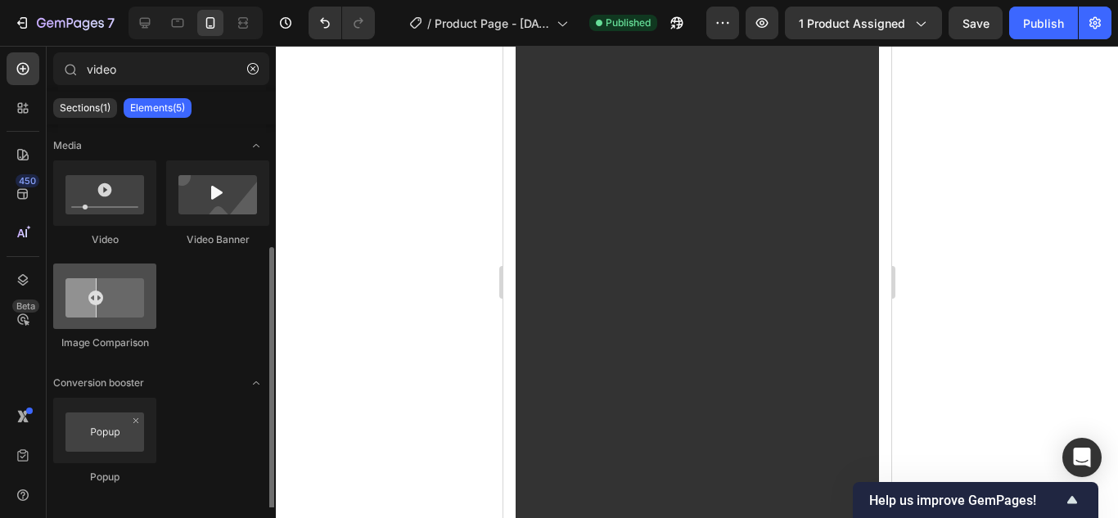
scroll to position [146, 0]
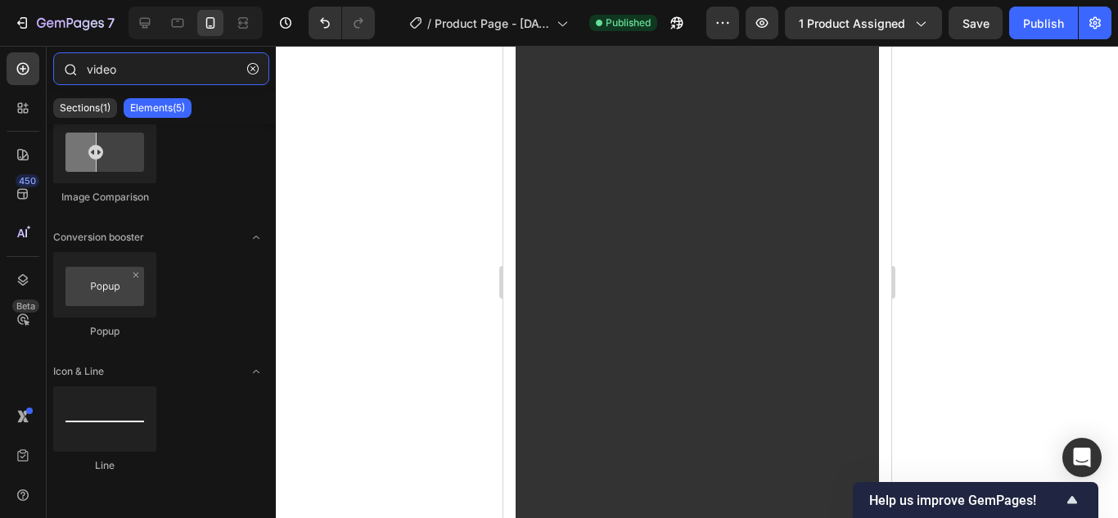
click at [154, 82] on input "video" at bounding box center [161, 68] width 216 height 33
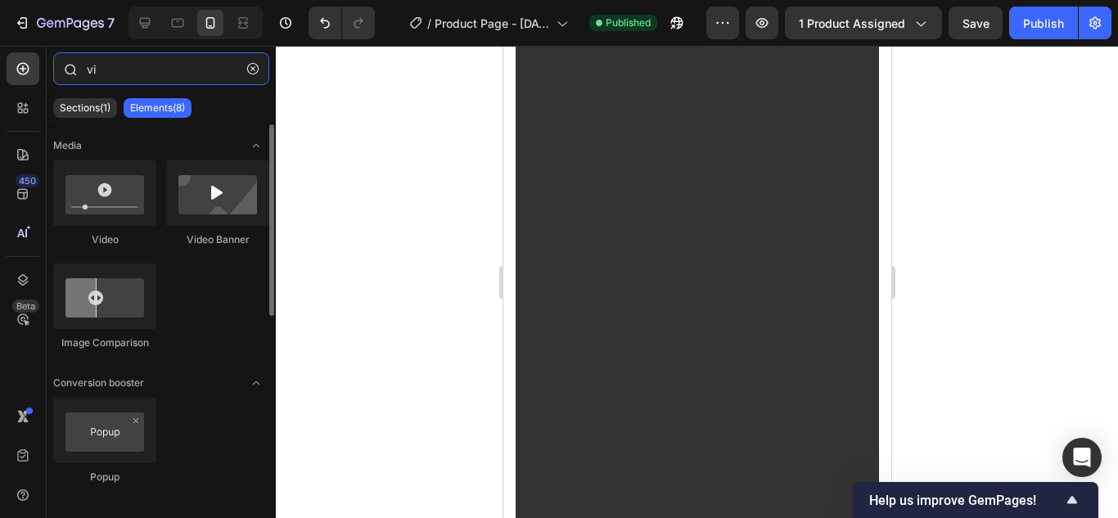
type input "v"
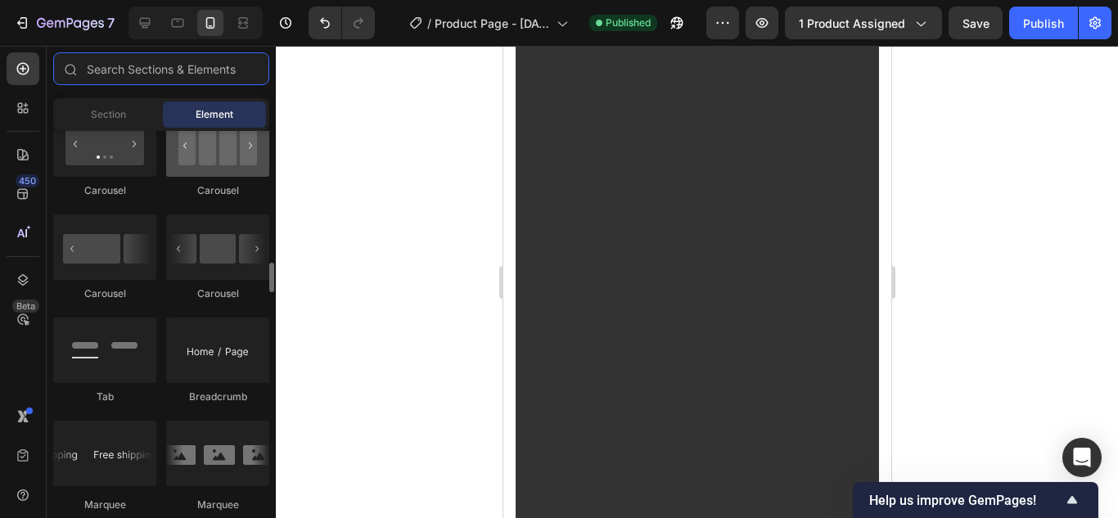
scroll to position [1694, 0]
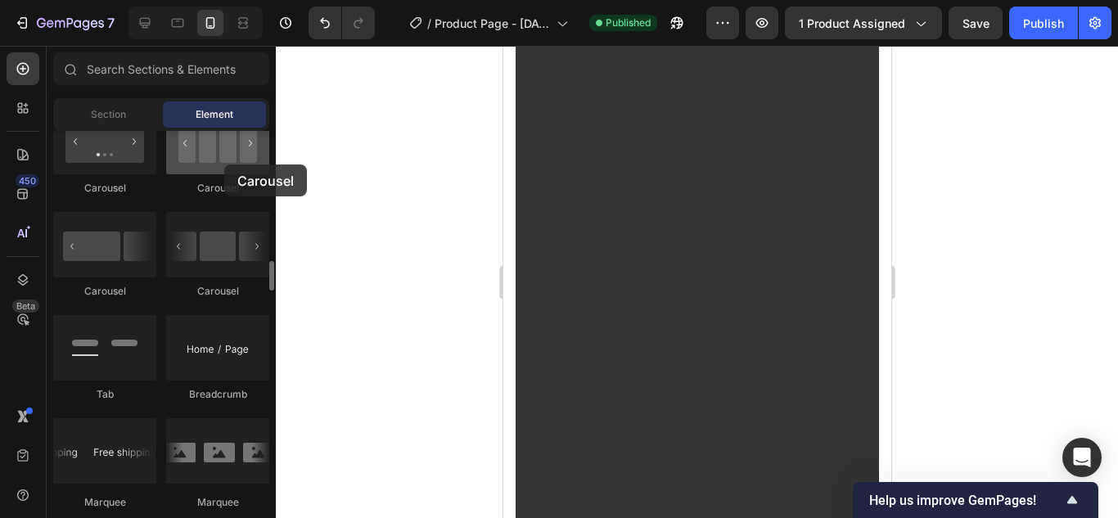
click at [224, 165] on div at bounding box center [217, 141] width 103 height 65
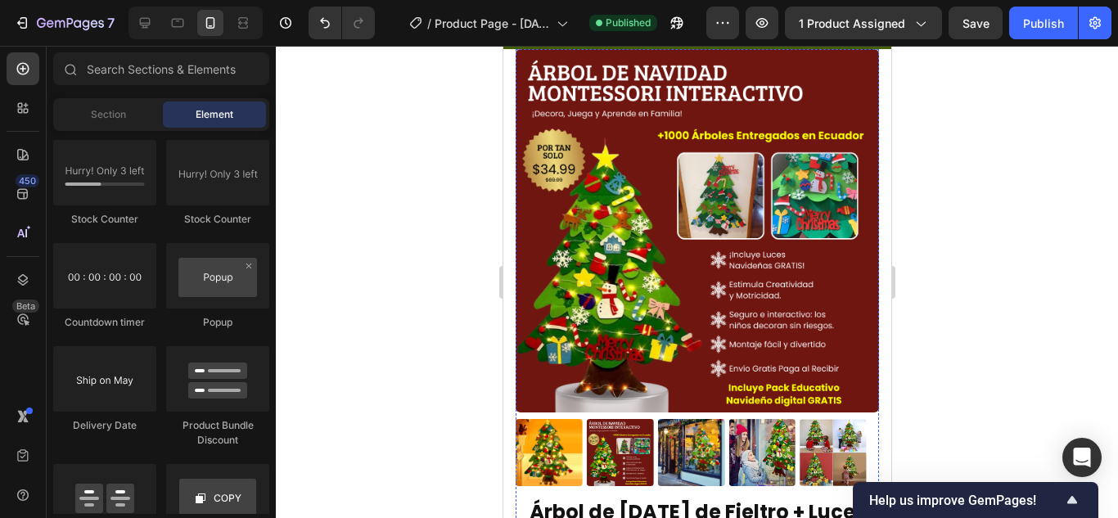
scroll to position [0, 0]
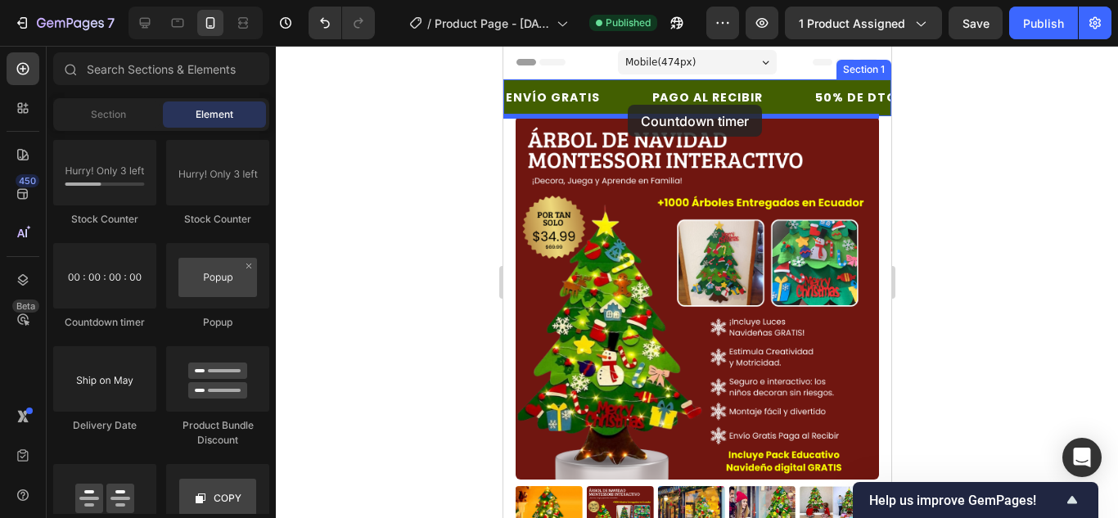
drag, startPoint x: 618, startPoint y: 312, endPoint x: 626, endPoint y: 105, distance: 207.3
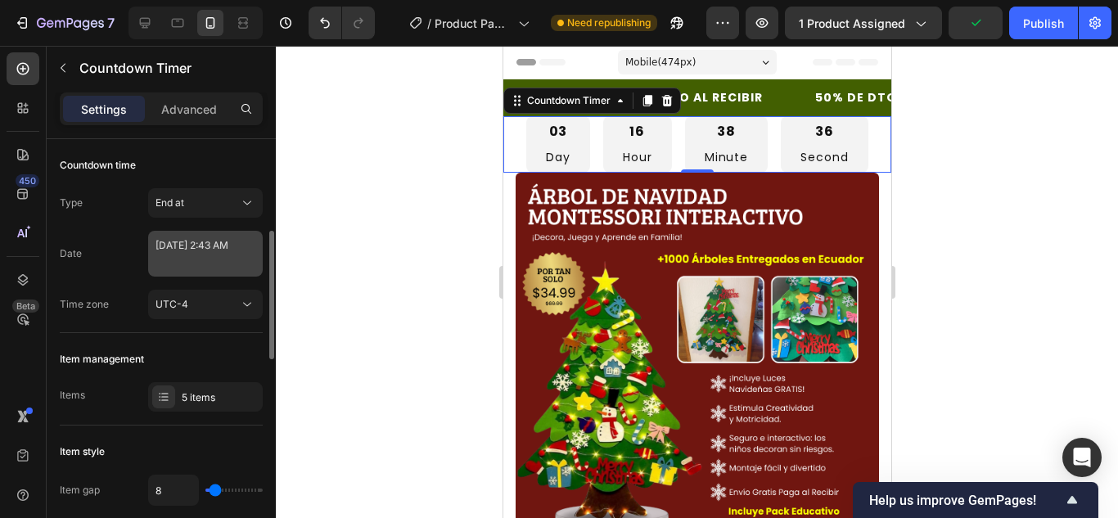
scroll to position [124, 0]
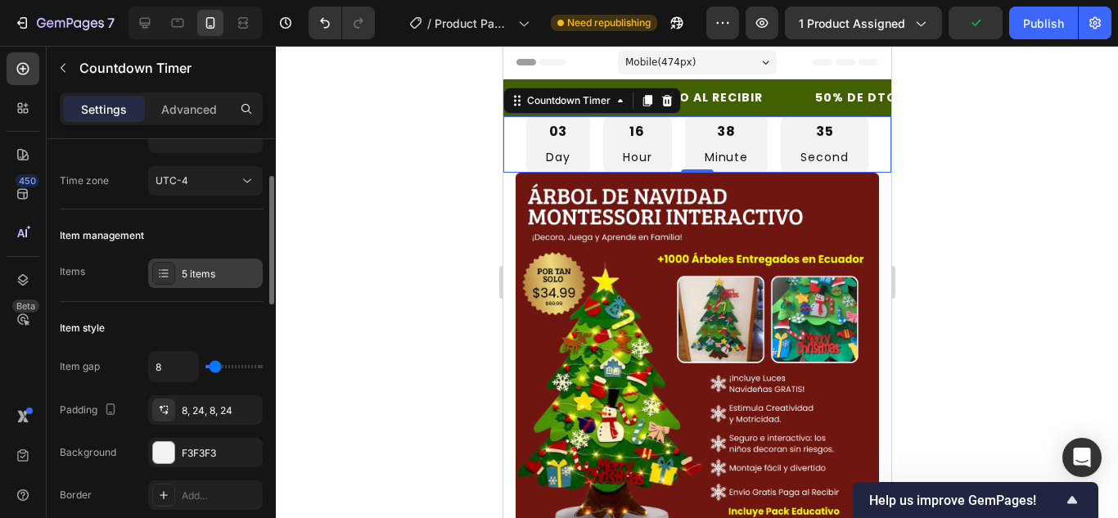
click at [197, 279] on div "5 items" at bounding box center [220, 274] width 77 height 15
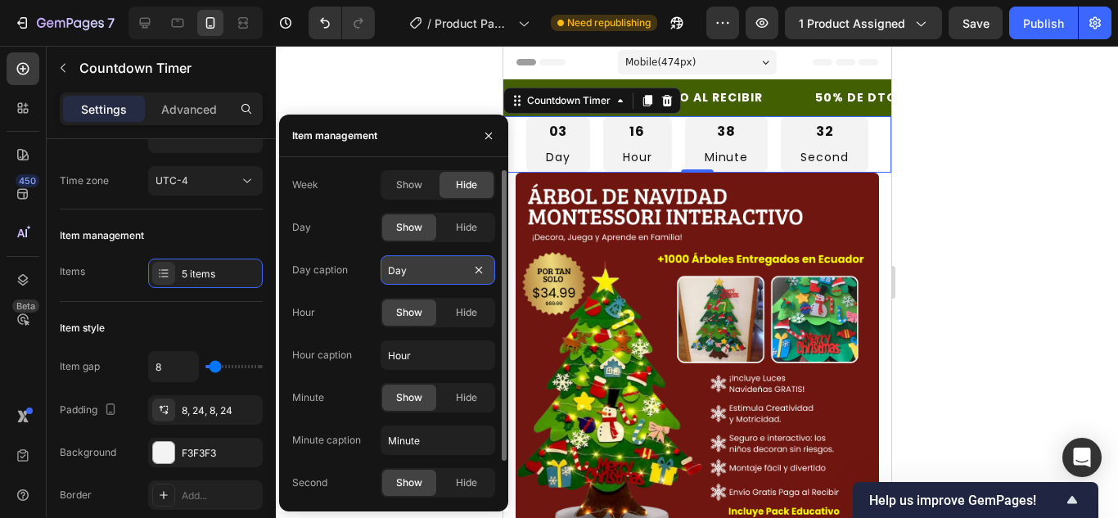
click at [436, 273] on input "Day" at bounding box center [438, 269] width 115 height 29
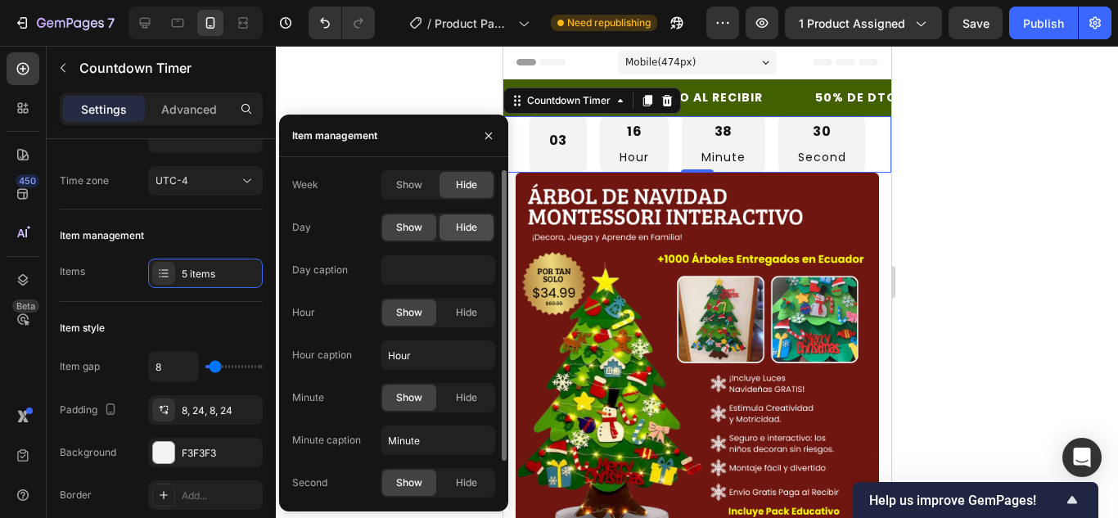
click at [461, 216] on div "Hide" at bounding box center [467, 227] width 54 height 26
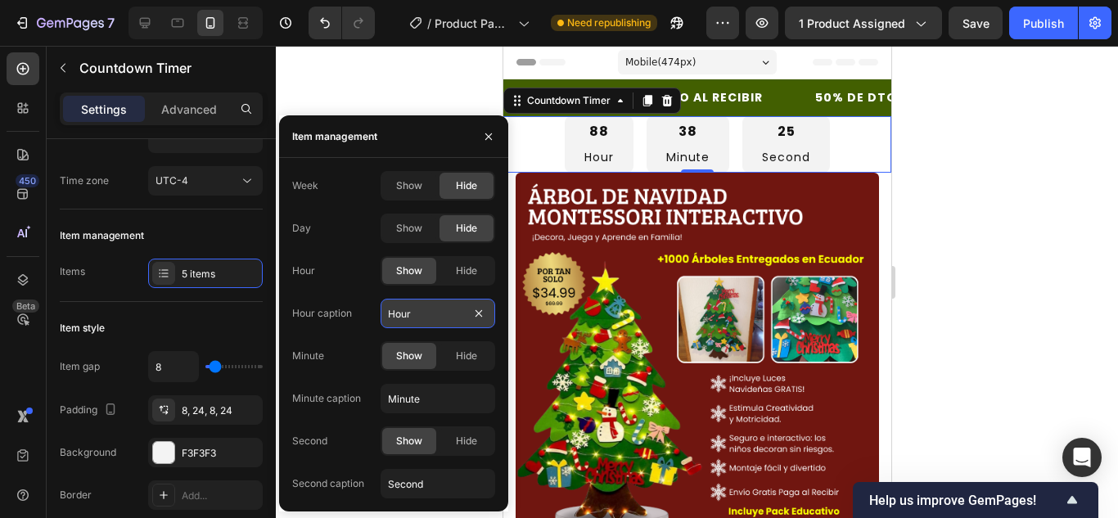
click at [449, 301] on input "Hour" at bounding box center [438, 313] width 115 height 29
type input "Horas"
type input "Minutos"
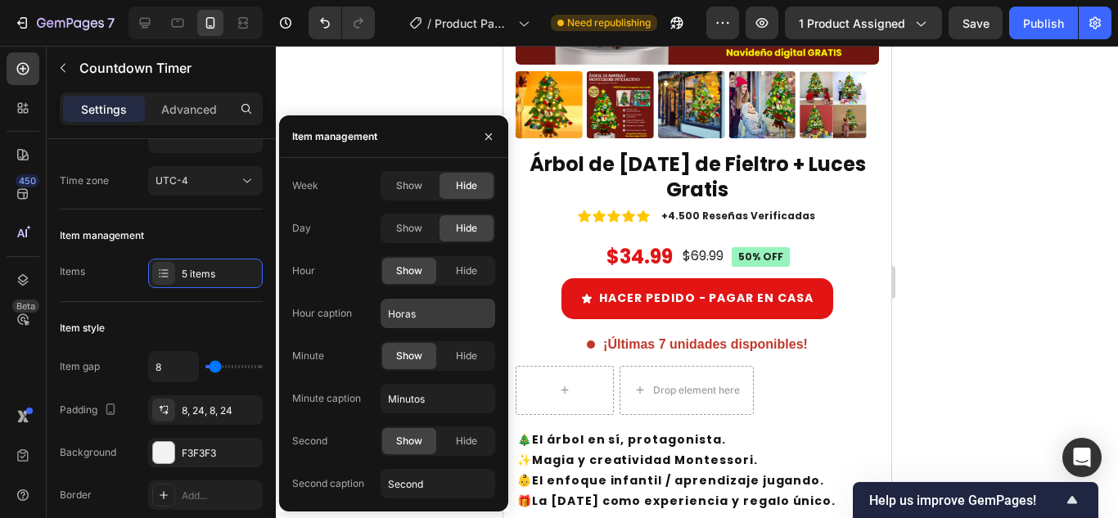
scroll to position [476, 0]
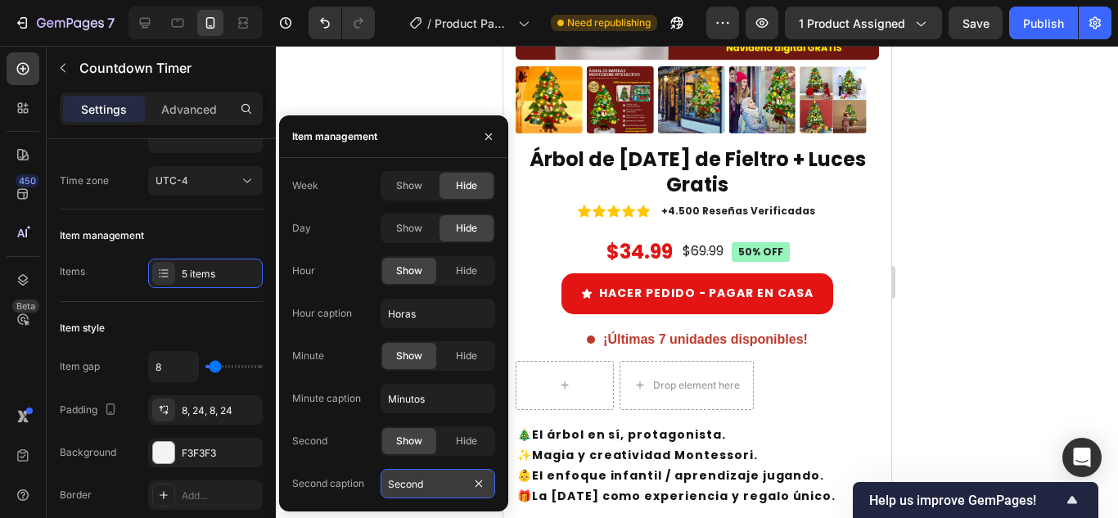
click at [412, 479] on input "Second" at bounding box center [438, 483] width 115 height 29
type input "Segundos"
click at [205, 321] on div "Item style" at bounding box center [161, 328] width 203 height 26
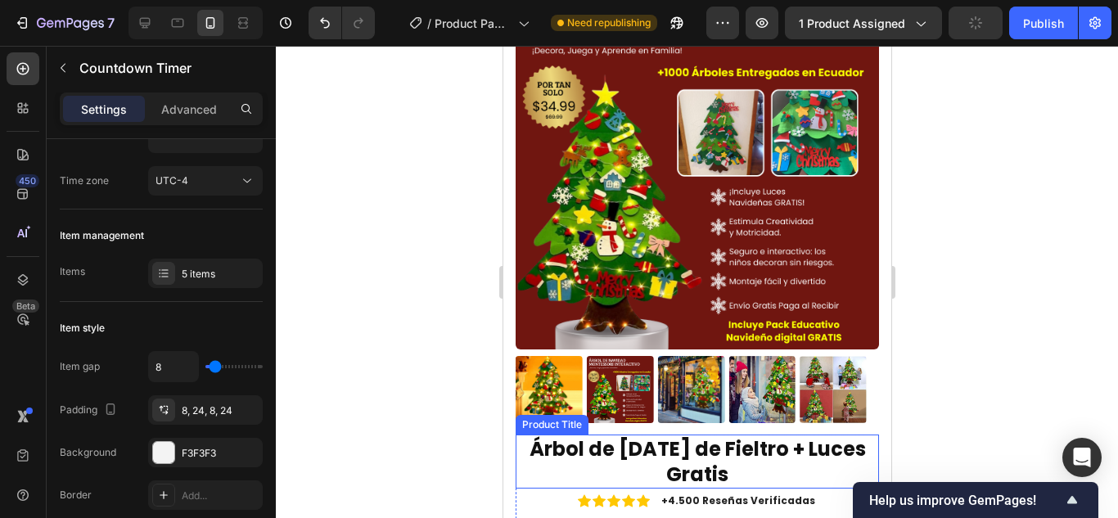
scroll to position [0, 0]
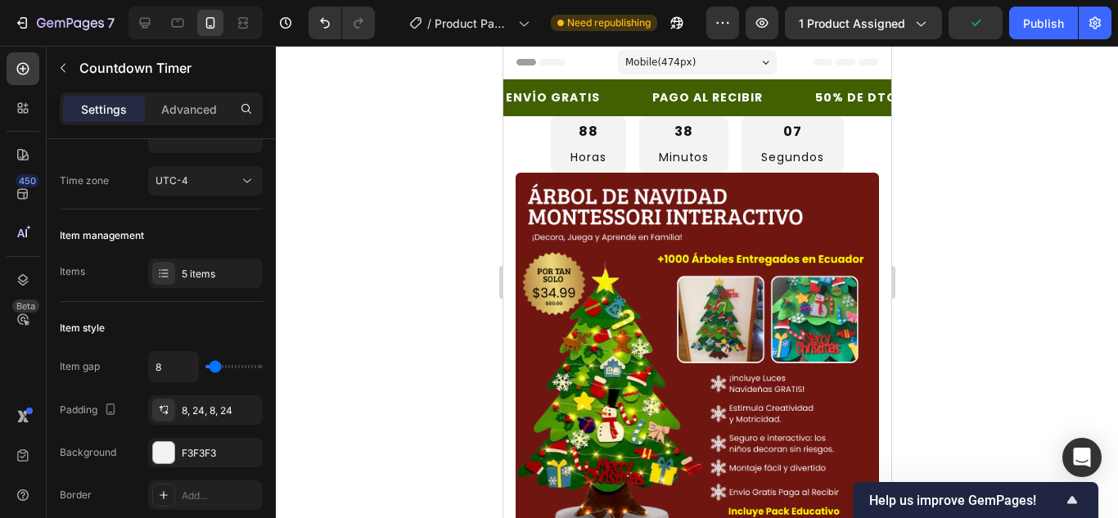
click at [522, 136] on div "88 Horas 38 Minutos 07 Segundos" at bounding box center [697, 144] width 388 height 56
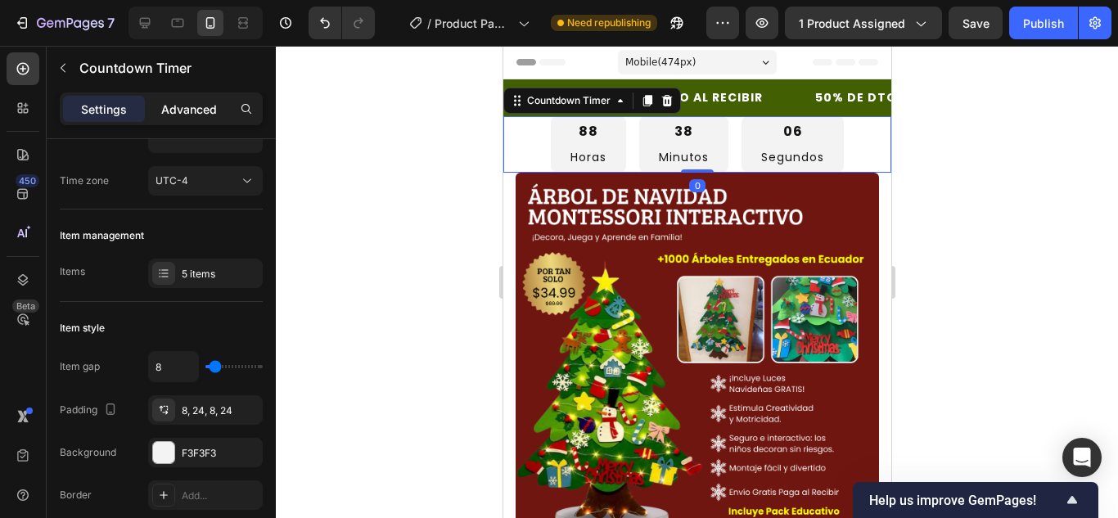
click at [196, 107] on p "Advanced" at bounding box center [189, 109] width 56 height 17
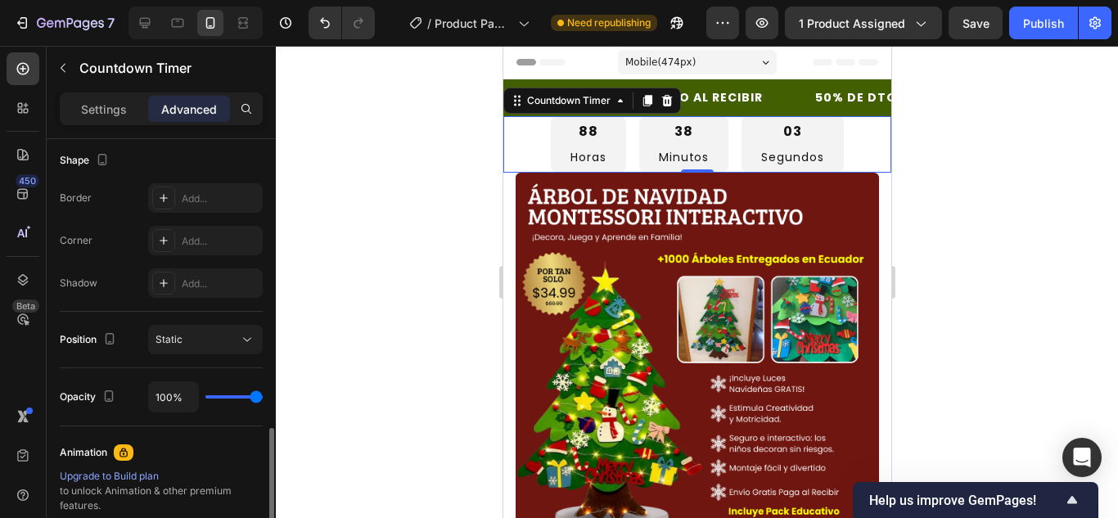
scroll to position [520, 0]
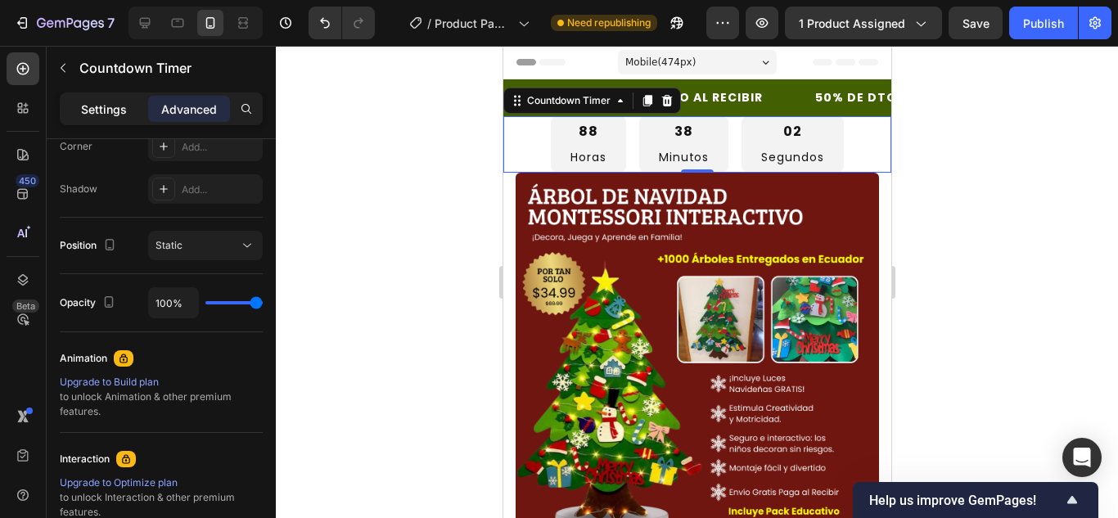
click at [111, 104] on p "Settings" at bounding box center [104, 109] width 46 height 17
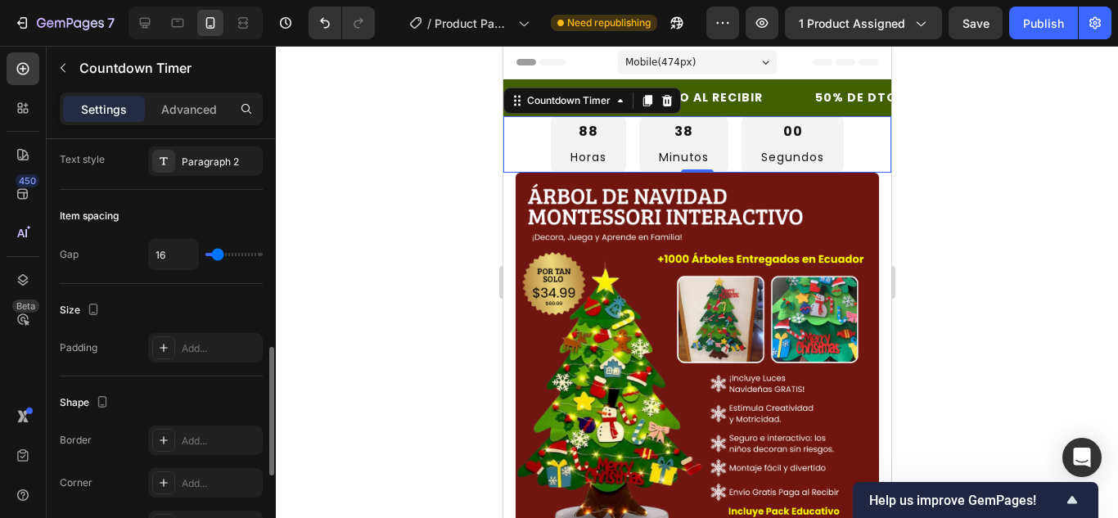
scroll to position [684, 0]
click at [199, 174] on div "Paragraph 2" at bounding box center [205, 165] width 115 height 29
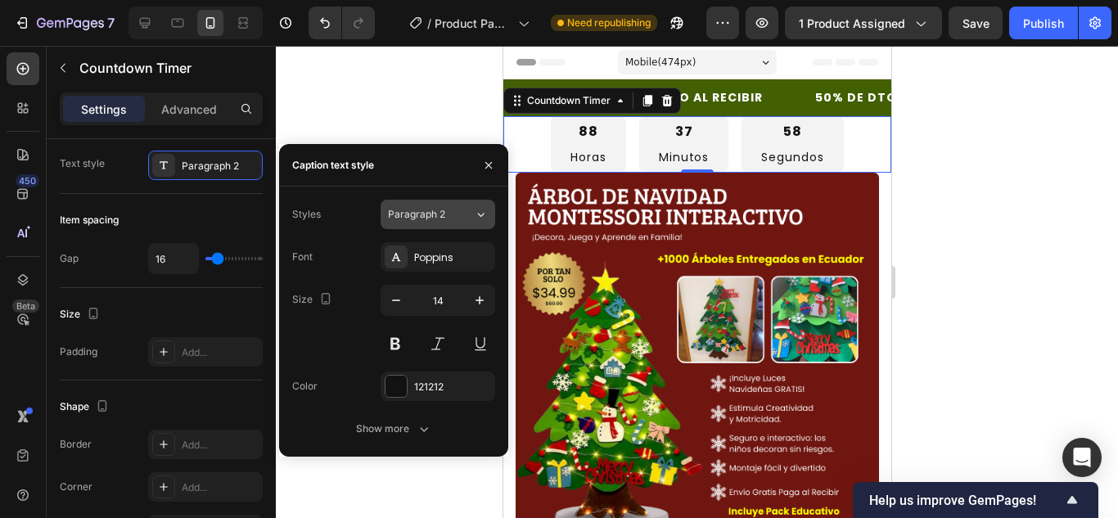
click at [439, 217] on span "Paragraph 2" at bounding box center [416, 214] width 57 height 15
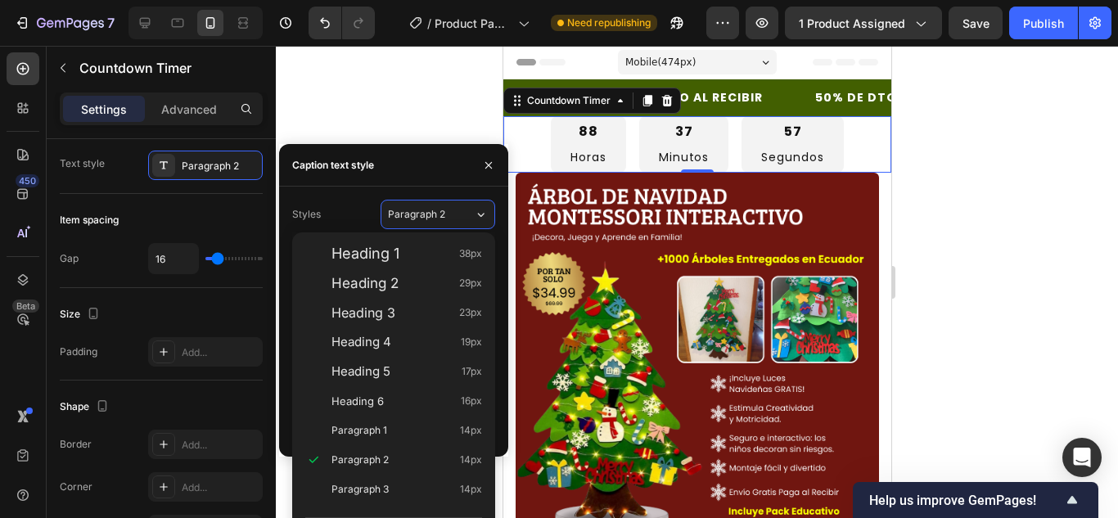
click at [368, 202] on div "Styles Paragraph 2" at bounding box center [393, 214] width 203 height 29
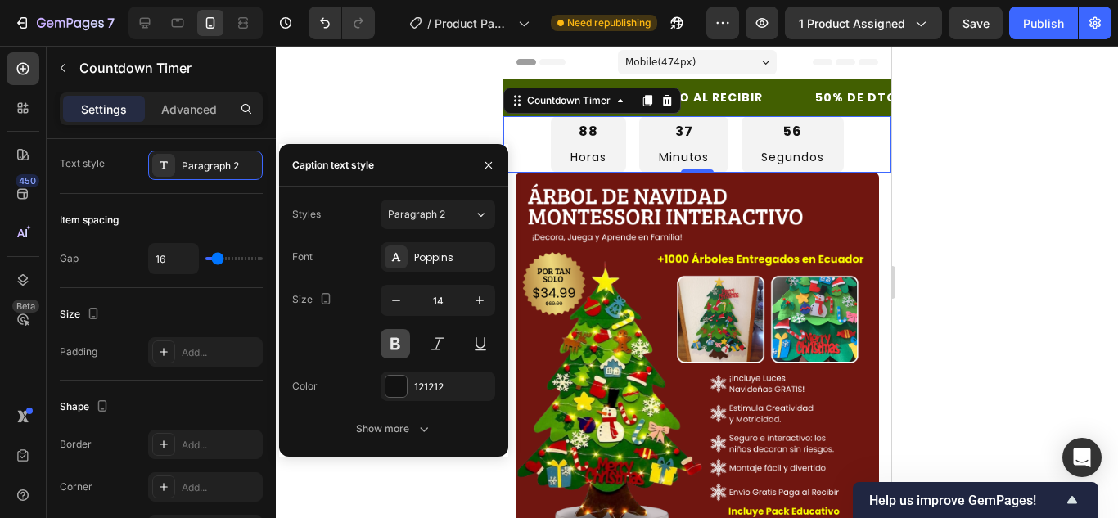
click at [399, 335] on button at bounding box center [395, 343] width 29 height 29
click at [400, 297] on icon "button" at bounding box center [396, 300] width 16 height 16
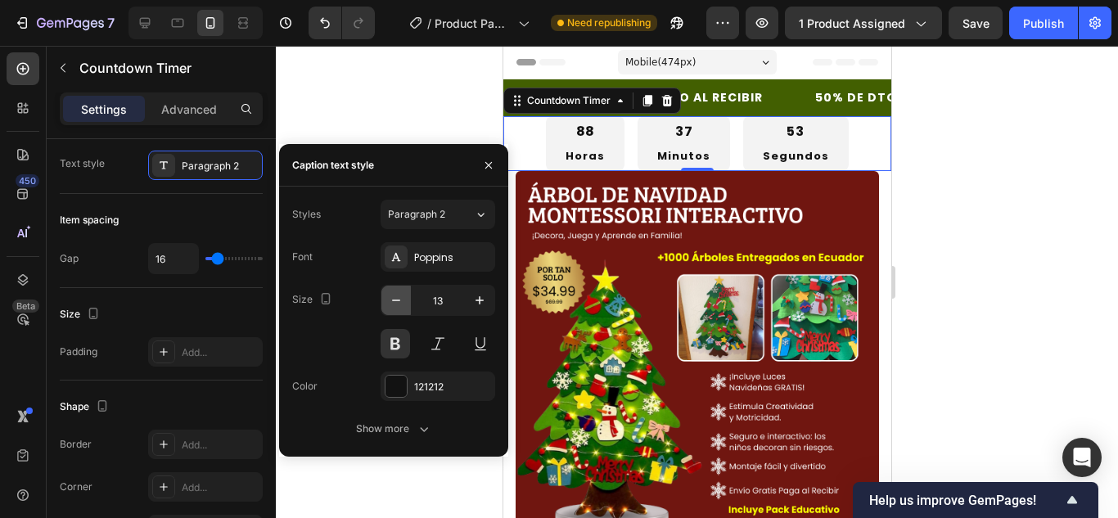
click at [400, 297] on icon "button" at bounding box center [396, 300] width 16 height 16
click at [476, 305] on icon "button" at bounding box center [480, 300] width 16 height 16
type input "14"
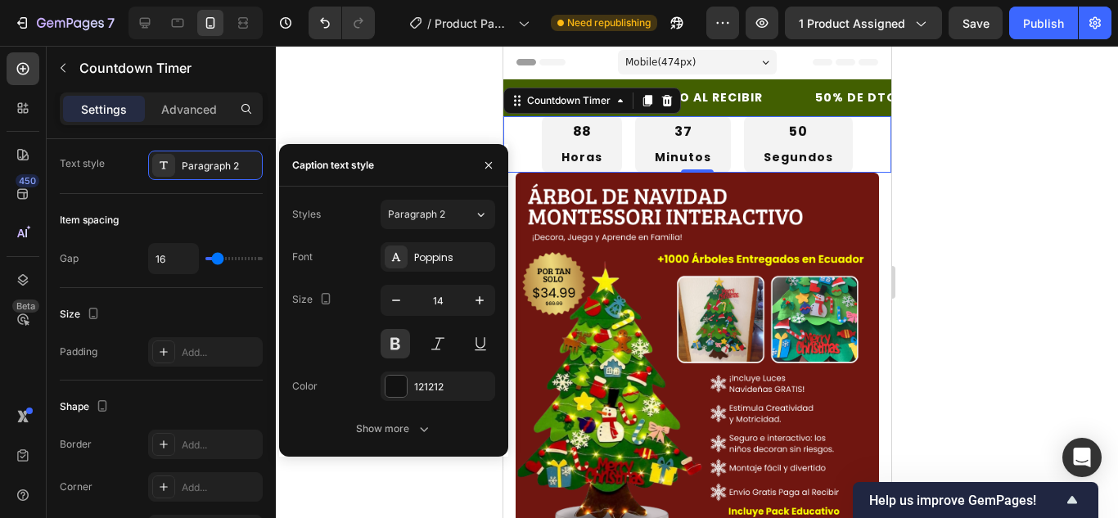
click at [407, 409] on div "Font Poppins Size 14 Color 121212 Show more" at bounding box center [393, 342] width 203 height 201
click at [420, 393] on div "121212" at bounding box center [437, 387] width 47 height 15
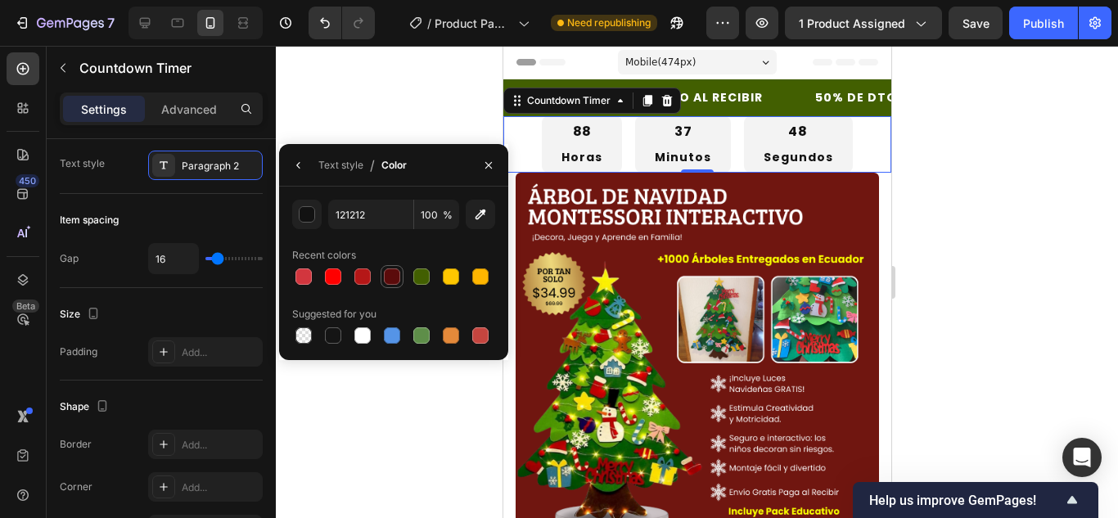
click at [394, 274] on div at bounding box center [392, 277] width 16 height 16
click at [323, 339] on div at bounding box center [333, 336] width 20 height 20
type input "151515"
click at [375, 103] on div at bounding box center [697, 282] width 842 height 472
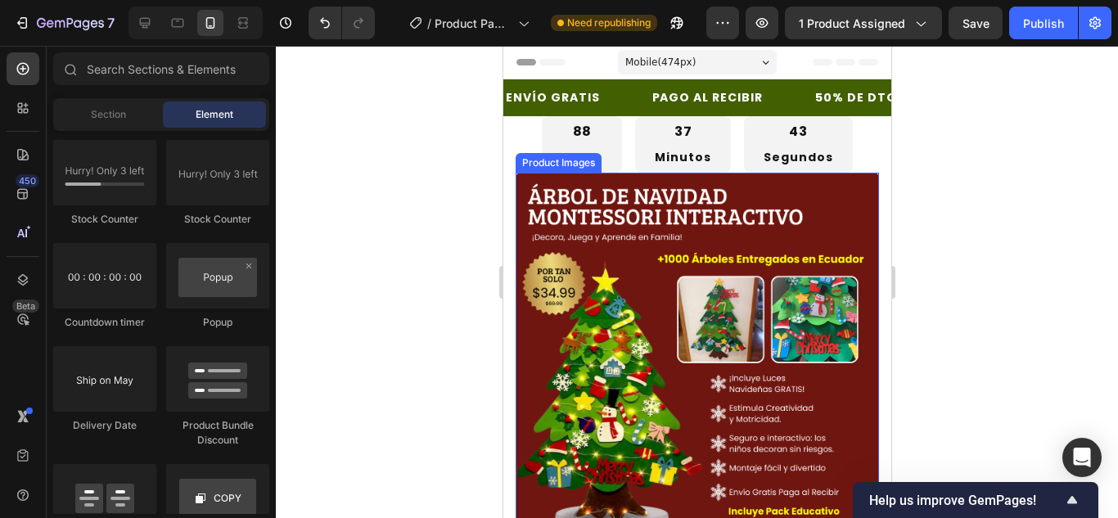
click at [598, 186] on img at bounding box center [697, 355] width 364 height 364
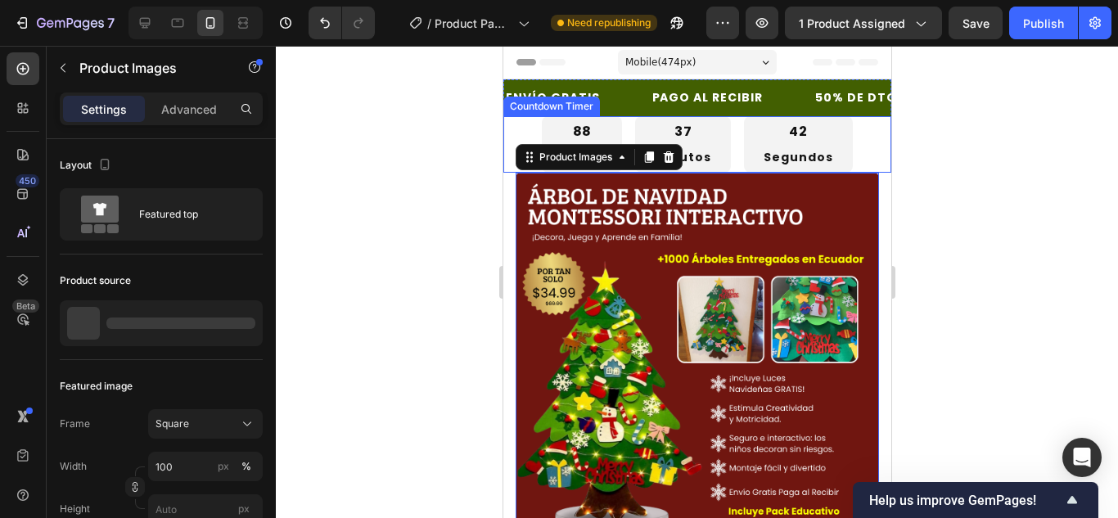
click at [637, 139] on div "37 Minutos" at bounding box center [682, 144] width 96 height 56
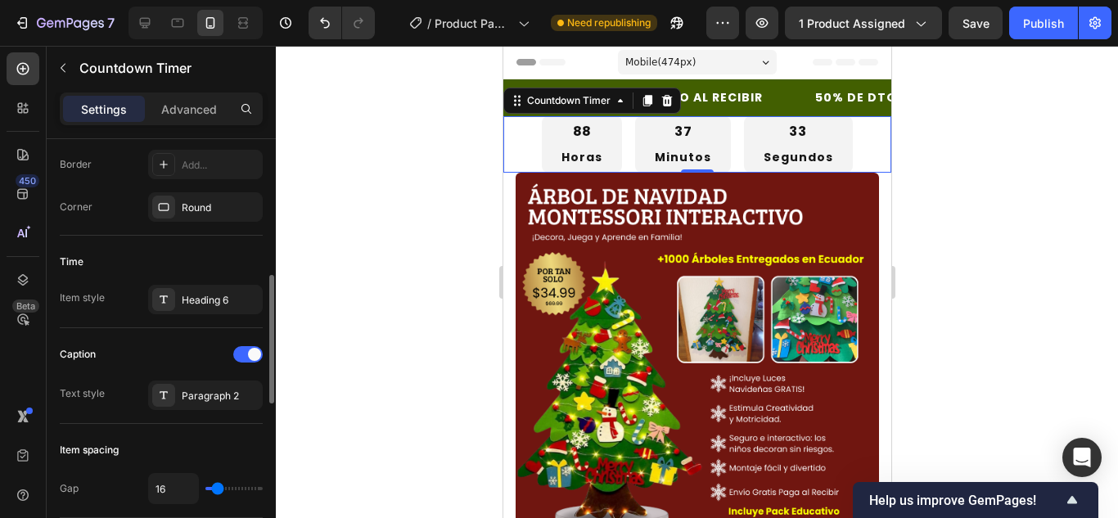
scroll to position [454, 0]
click at [155, 396] on div at bounding box center [163, 396] width 23 height 23
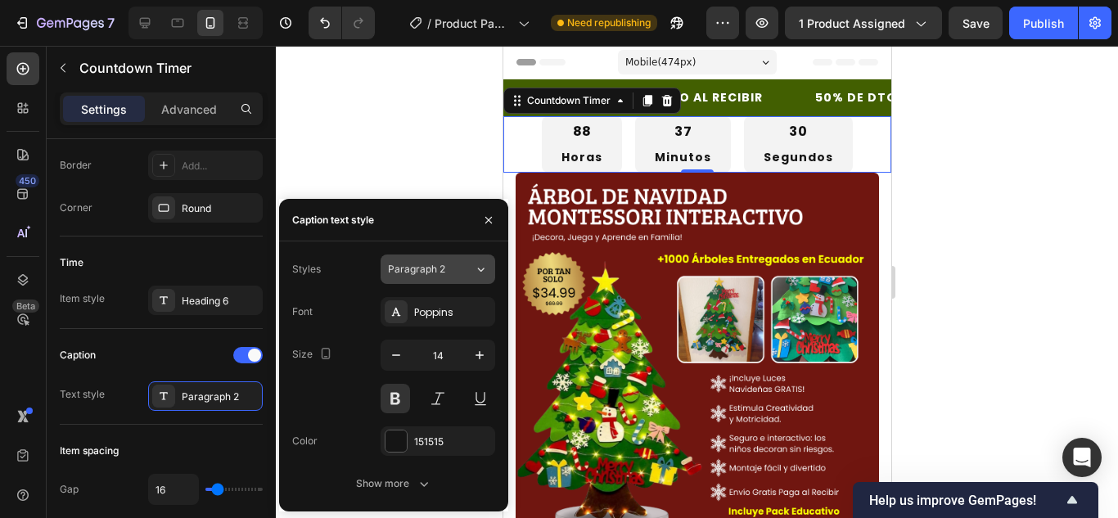
click at [468, 278] on button "Paragraph 2" at bounding box center [438, 269] width 115 height 29
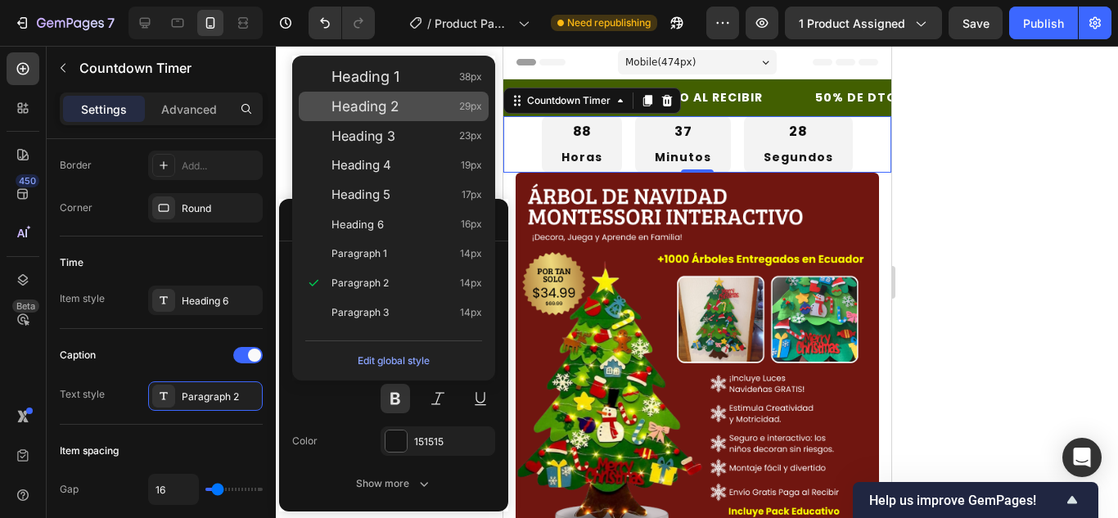
click at [442, 95] on div "Heading 2 29px" at bounding box center [394, 106] width 190 height 29
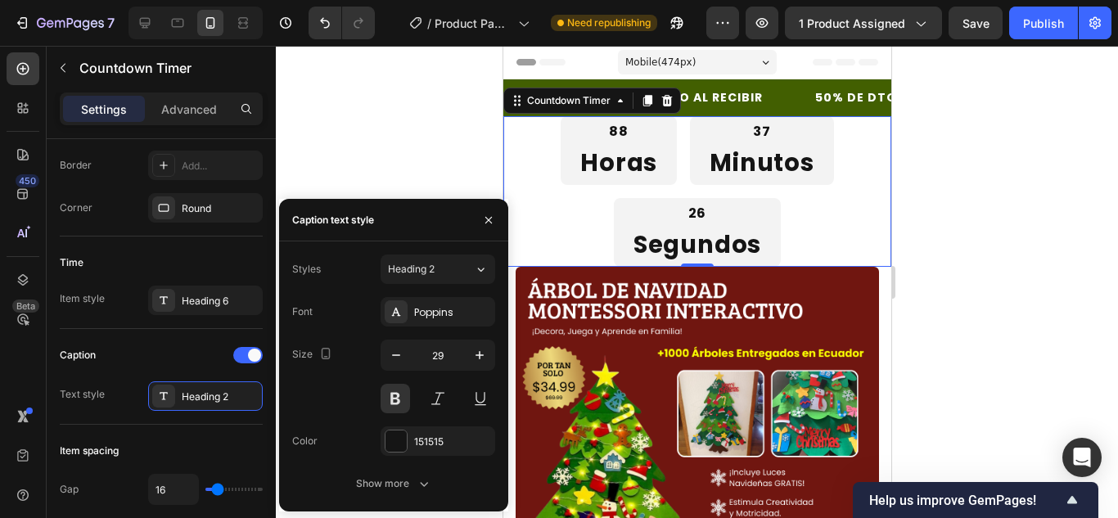
type input "14"
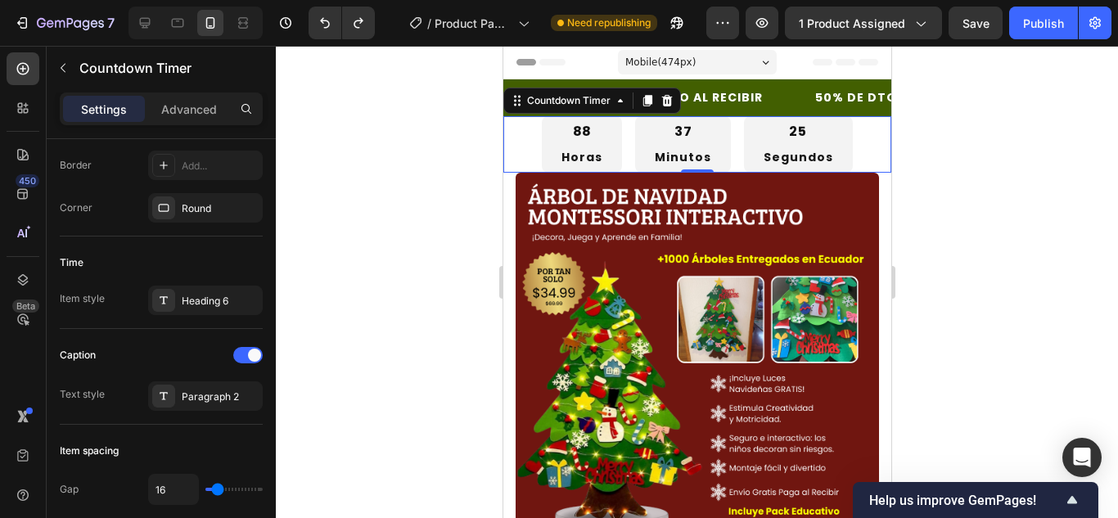
click at [372, 138] on div at bounding box center [697, 282] width 842 height 472
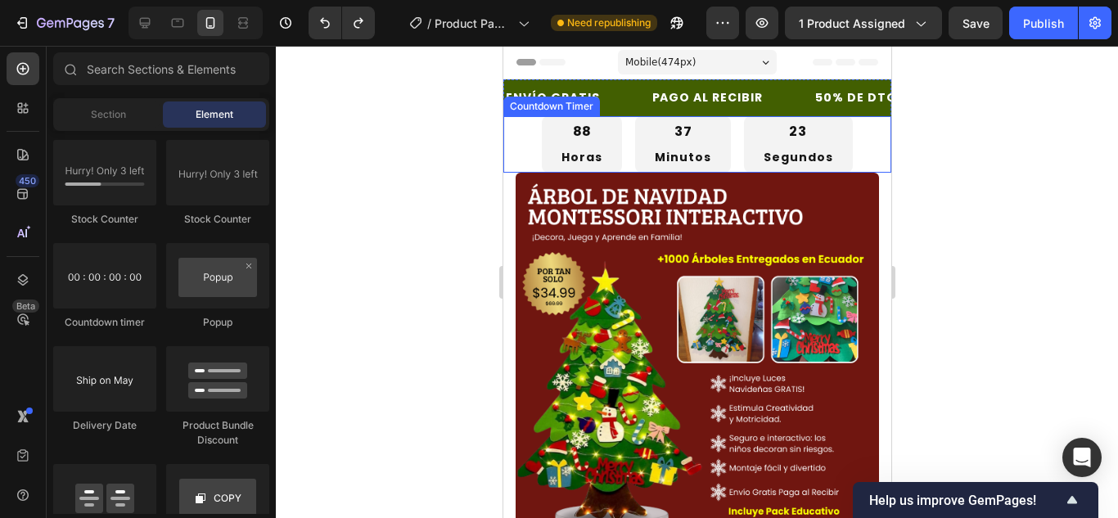
click at [609, 125] on div "88 Horas" at bounding box center [581, 144] width 80 height 56
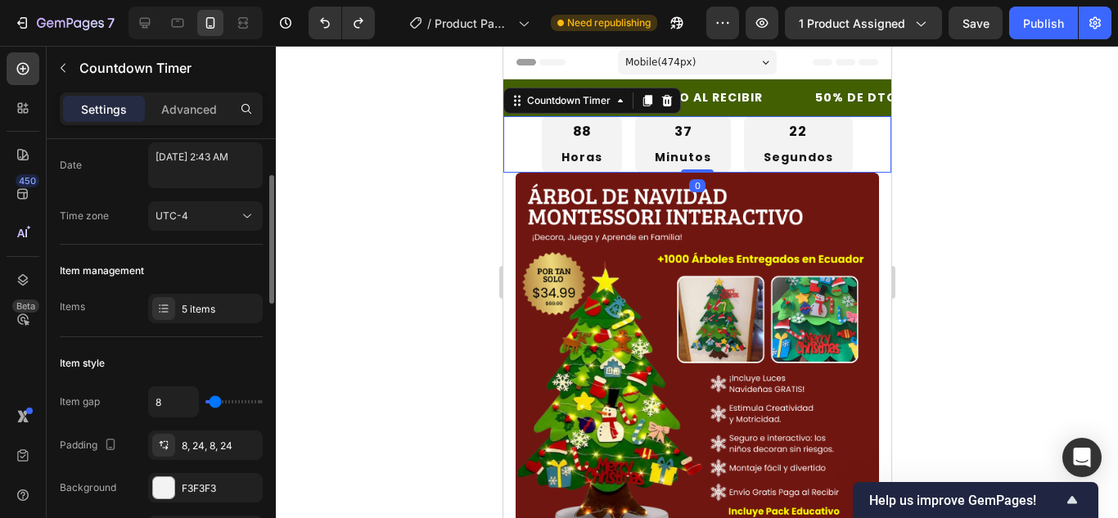
scroll to position [96, 0]
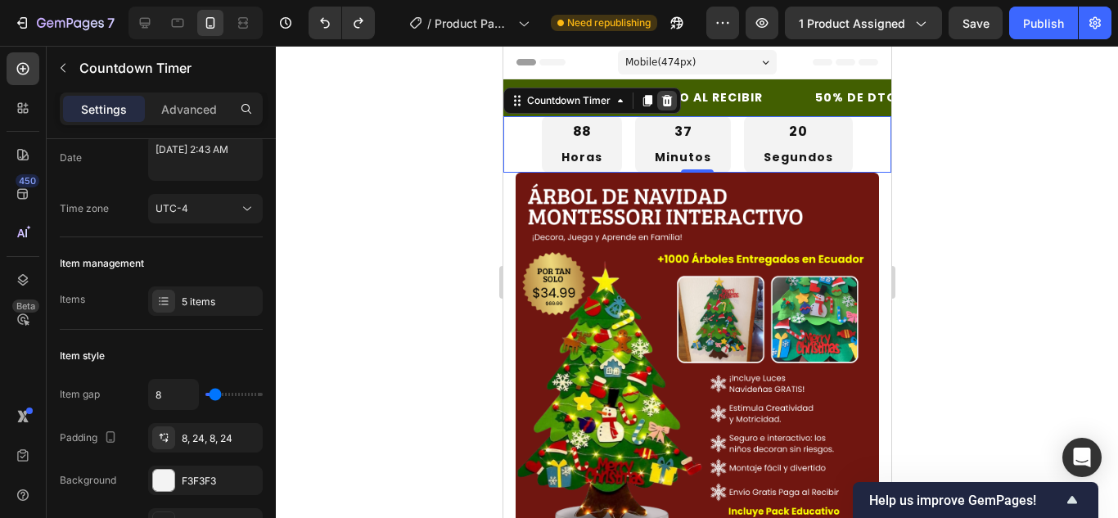
click at [669, 98] on icon at bounding box center [667, 100] width 11 height 11
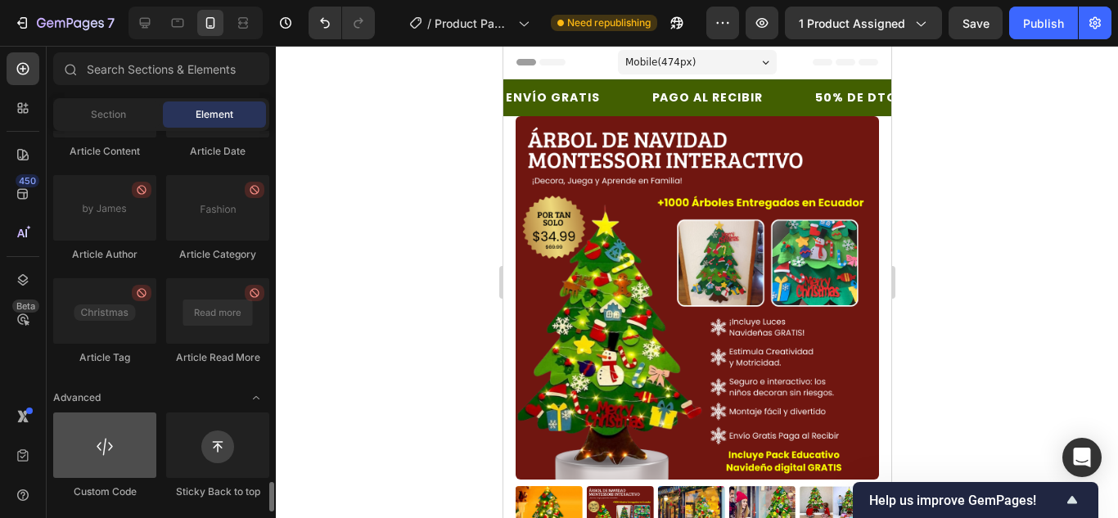
scroll to position [4574, 0]
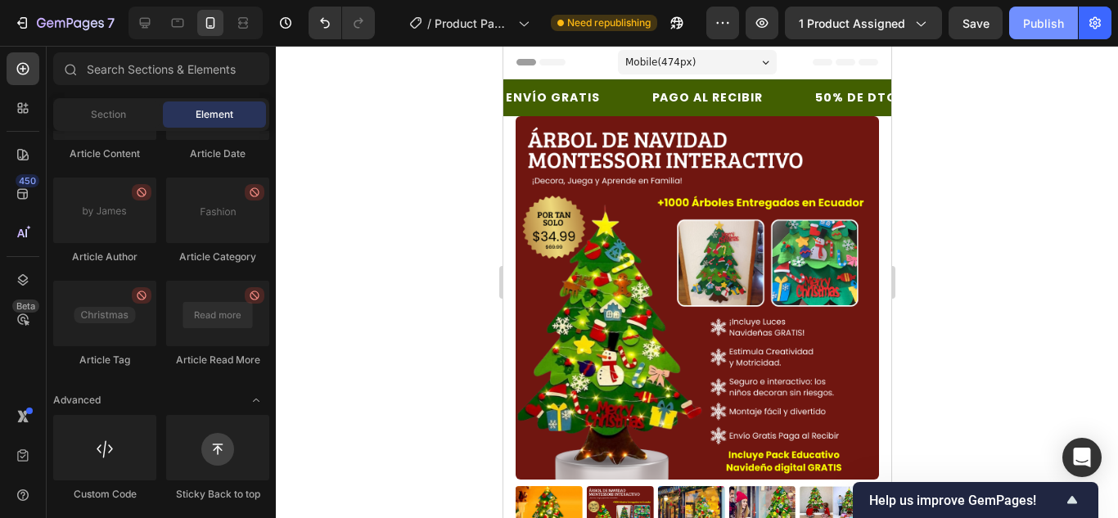
click at [1068, 17] on button "Publish" at bounding box center [1043, 23] width 69 height 33
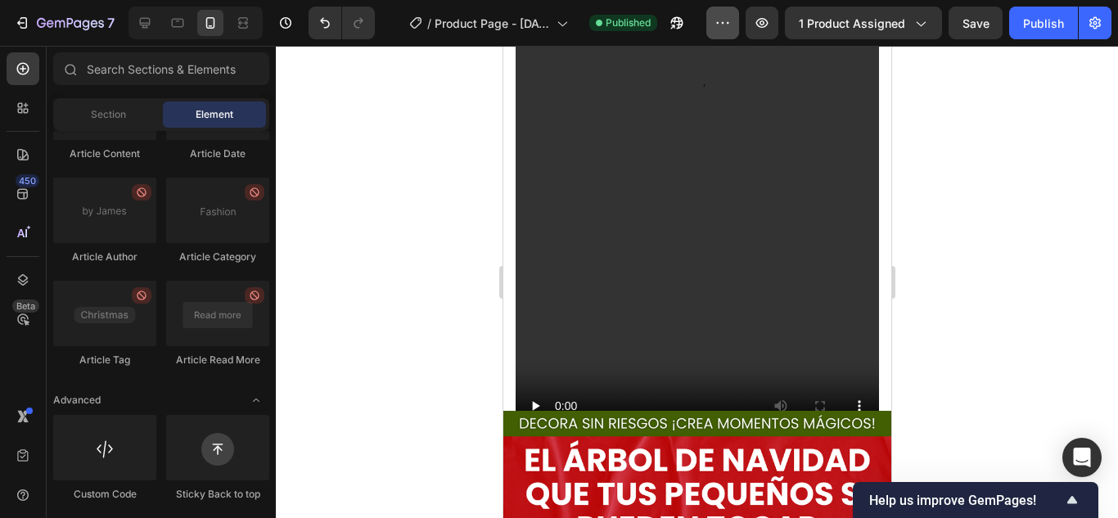
scroll to position [1121, 0]
